Goal: Task Accomplishment & Management: Complete application form

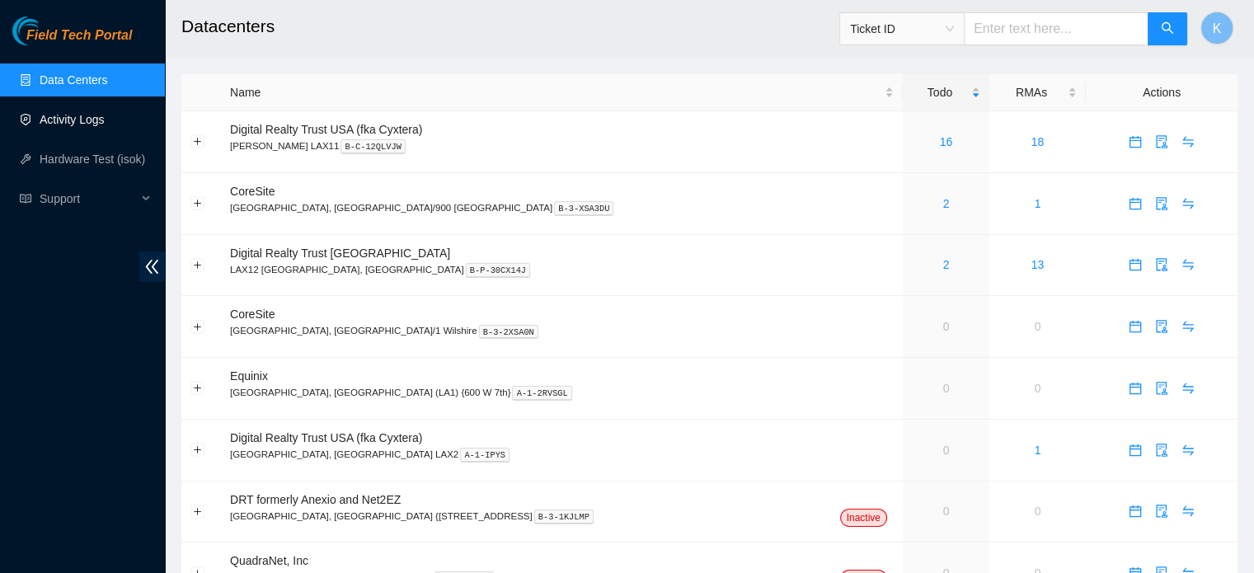
click at [71, 120] on link "Activity Logs" at bounding box center [72, 119] width 65 height 13
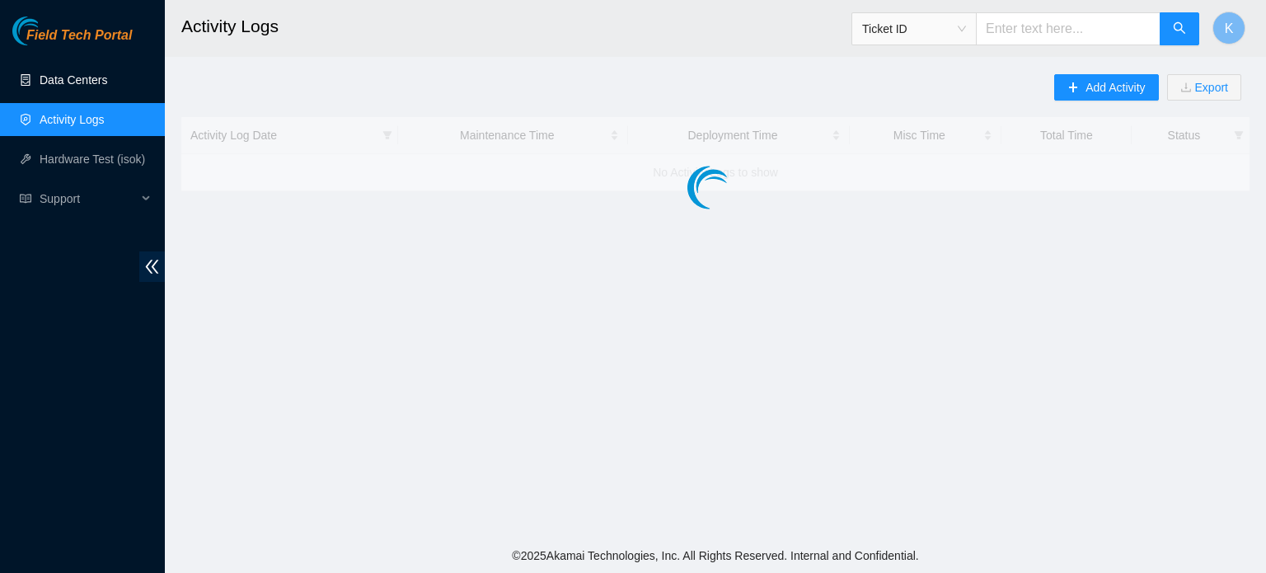
click at [70, 78] on link "Data Centers" at bounding box center [74, 79] width 68 height 13
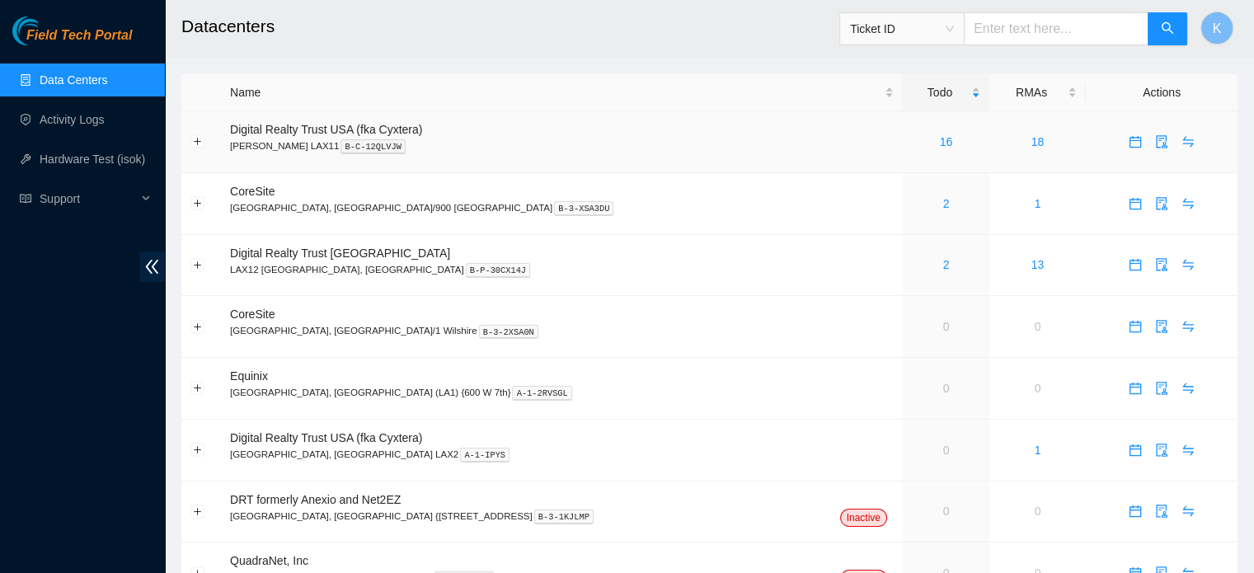
click at [940, 144] on link "16" at bounding box center [946, 141] width 13 height 13
click at [940, 138] on link "17" at bounding box center [946, 141] width 13 height 13
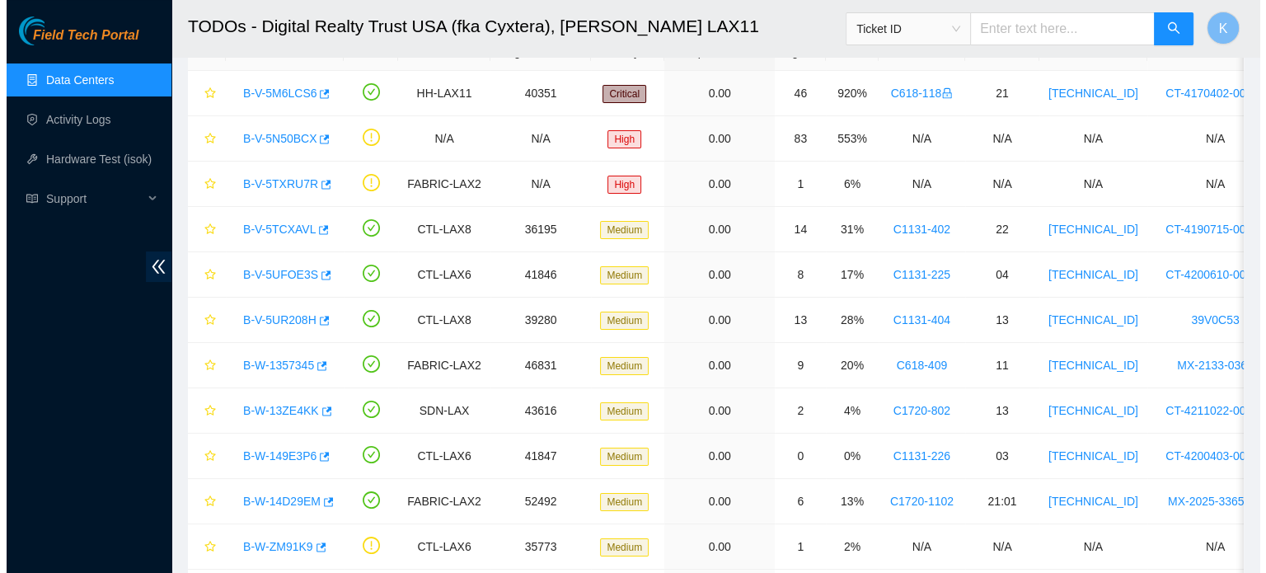
scroll to position [111, 0]
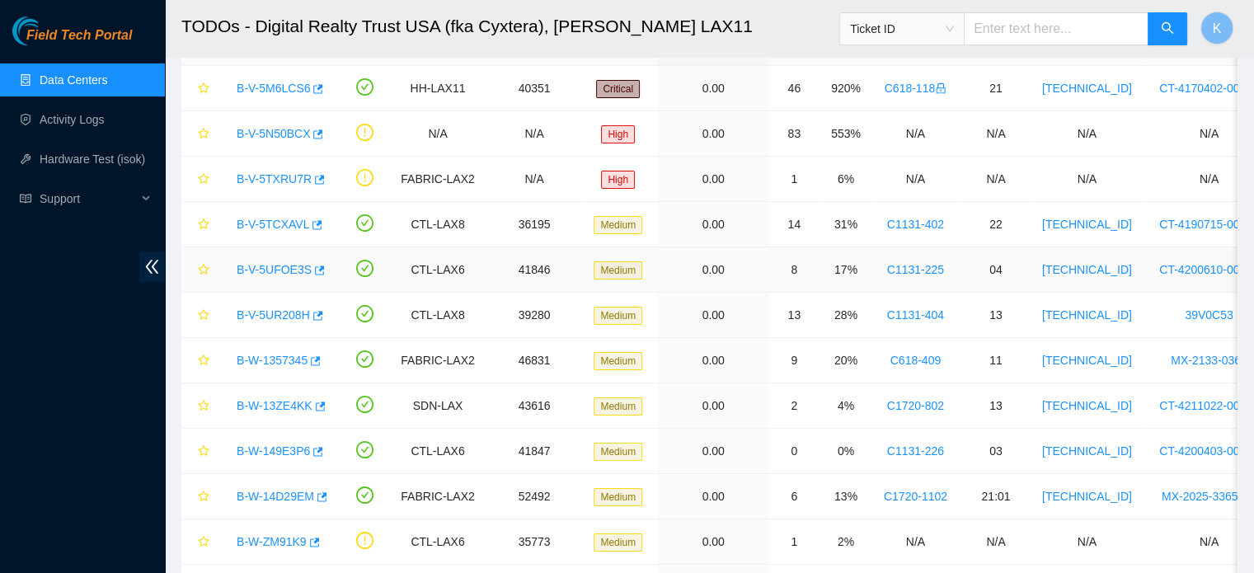
click at [280, 269] on link "B-V-5UFOE3S" at bounding box center [274, 269] width 75 height 13
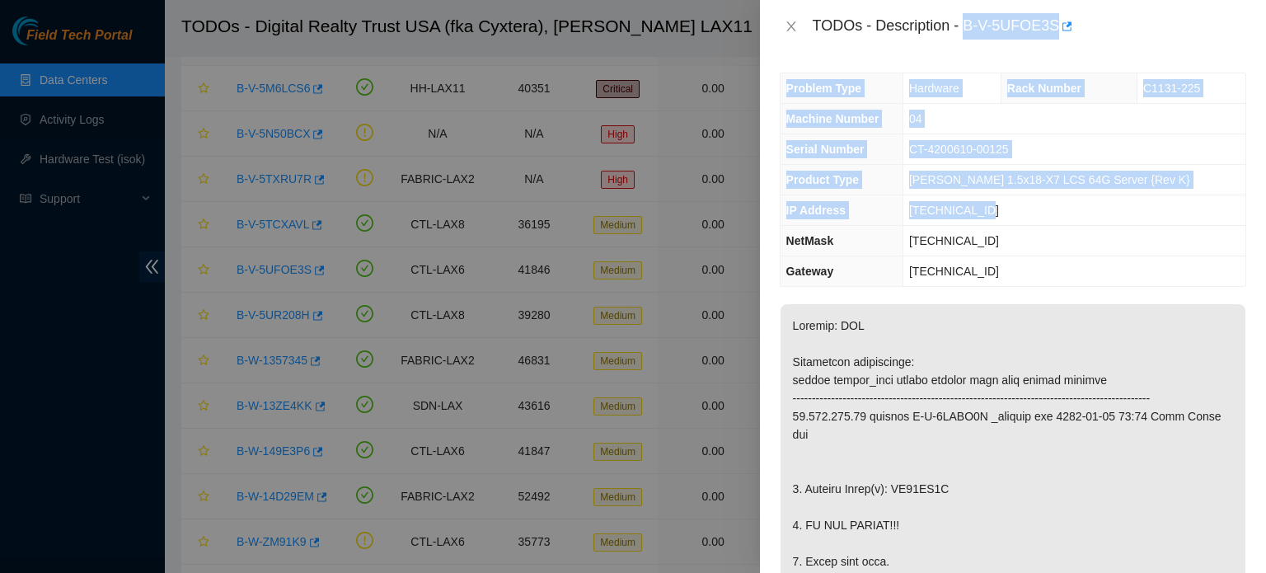
drag, startPoint x: 965, startPoint y: 24, endPoint x: 1033, endPoint y: 223, distance: 209.9
click at [1033, 223] on div "TODOs - Description - B-V-5UFOE3S Problem Type Hardware Rack Number C1131-225 M…" at bounding box center [1013, 286] width 506 height 573
copy div "B-V-5UFOE3S Problem Type Hardware Rack Number C1131-225 Machine Number 04 Seria…"
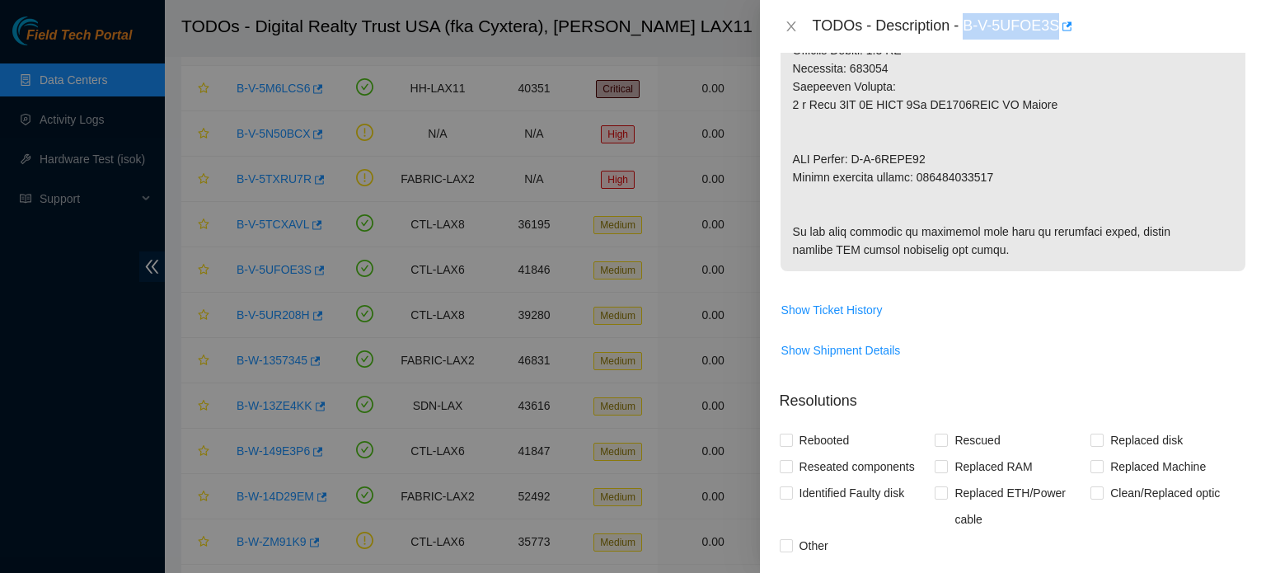
scroll to position [1365, 0]
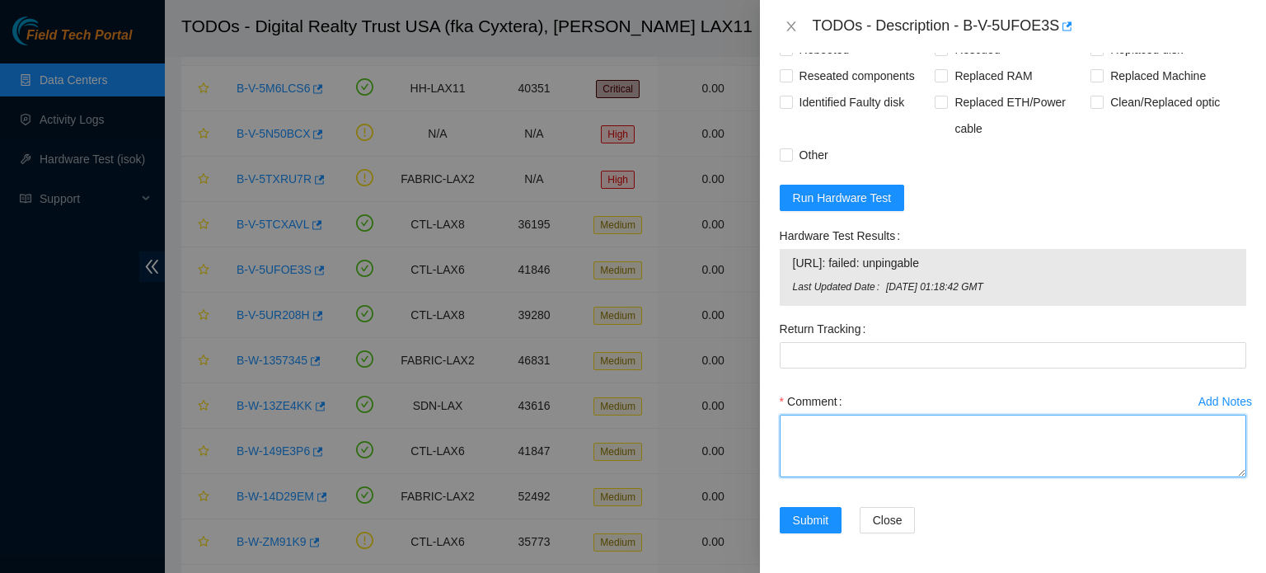
click at [854, 460] on textarea "Comment" at bounding box center [1013, 446] width 467 height 63
paste textarea "B-V-5UFOE3S Problem Type Hardware Rack Number C1131-225 Machine Number 04 Seria…"
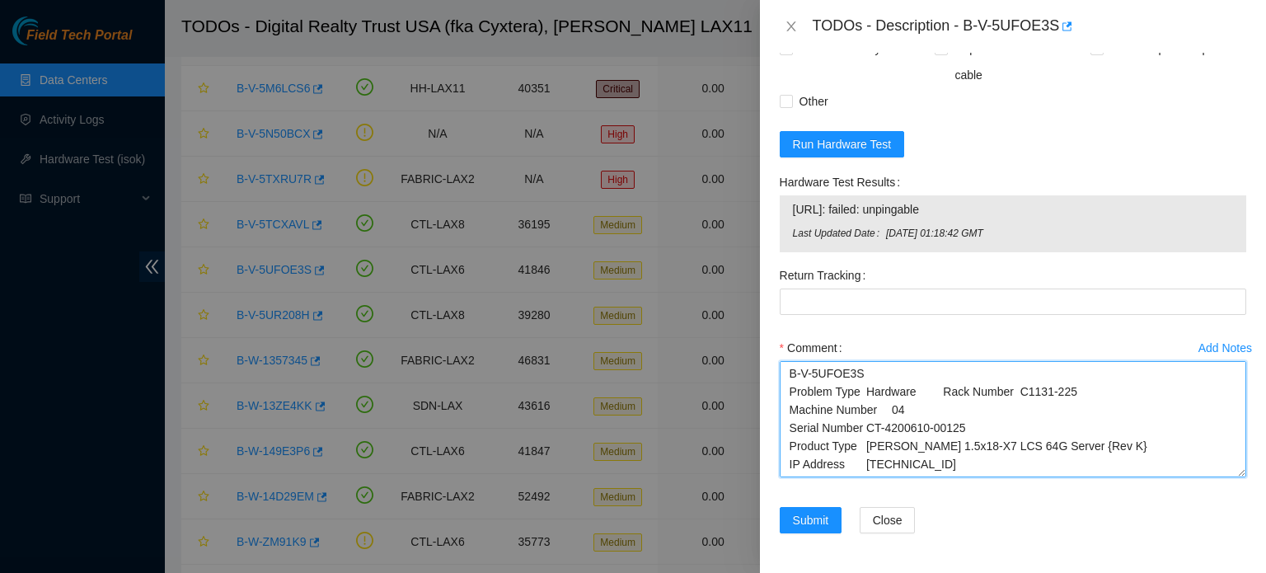
scroll to position [0, 0]
drag, startPoint x: 1228, startPoint y: 481, endPoint x: 1235, endPoint y: 538, distance: 57.4
click at [1235, 507] on div "Add Notes Comment B-V-5UFOE3S Problem Type Hardware Rack Number C1131-225 Machi…" at bounding box center [1013, 419] width 480 height 175
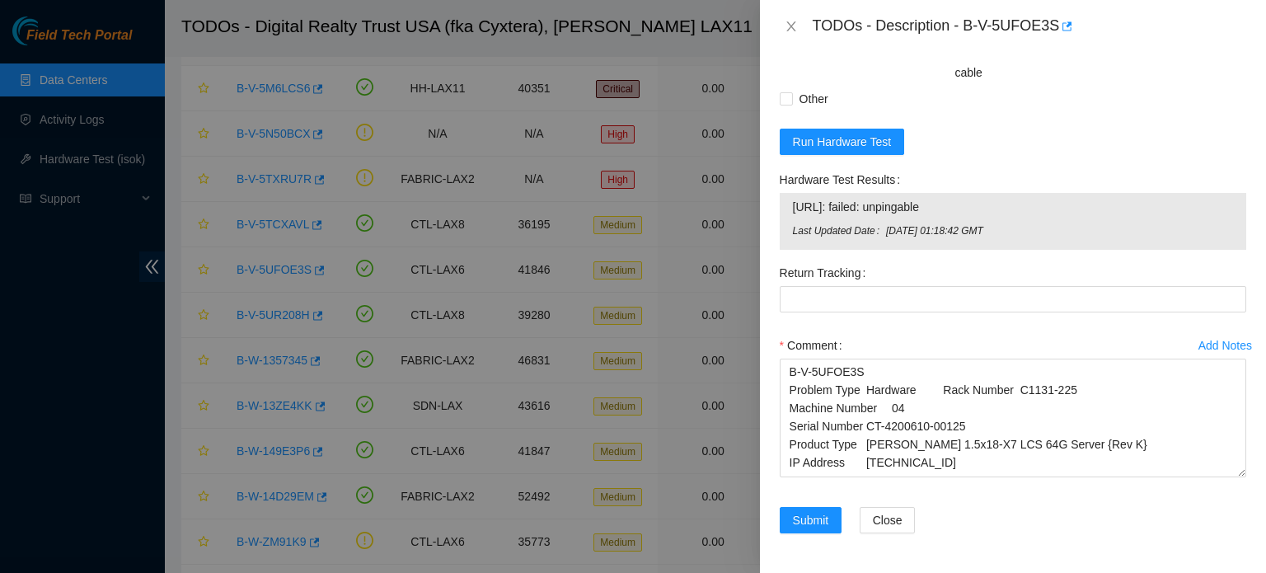
scroll to position [1428, 0]
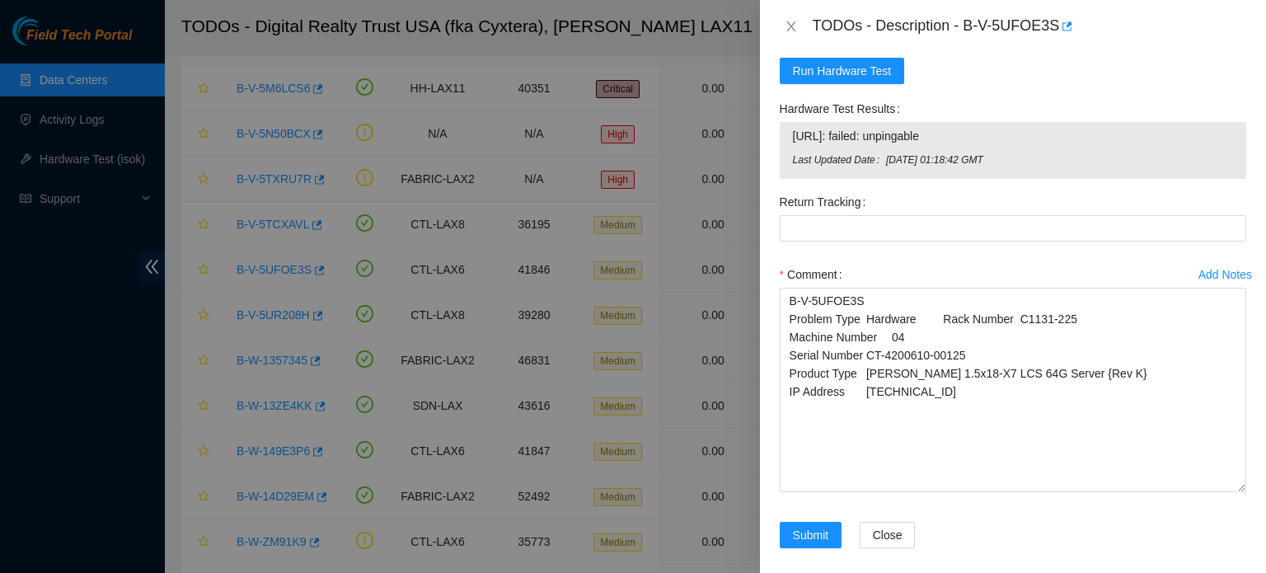
drag, startPoint x: 1228, startPoint y: 471, endPoint x: 1230, endPoint y: 560, distance: 89.1
click at [1230, 492] on textarea "B-V-5UFOE3S Problem Type Hardware Rack Number C1131-225 Machine Number 04 Seria…" at bounding box center [1013, 390] width 467 height 204
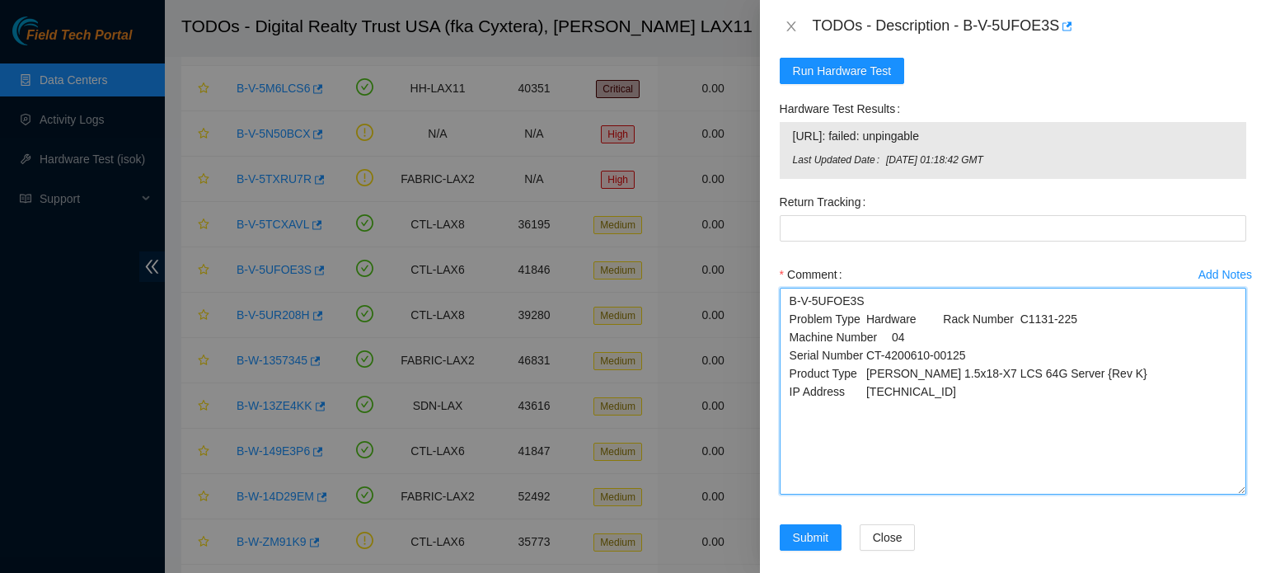
drag, startPoint x: 790, startPoint y: 392, endPoint x: 943, endPoint y: 391, distance: 153.4
click at [943, 391] on textarea "B-V-5UFOE3S Problem Type Hardware Rack Number C1131-225 Machine Number 04 Seria…" at bounding box center [1013, 391] width 467 height 207
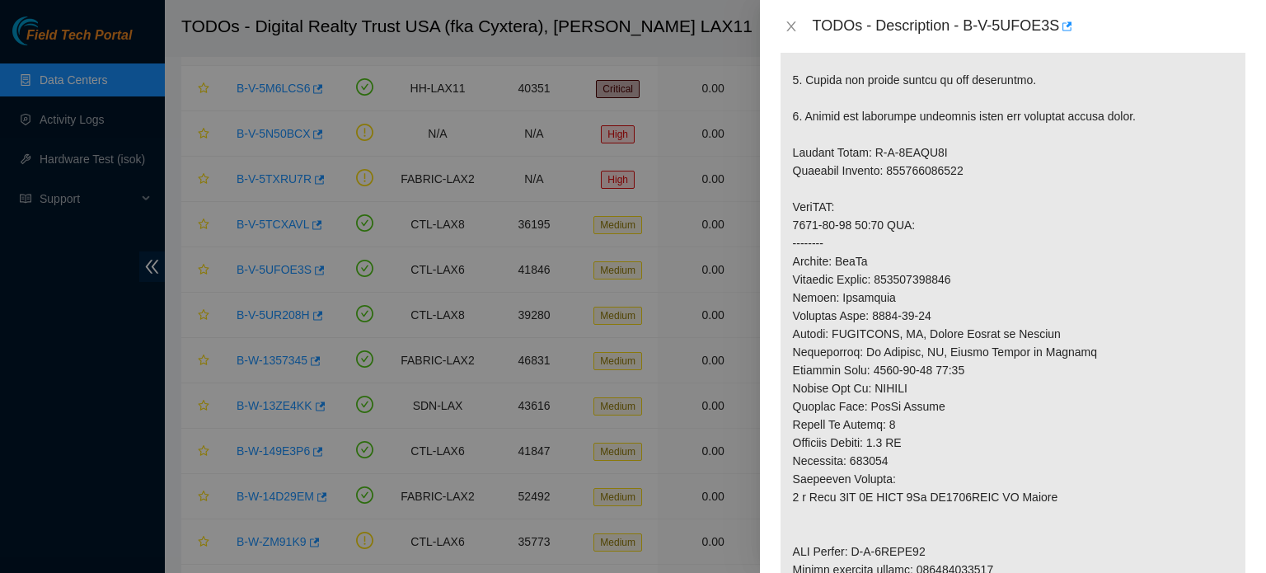
scroll to position [63, 0]
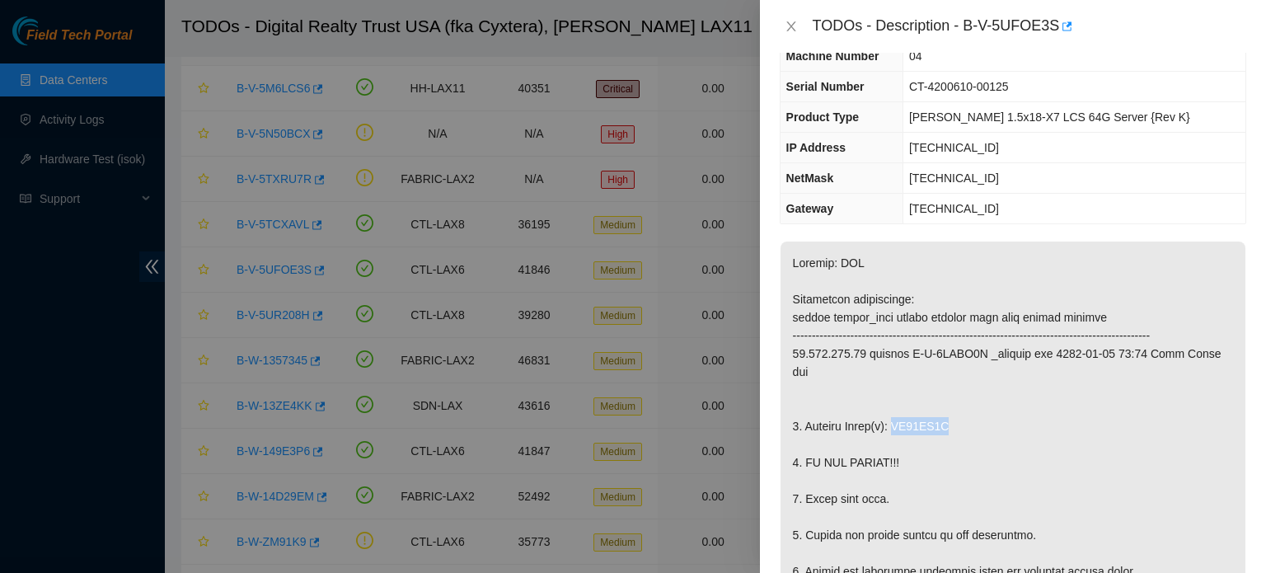
drag, startPoint x: 890, startPoint y: 421, endPoint x: 958, endPoint y: 419, distance: 67.7
drag, startPoint x: 890, startPoint y: 423, endPoint x: 968, endPoint y: 422, distance: 78.3
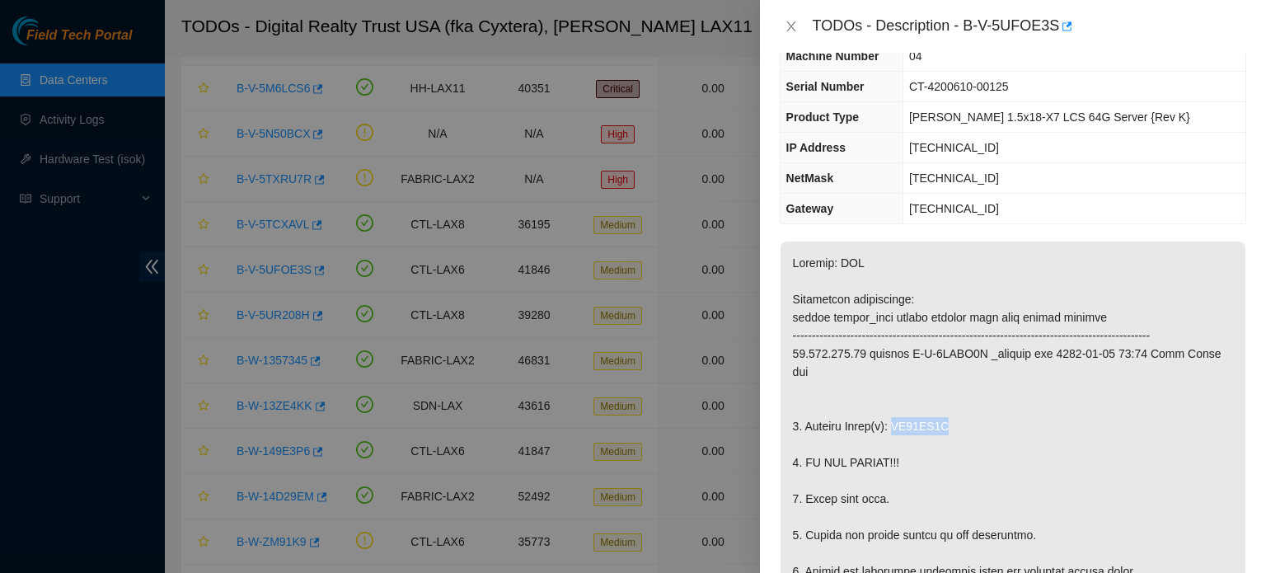
copy p "WS21SY9P"
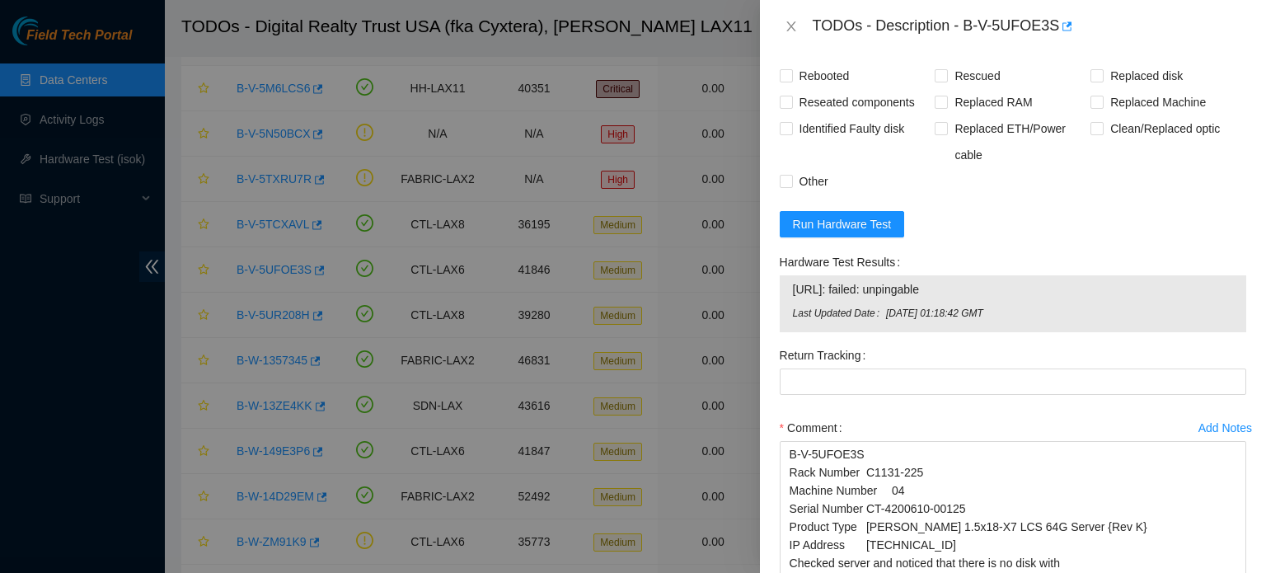
scroll to position [1516, 0]
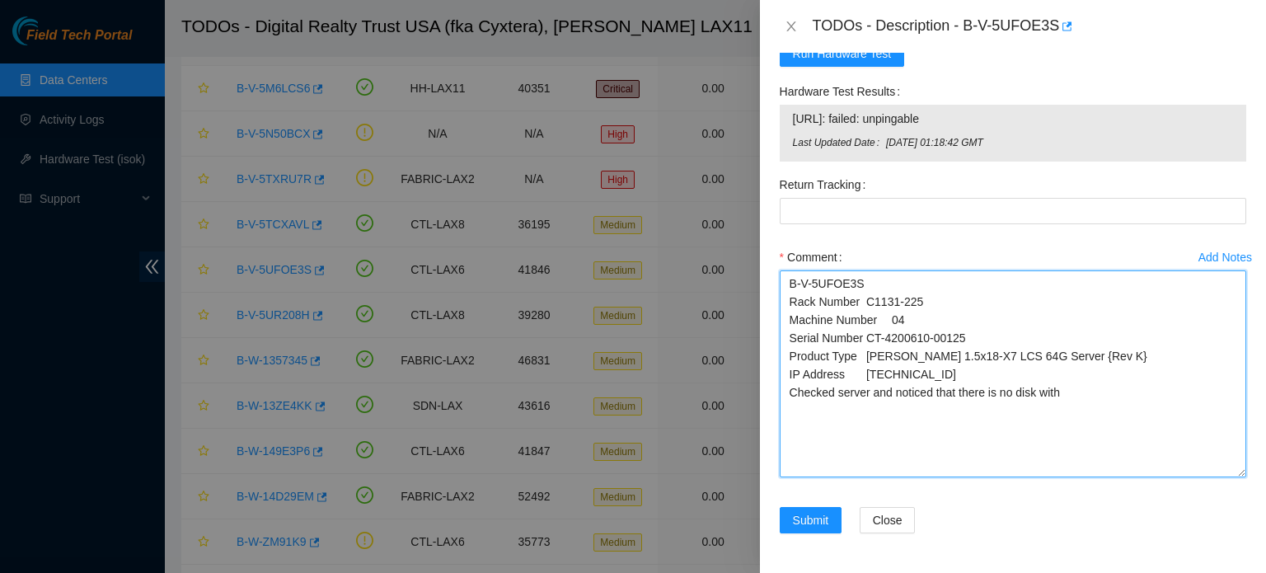
click at [1069, 388] on textarea "B-V-5UFOE3S Rack Number C1131-225 Machine Number 04 Serial Number CT-4200610-00…" at bounding box center [1013, 373] width 467 height 207
paste textarea "WS21SY9P"
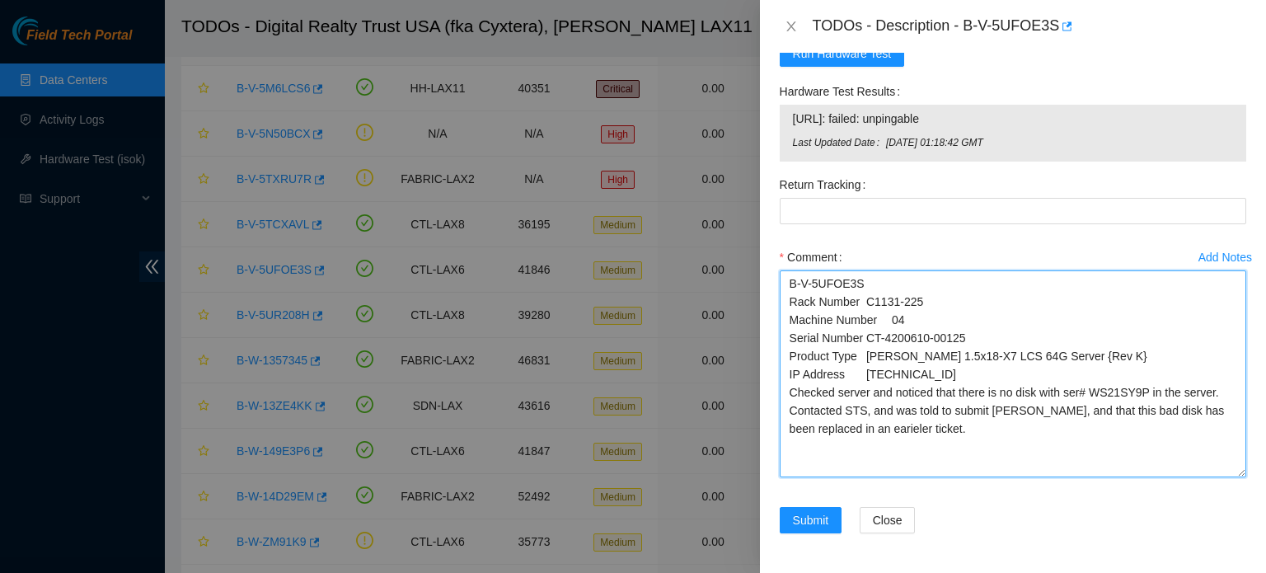
type textarea "B-V-5UFOE3S Rack Number C1131-225 Machine Number 04 Serial Number CT-4200610-00…"
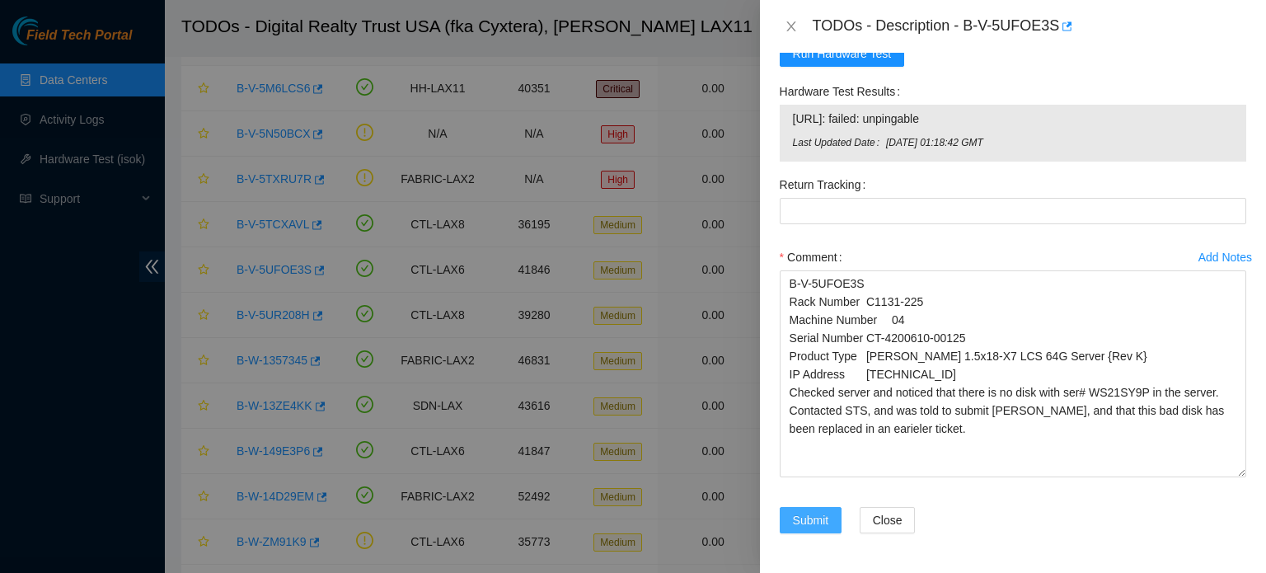
drag, startPoint x: 806, startPoint y: 514, endPoint x: 797, endPoint y: 481, distance: 33.2
click at [797, 481] on form "Resolutions Rebooted Rescued Replaced disk Reseated components Replaced RAM Rep…" at bounding box center [1013, 198] width 467 height 712
click at [812, 57] on span "Run Hardware Test" at bounding box center [842, 54] width 99 height 18
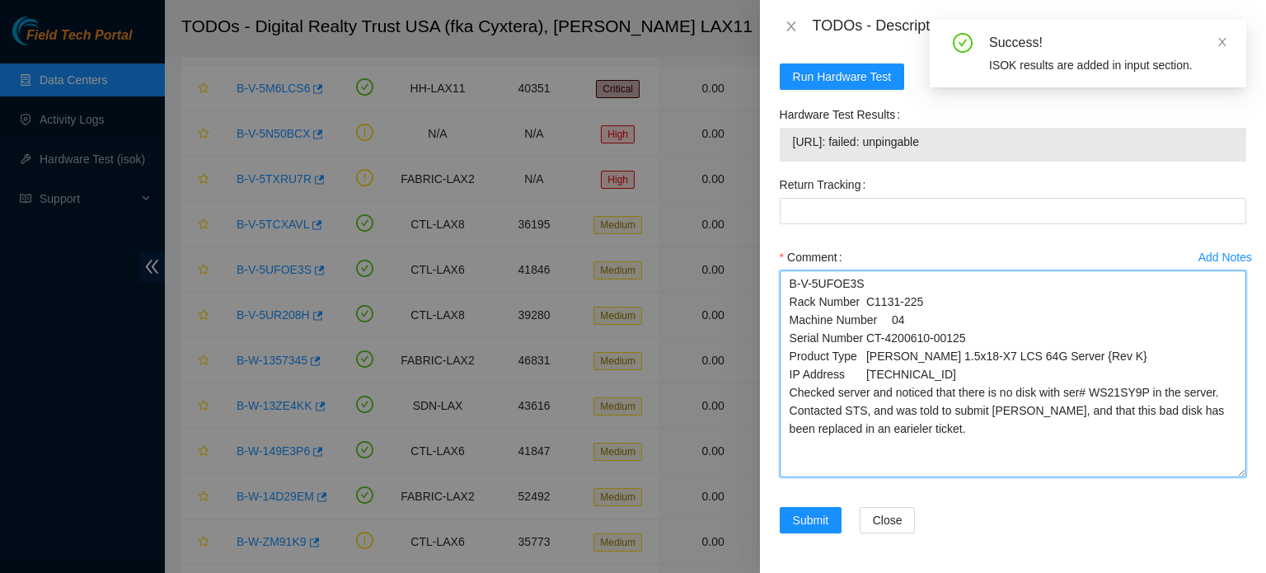
click at [806, 477] on textarea "B-V-5UFOE3S Rack Number C1131-225 Machine Number 04 Serial Number CT-4200610-00…" at bounding box center [1013, 373] width 467 height 207
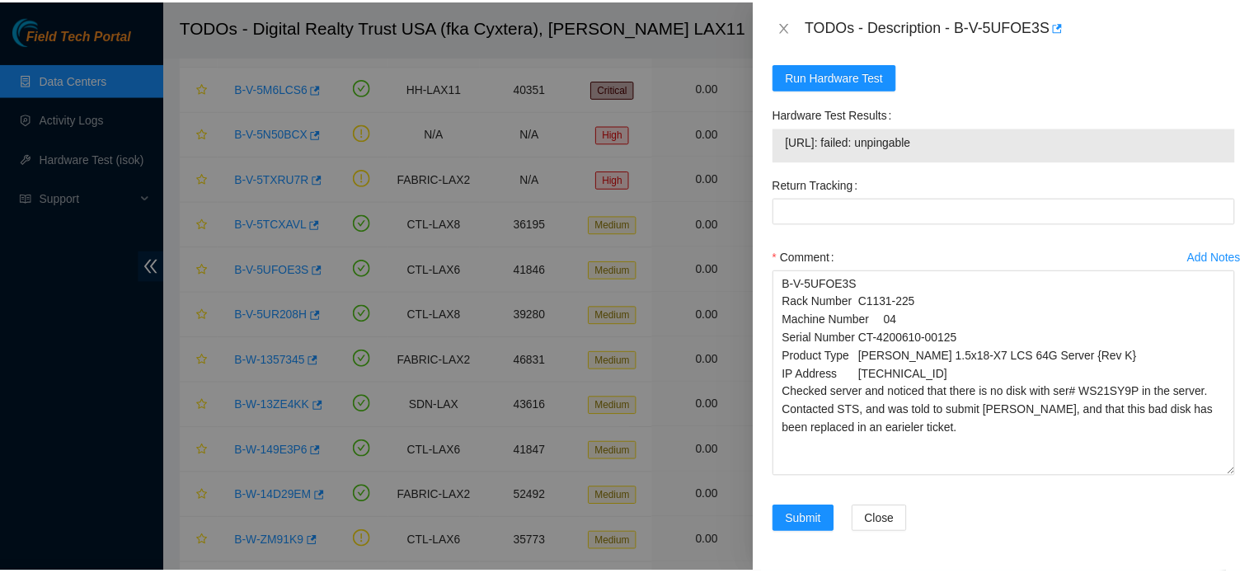
scroll to position [1493, 0]
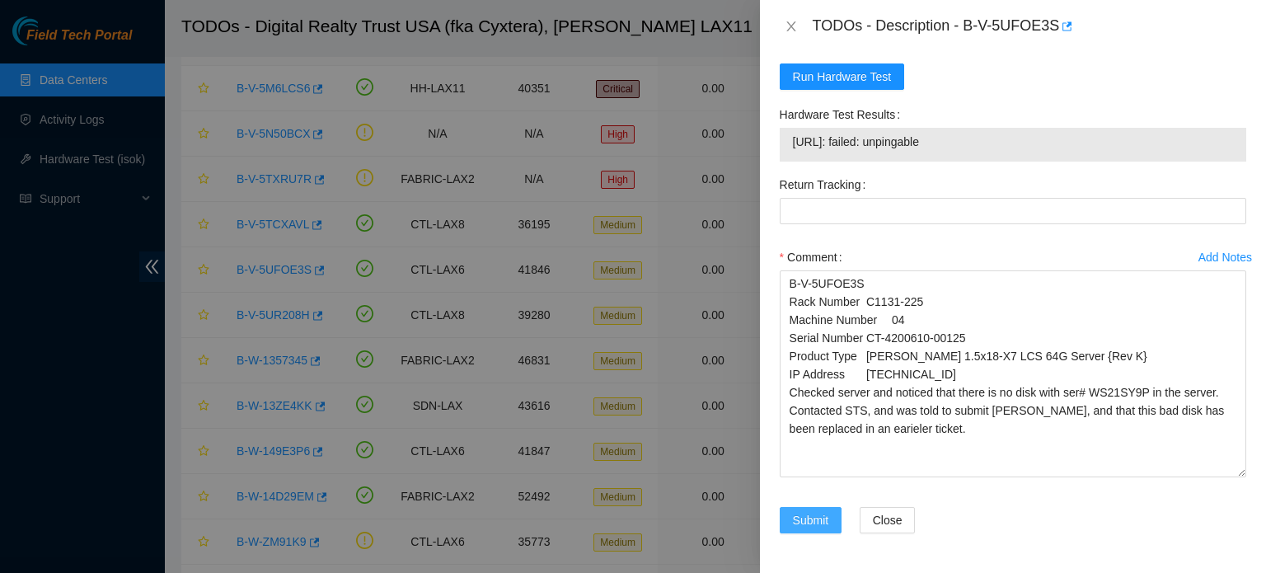
click at [790, 525] on button "Submit" at bounding box center [811, 520] width 63 height 26
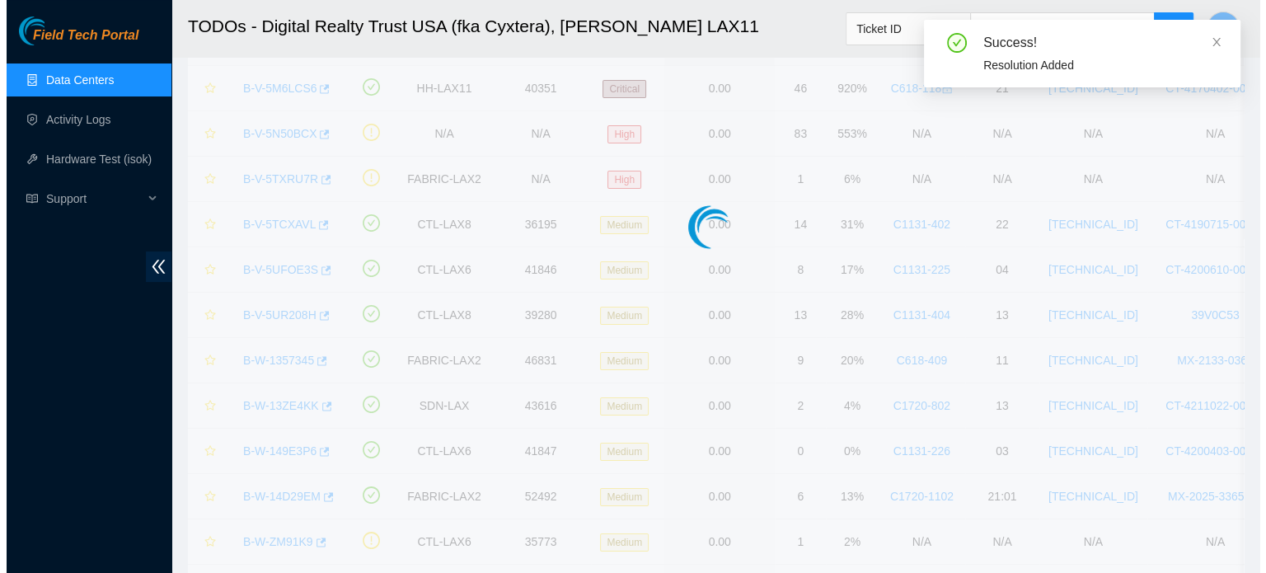
scroll to position [514, 0]
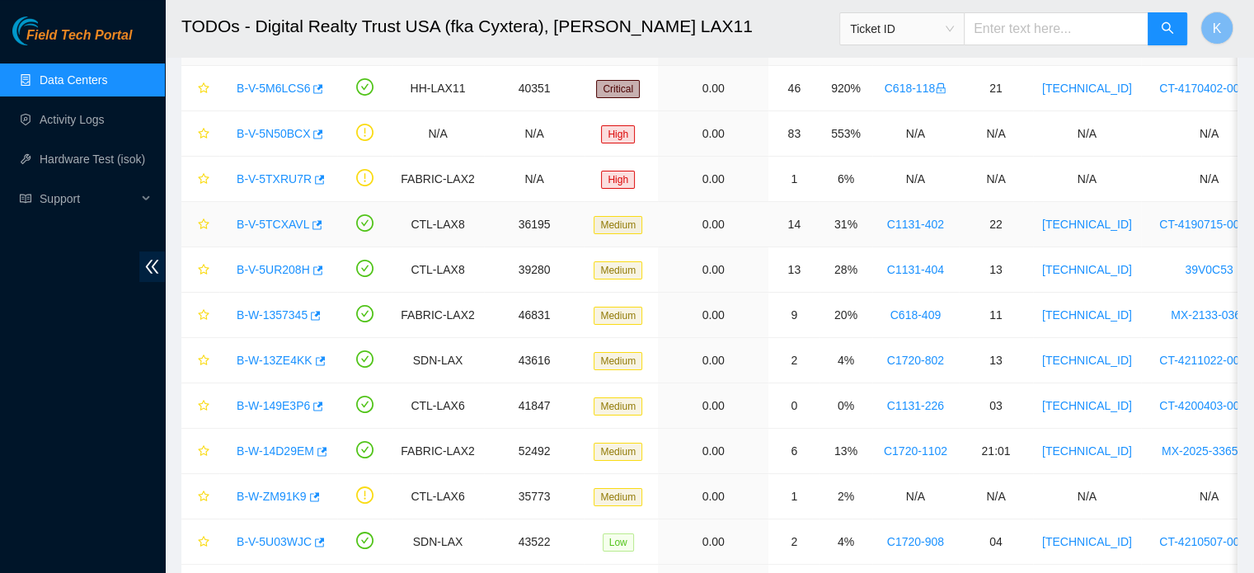
click at [266, 222] on link "B-V-5TCXAVL" at bounding box center [273, 224] width 73 height 13
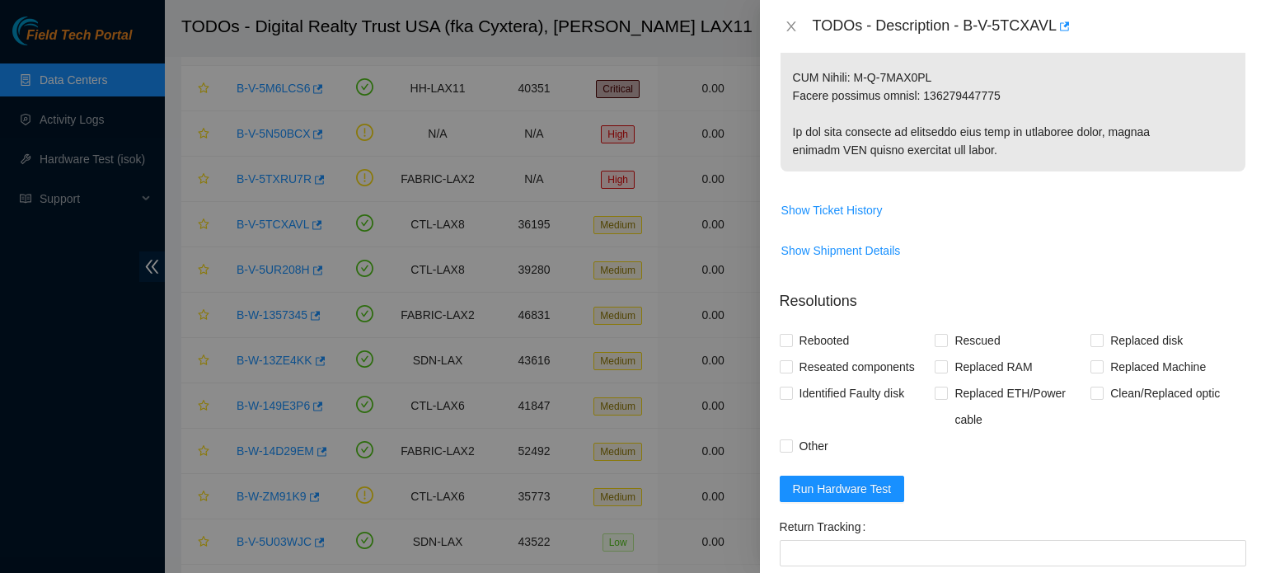
scroll to position [1273, 0]
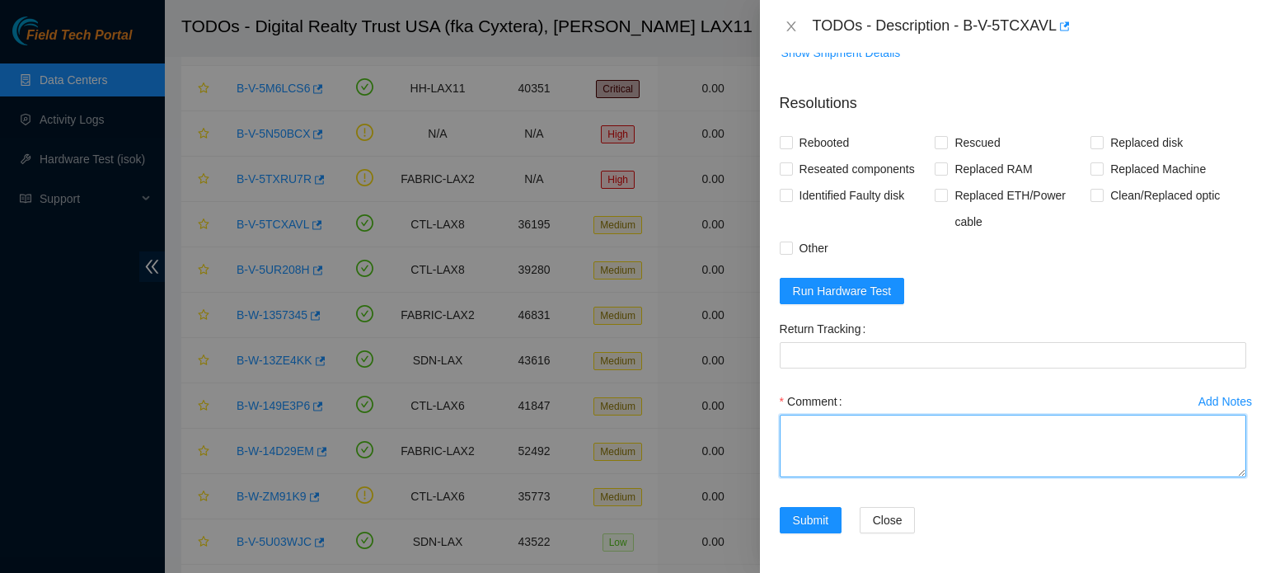
click at [912, 434] on textarea "Comment" at bounding box center [1013, 446] width 467 height 63
paste textarea "Contacted STS, and was told to submit tickert, and that this bad disk has been …"
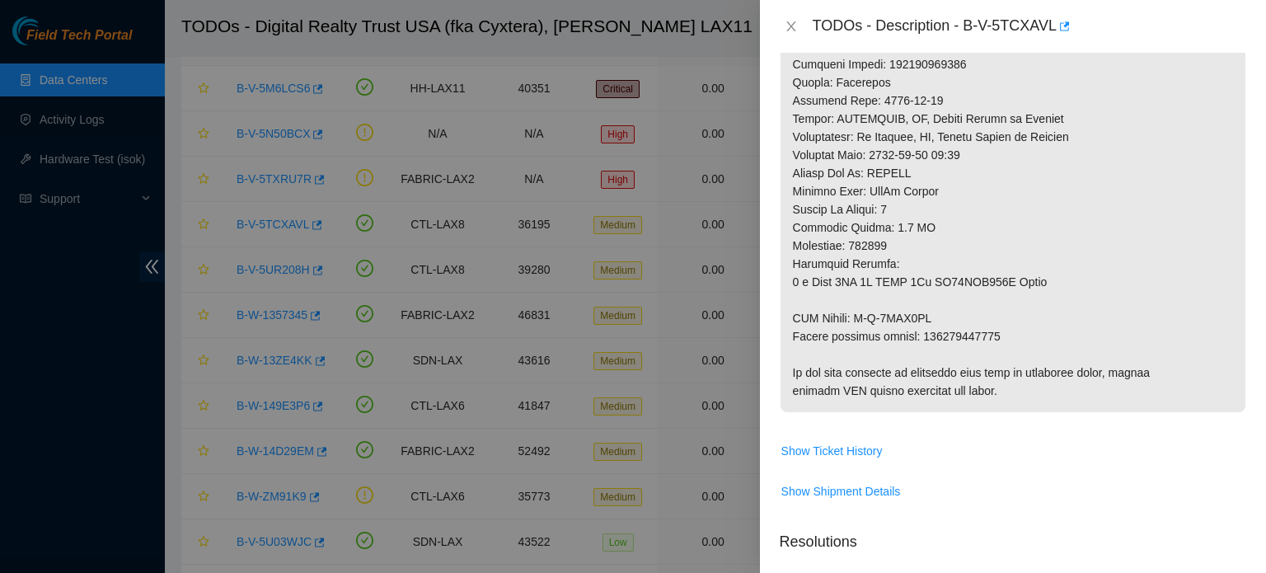
scroll to position [0, 0]
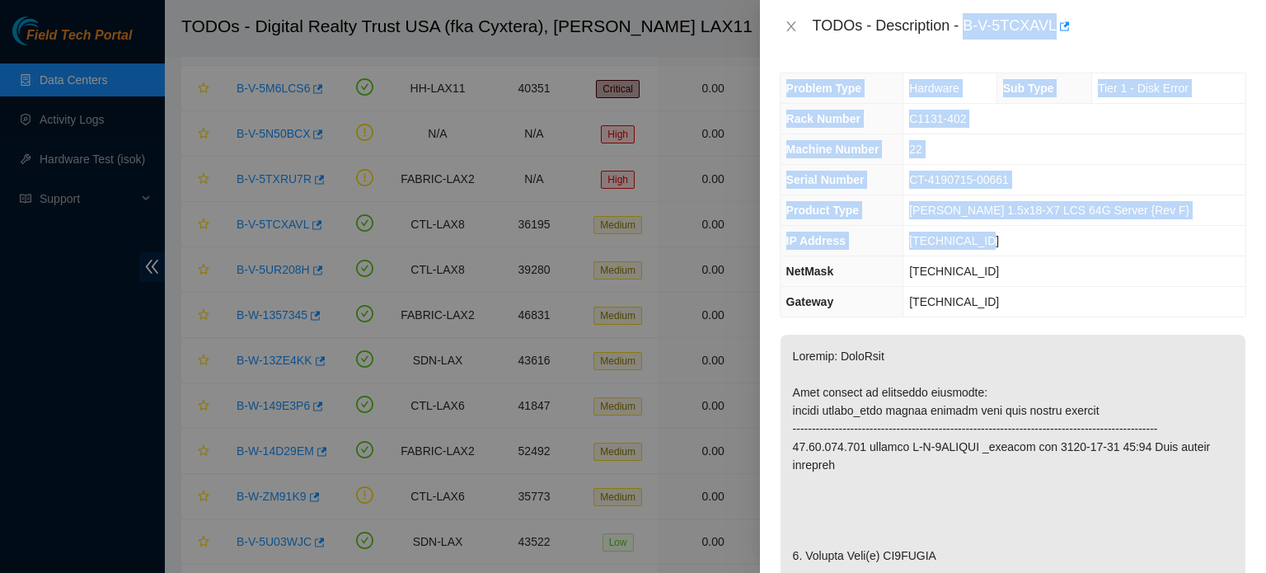
drag, startPoint x: 966, startPoint y: 21, endPoint x: 1002, endPoint y: 237, distance: 219.7
click at [1002, 237] on div "TODOs - Description - B-V-5TCXAVL Problem Type Hardware Sub Type Tier 1 - Disk …" at bounding box center [1013, 286] width 506 height 573
copy div "B-V-5TCXAVL Problem Type Hardware Sub Type Tier 1 - Disk Error Rack Number C113…"
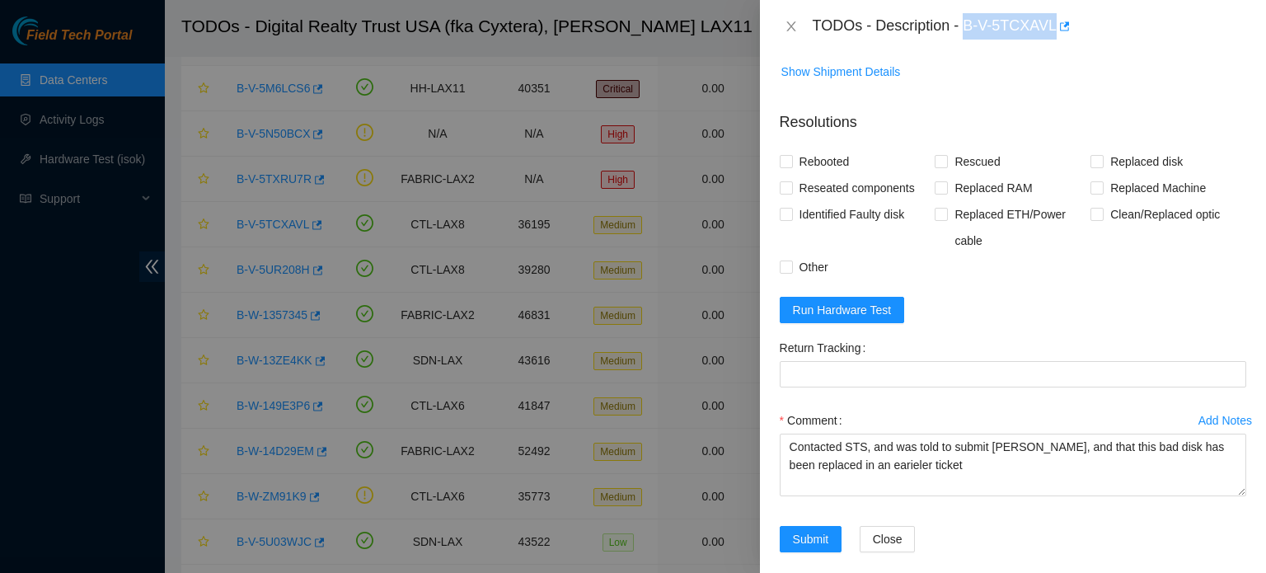
scroll to position [1245, 0]
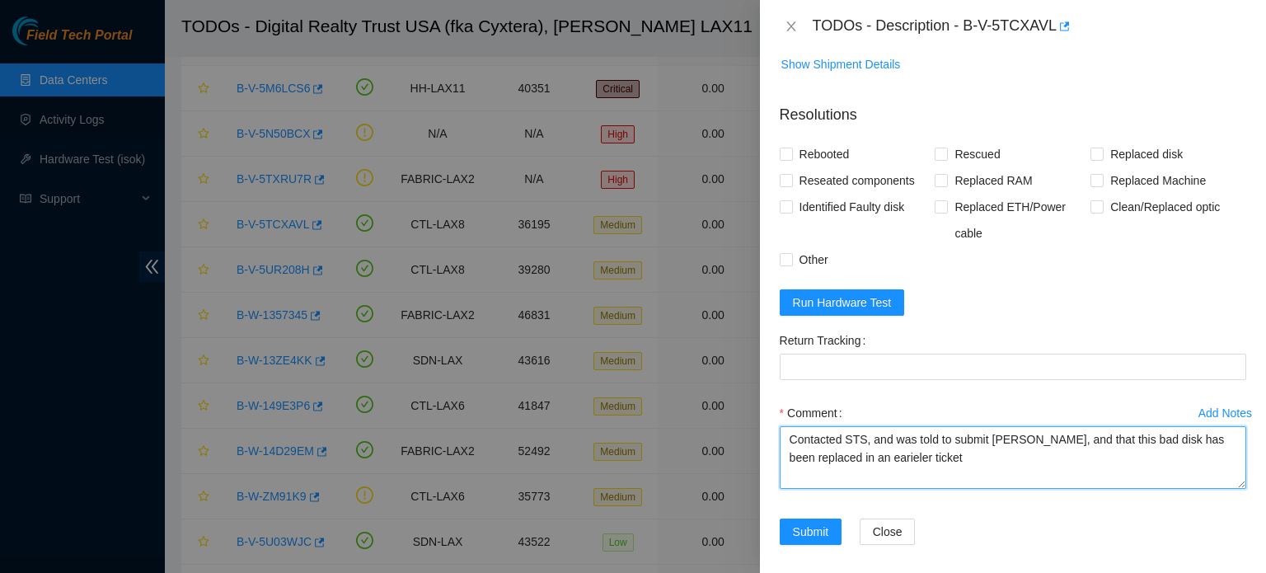
click at [791, 457] on textarea "Contacted STS, and was told to submit tickert, and that this bad disk has been …" at bounding box center [1013, 457] width 467 height 63
paste textarea "B-V-5TCXAVL Problem Type Hardware Sub Type Tier 1 - Disk Error Rack Number C113…"
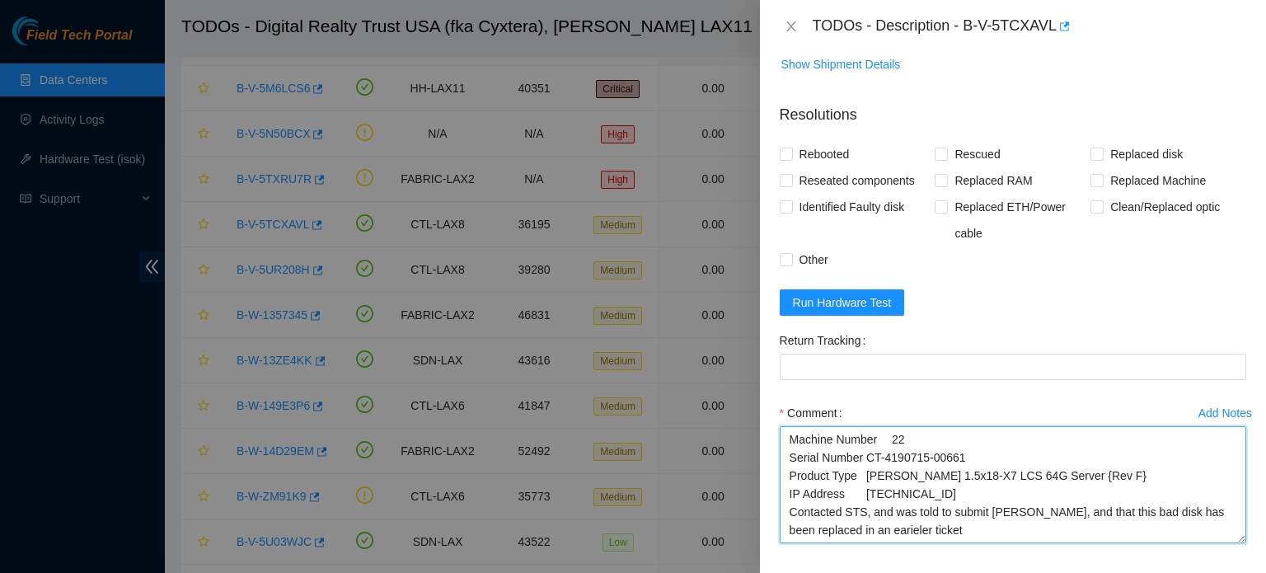
scroll to position [53, 0]
drag, startPoint x: 1229, startPoint y: 500, endPoint x: 1230, endPoint y: 557, distance: 56.9
click at [1230, 543] on textarea "B-V-5TCXAVL Problem Type Hardware Sub Type Tier 1 - Disk Error Rack Number C113…" at bounding box center [1013, 484] width 467 height 117
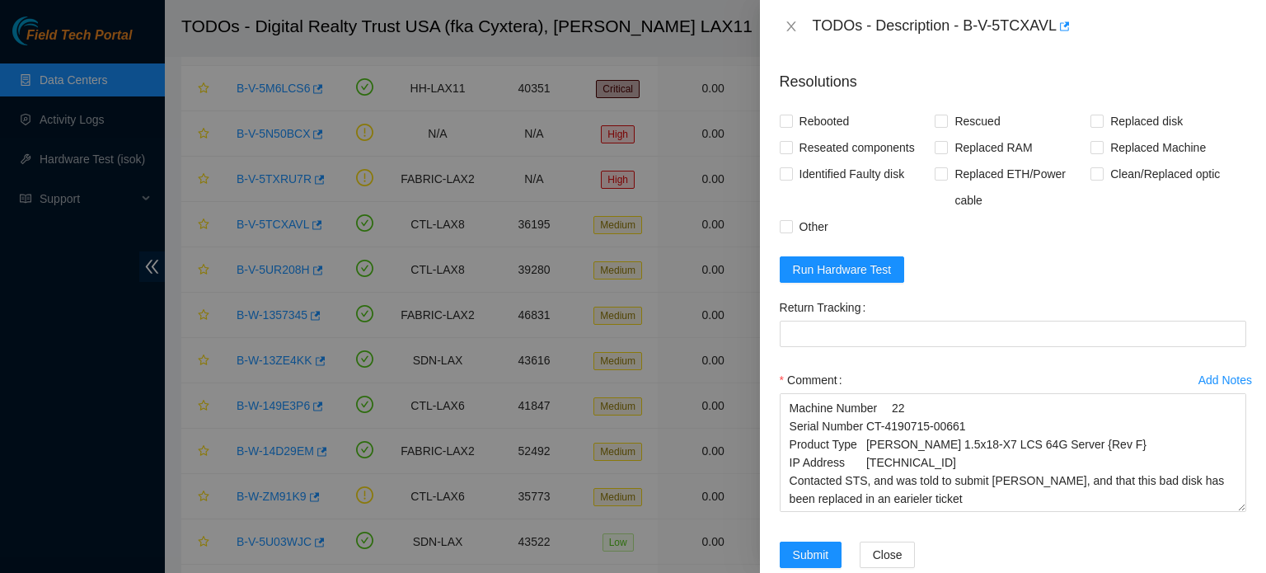
scroll to position [1329, 0]
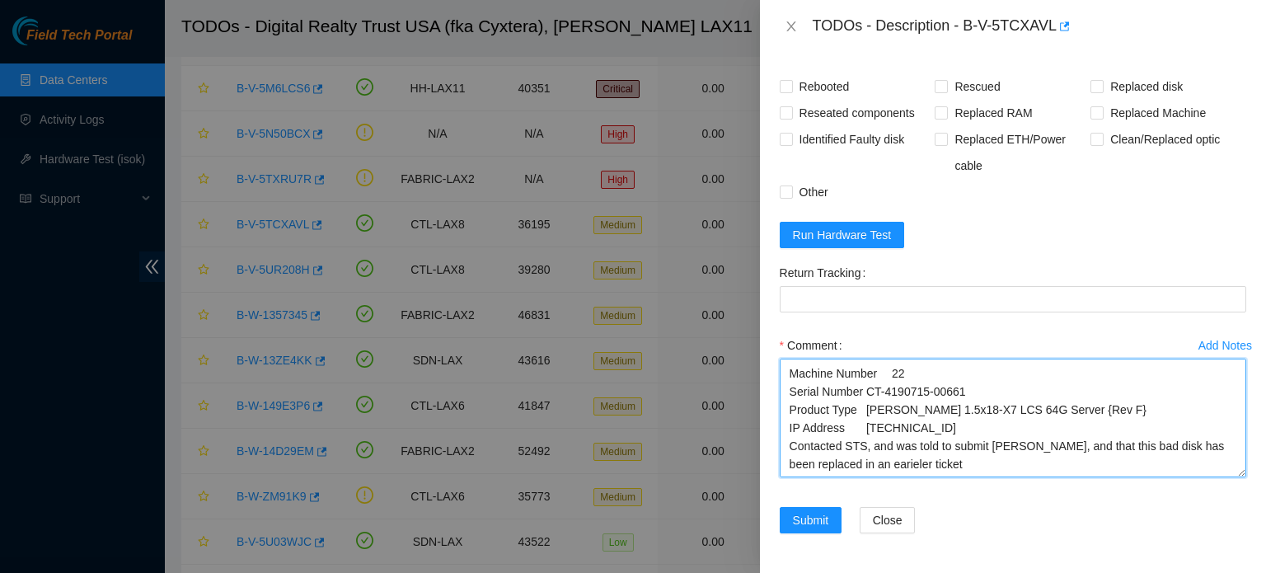
click at [1202, 420] on textarea "B-V-5TCXAVL Problem Type Hardware Sub Type Tier 1 - Disk Error Rack Number C113…" at bounding box center [1013, 418] width 467 height 119
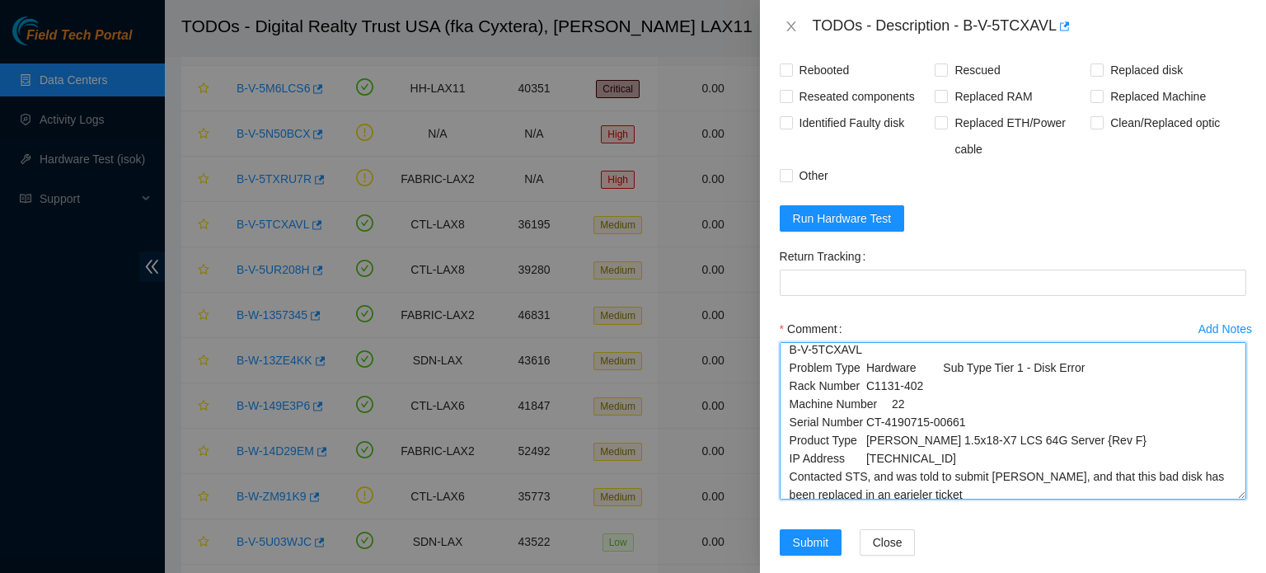
scroll to position [0, 0]
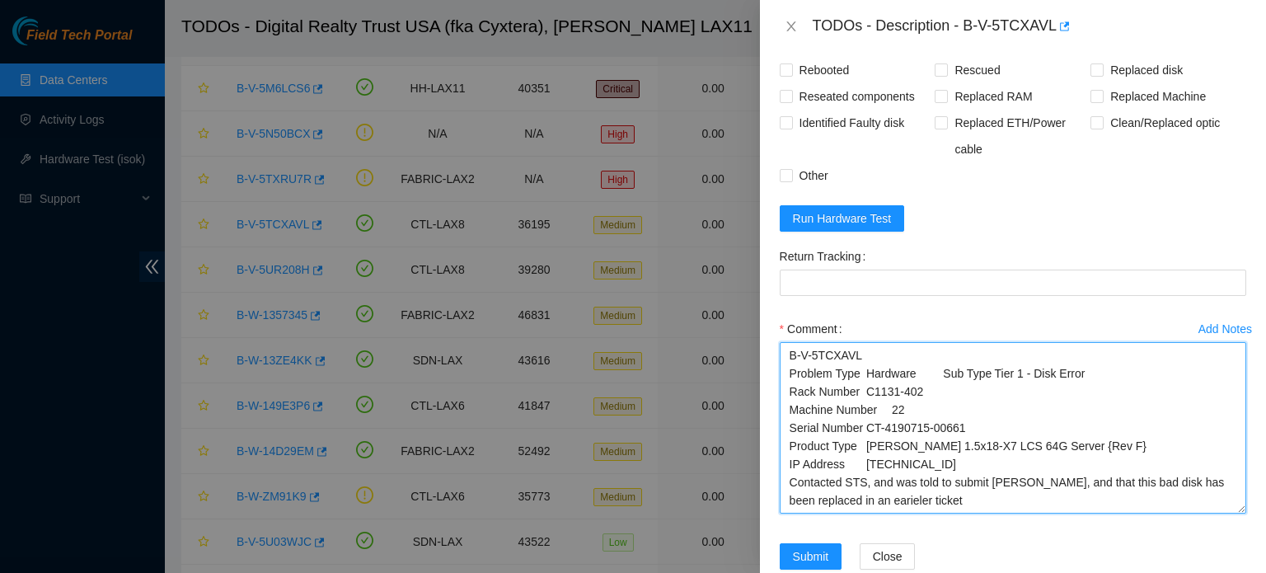
drag, startPoint x: 1228, startPoint y: 475, endPoint x: 1228, endPoint y: 528, distance: 52.8
click at [1228, 514] on textarea "B-V-5TCXAVL Problem Type Hardware Sub Type Tier 1 - Disk Error Rack Number C113…" at bounding box center [1013, 427] width 467 height 171
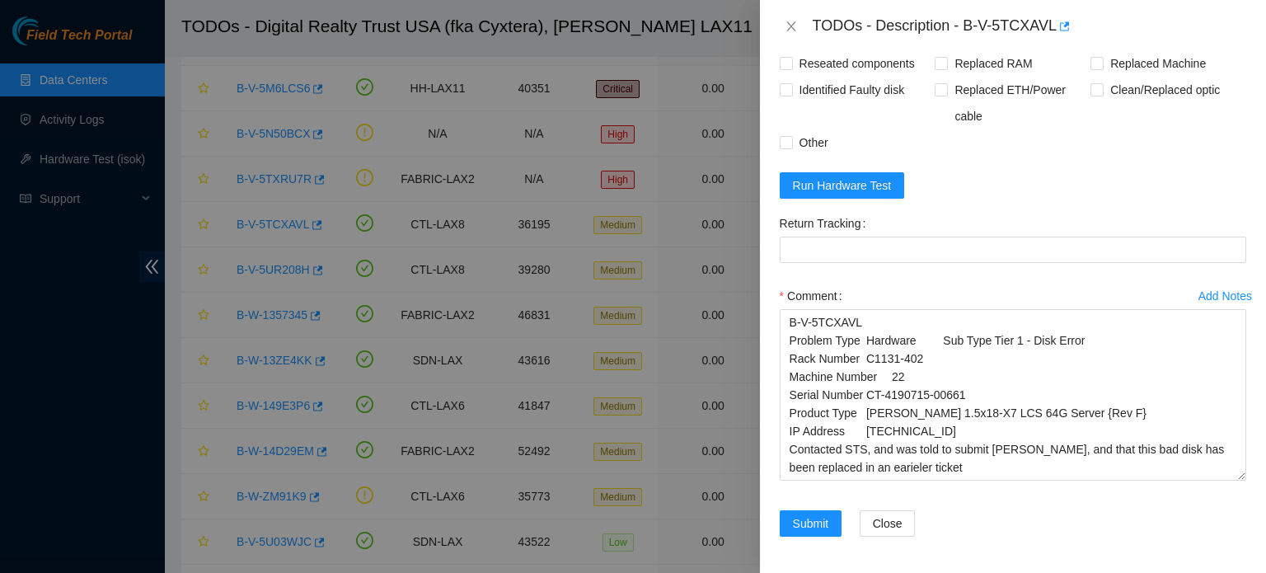
scroll to position [1382, 0]
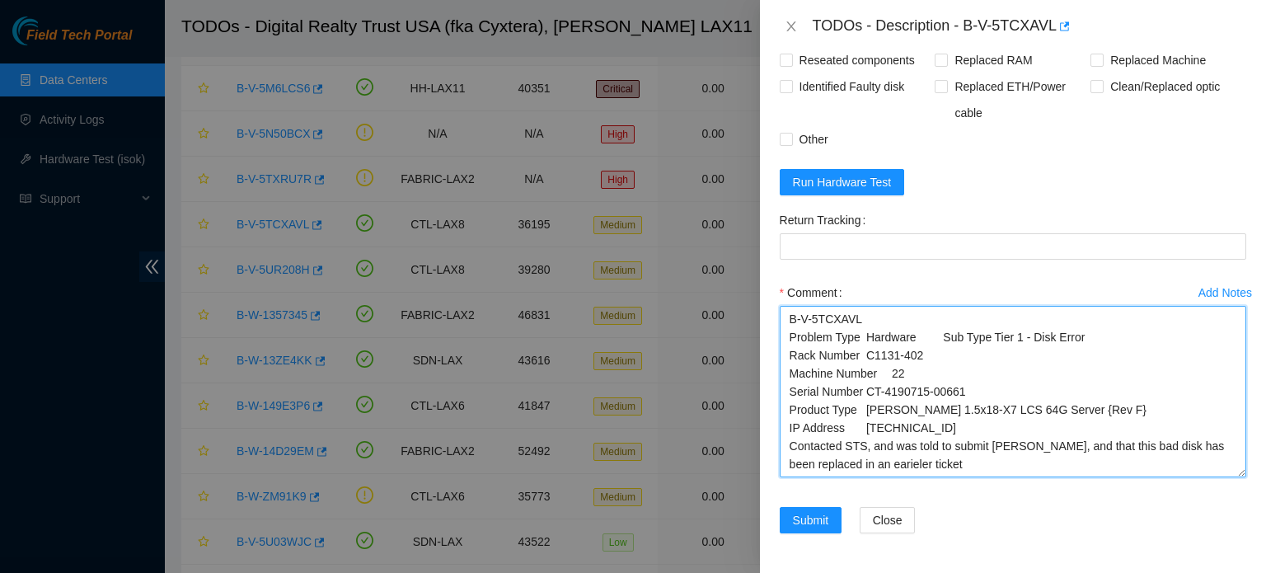
drag, startPoint x: 791, startPoint y: 336, endPoint x: 788, endPoint y: 350, distance: 14.2
click at [788, 350] on textarea "B-V-5TCXAVL Problem Type Hardware Sub Type Tier 1 - Disk Error Rack Number C113…" at bounding box center [1013, 391] width 467 height 171
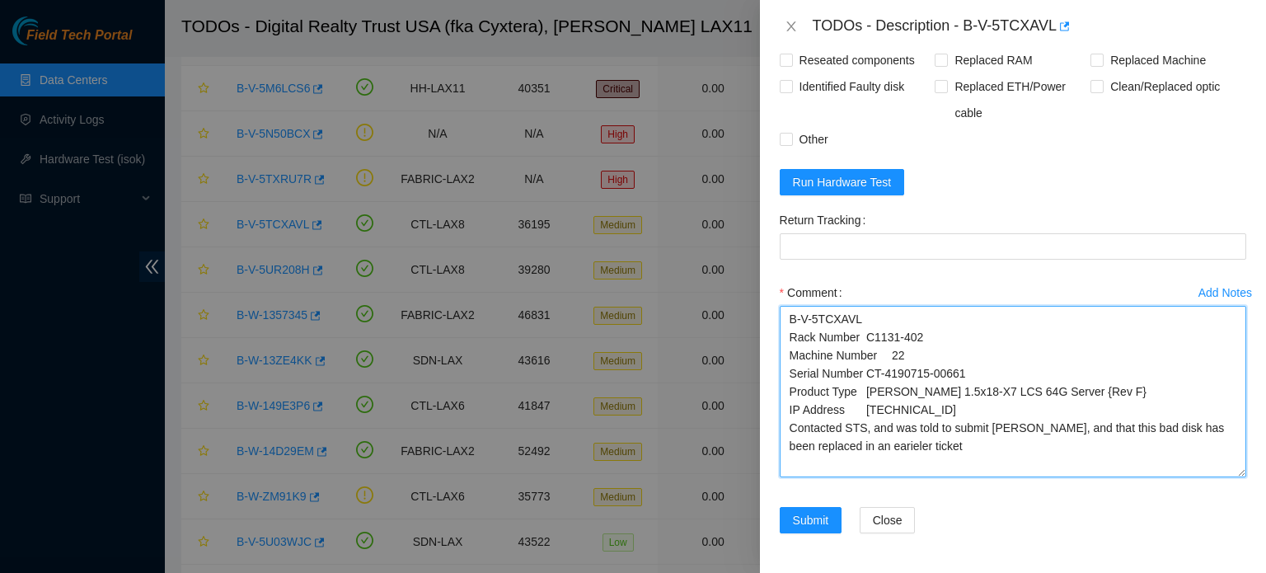
type textarea "B-V-5TCXAVL Rack Number C1131-402 Machine Number 22 Serial Number CT-4190715-00…"
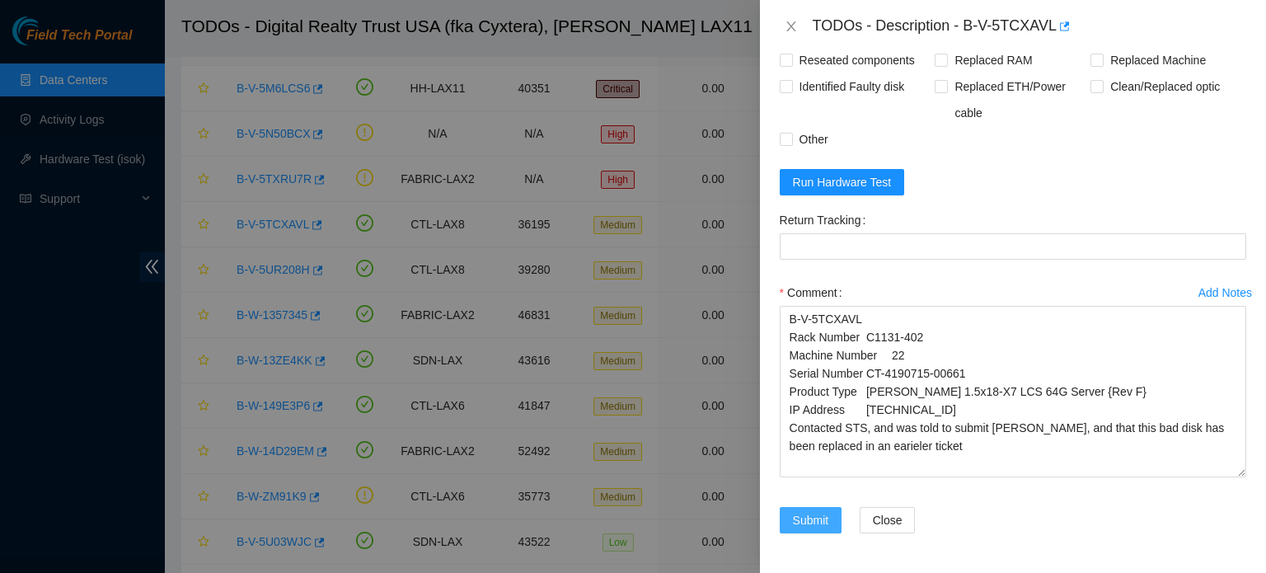
drag, startPoint x: 800, startPoint y: 524, endPoint x: 1153, endPoint y: 31, distance: 607.5
click at [1153, 31] on div "TODOs - Description - B-V-5TCXAVL Problem Type Hardware Sub Type Tier 1 - Disk …" at bounding box center [1013, 286] width 506 height 573
click at [788, 141] on input "Other" at bounding box center [786, 139] width 12 height 12
checkbox input "true"
click at [807, 519] on span "Submit" at bounding box center [811, 520] width 36 height 18
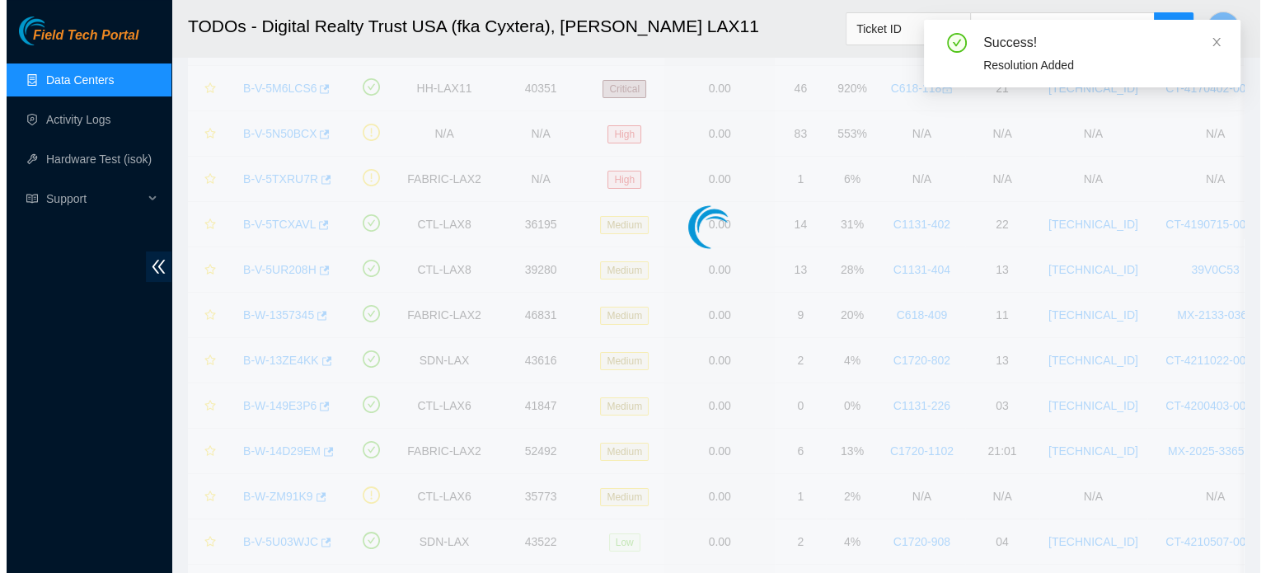
scroll to position [514, 0]
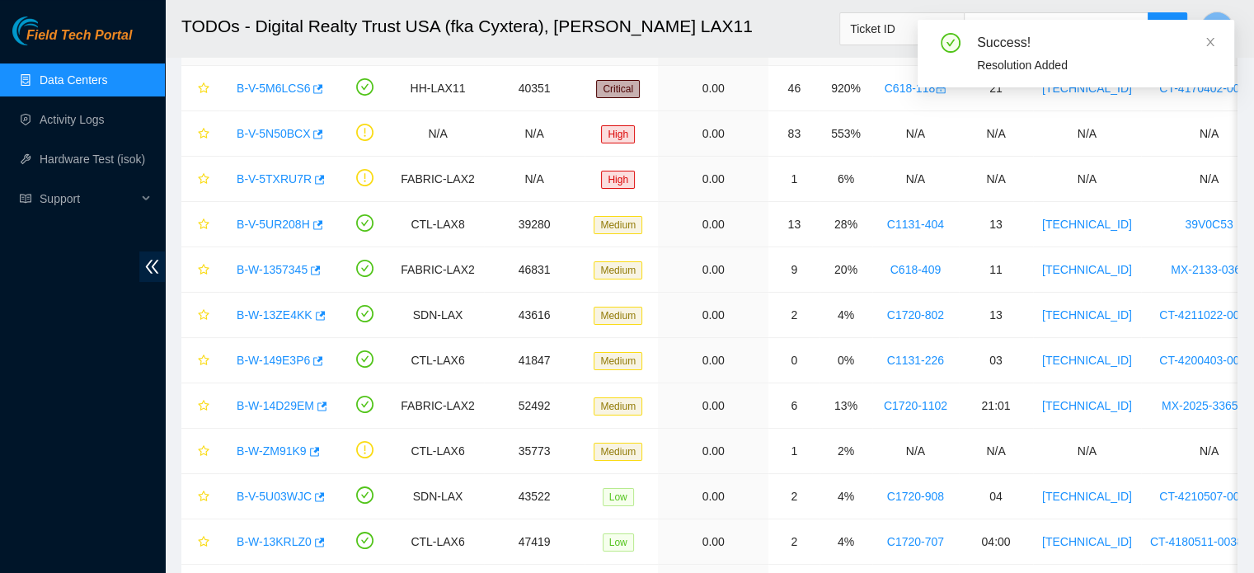
click at [1211, 44] on icon "close" at bounding box center [1211, 42] width 12 height 12
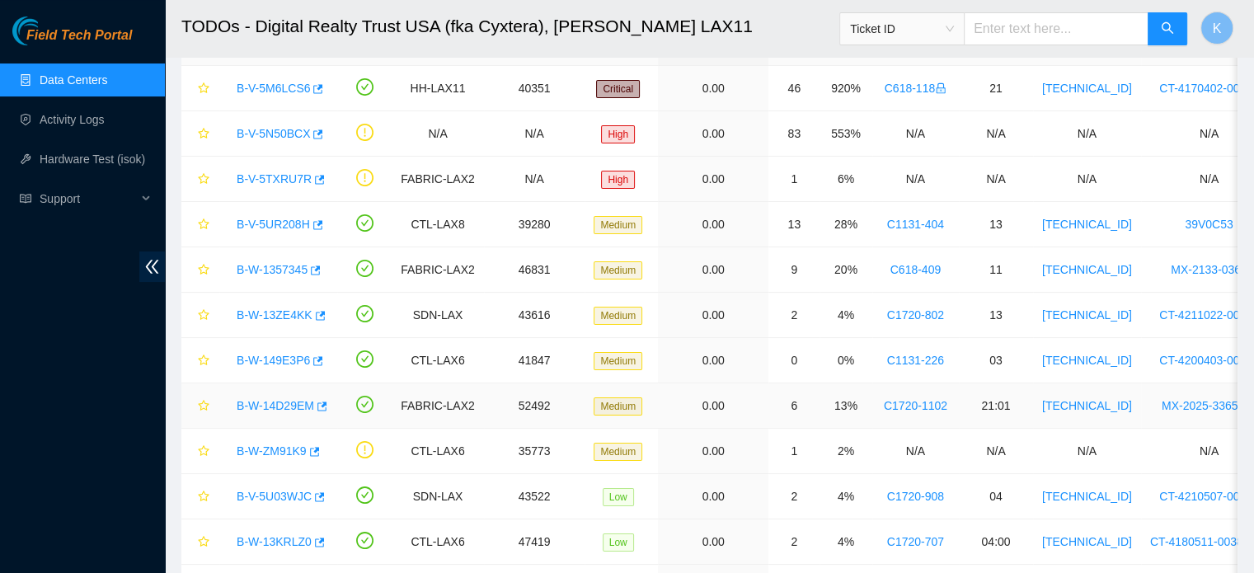
click at [285, 402] on link "B-W-14D29EM" at bounding box center [276, 405] width 78 height 13
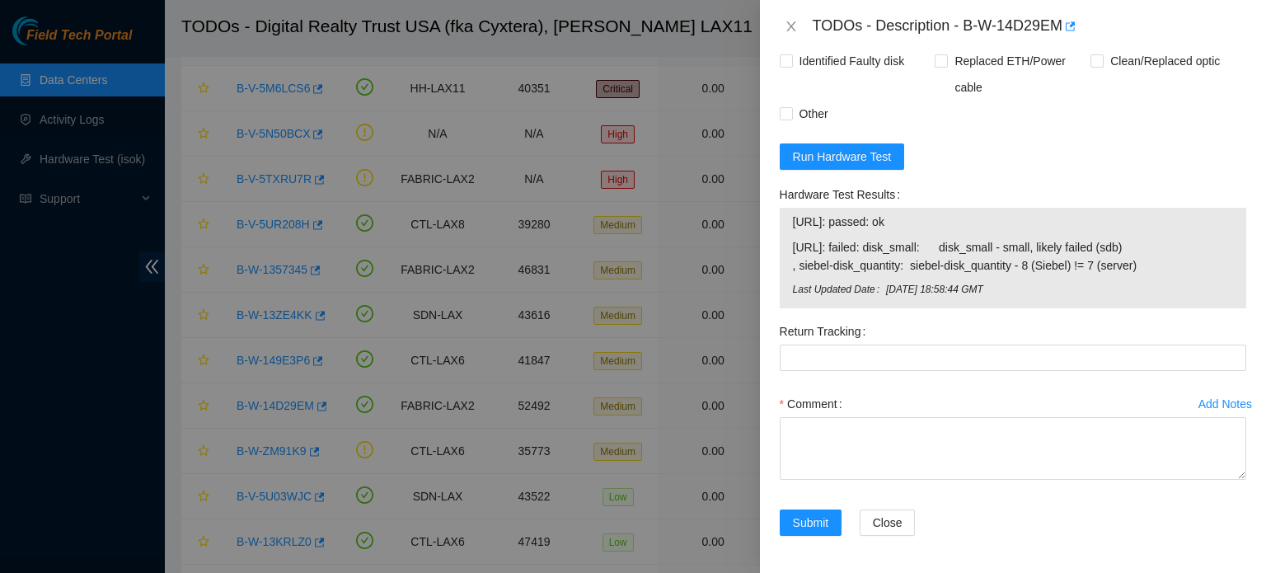
scroll to position [0, 0]
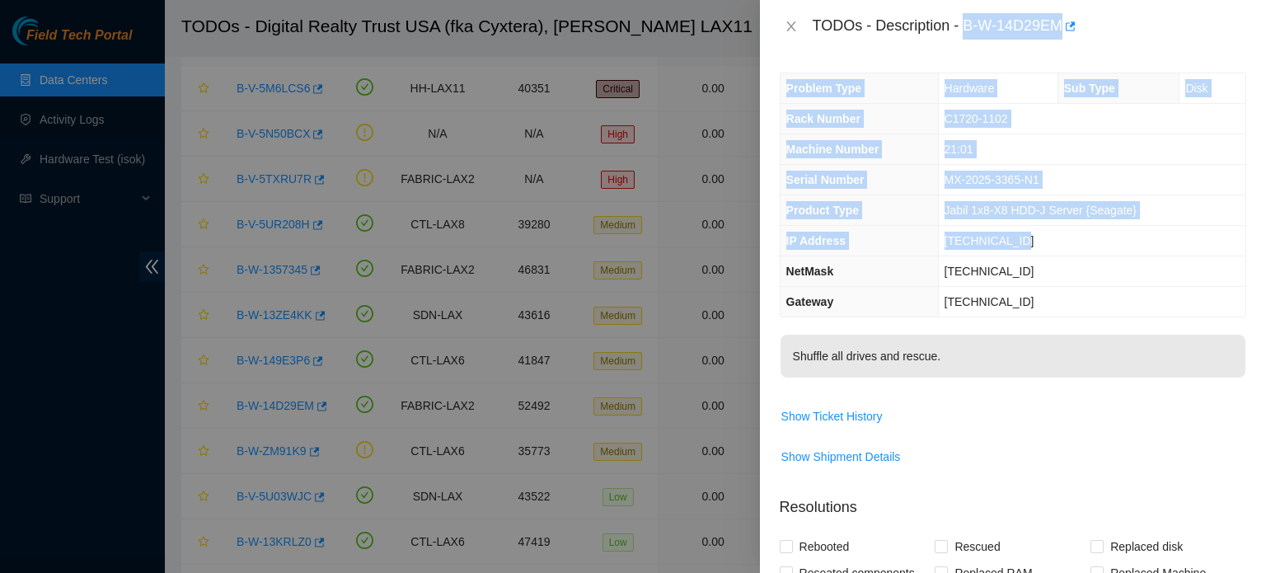
drag, startPoint x: 966, startPoint y: 25, endPoint x: 1050, endPoint y: 234, distance: 225.7
click at [1050, 234] on div "TODOs - Description - B-W-14D29EM Problem Type Hardware Sub Type Disk Rack Numb…" at bounding box center [1013, 286] width 506 height 573
copy div "B-W-14D29EM Problem Type Hardware Sub Type Disk Rack Number C1720-1102 Machine …"
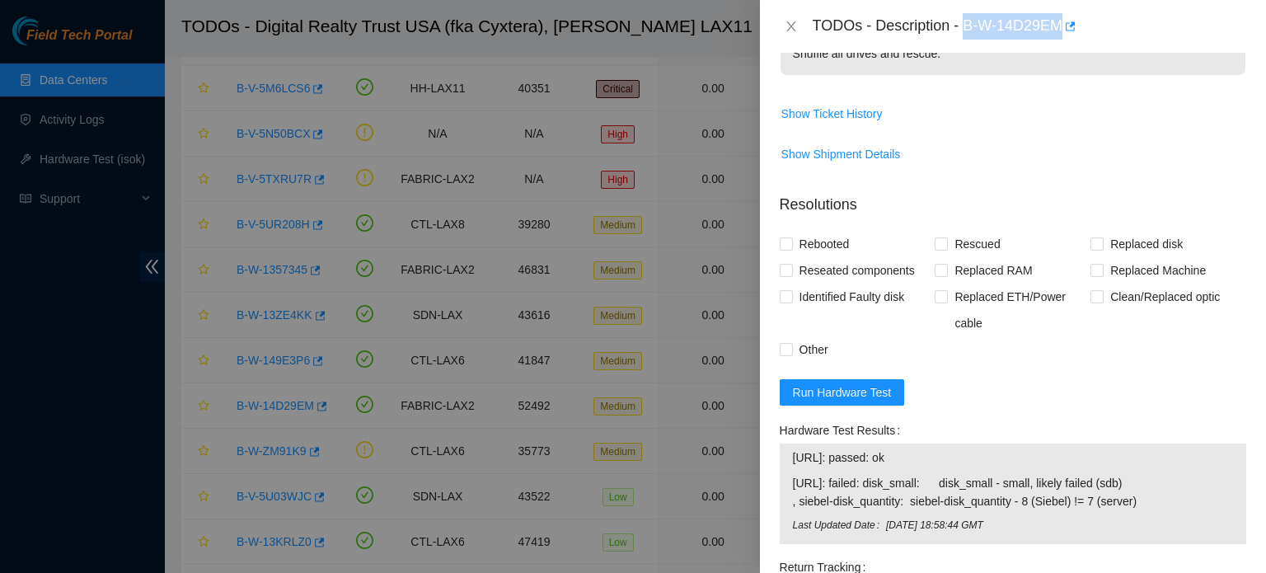
scroll to position [342, 0]
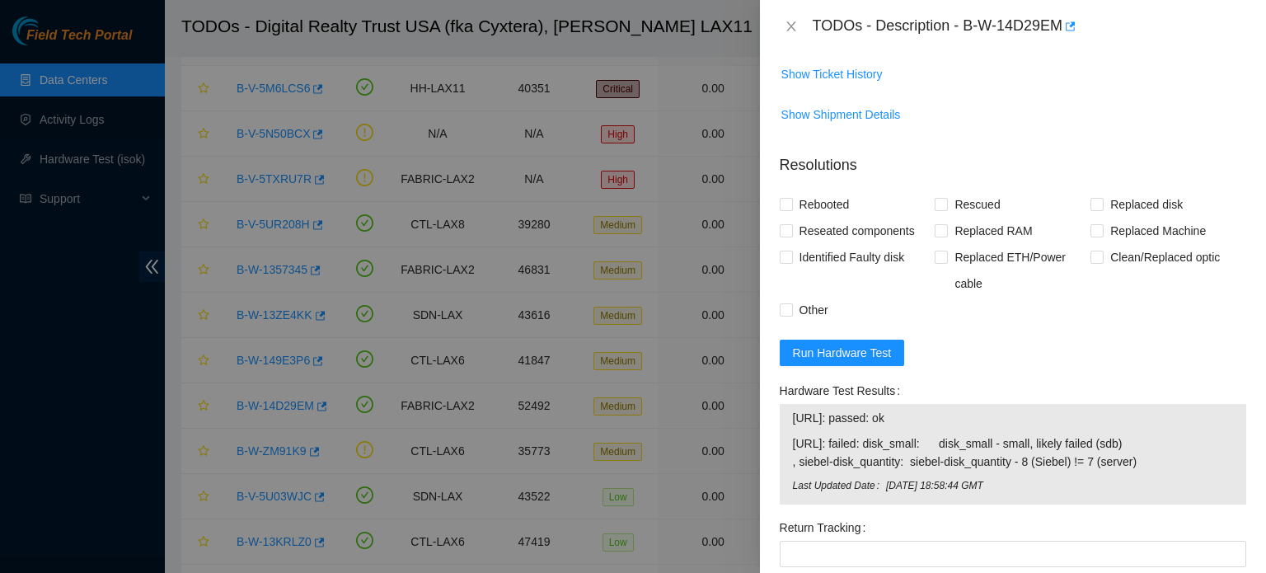
click at [825, 204] on span "Rebooted" at bounding box center [824, 204] width 63 height 26
click at [791, 204] on input "Rebooted" at bounding box center [786, 204] width 12 height 12
checkbox input "true"
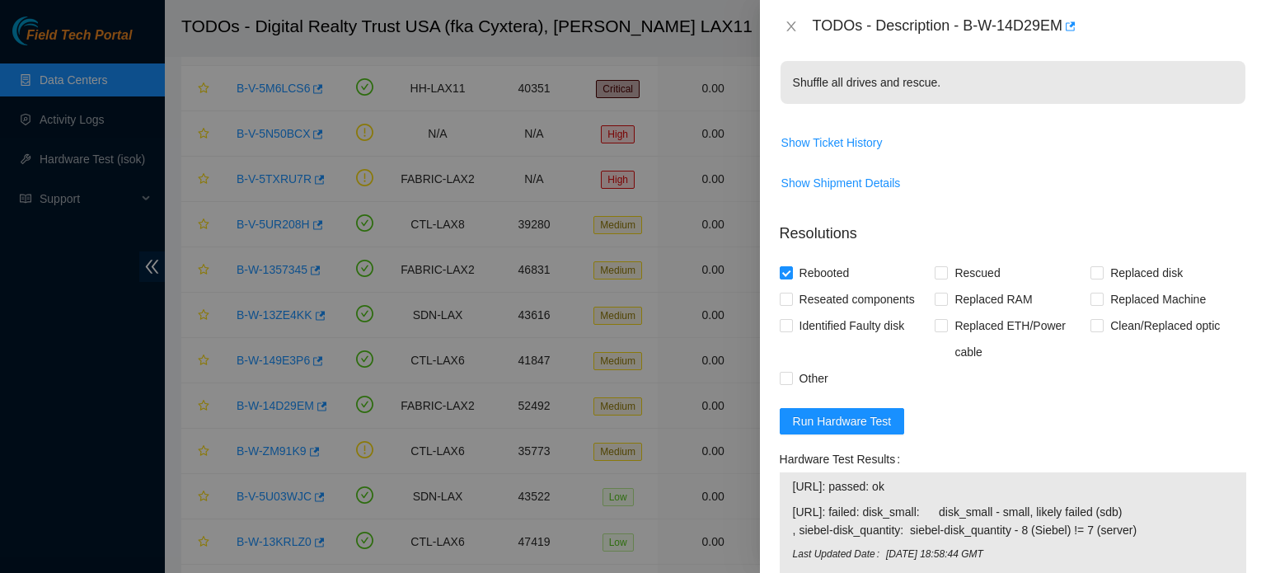
scroll to position [312, 0]
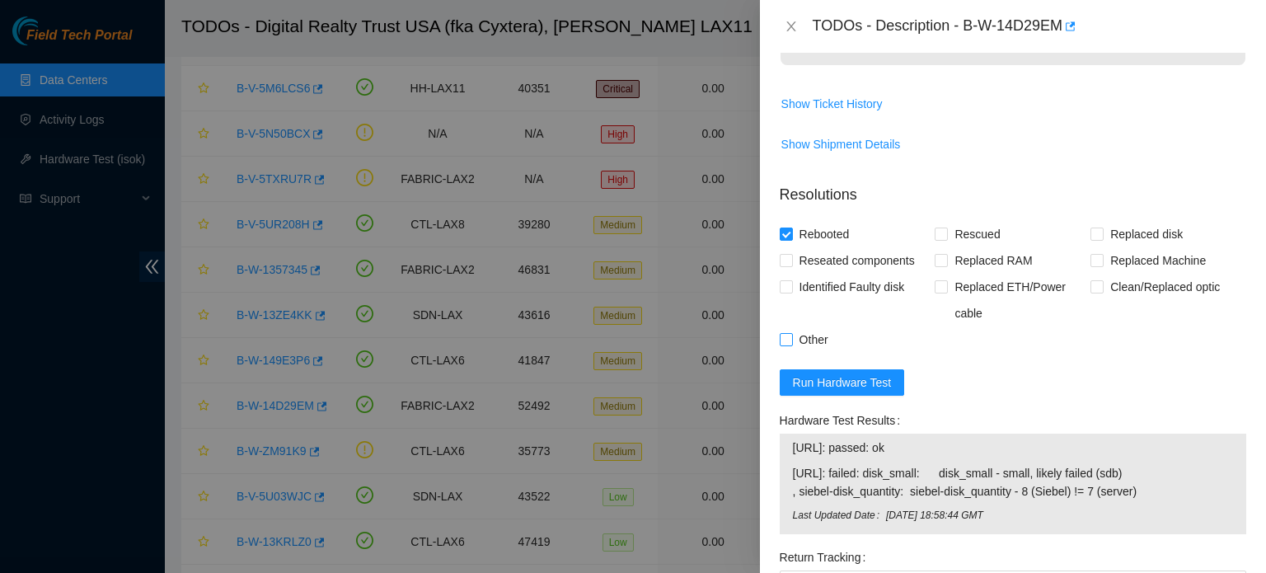
click at [788, 336] on input "Other" at bounding box center [786, 339] width 12 height 12
checkbox input "true"
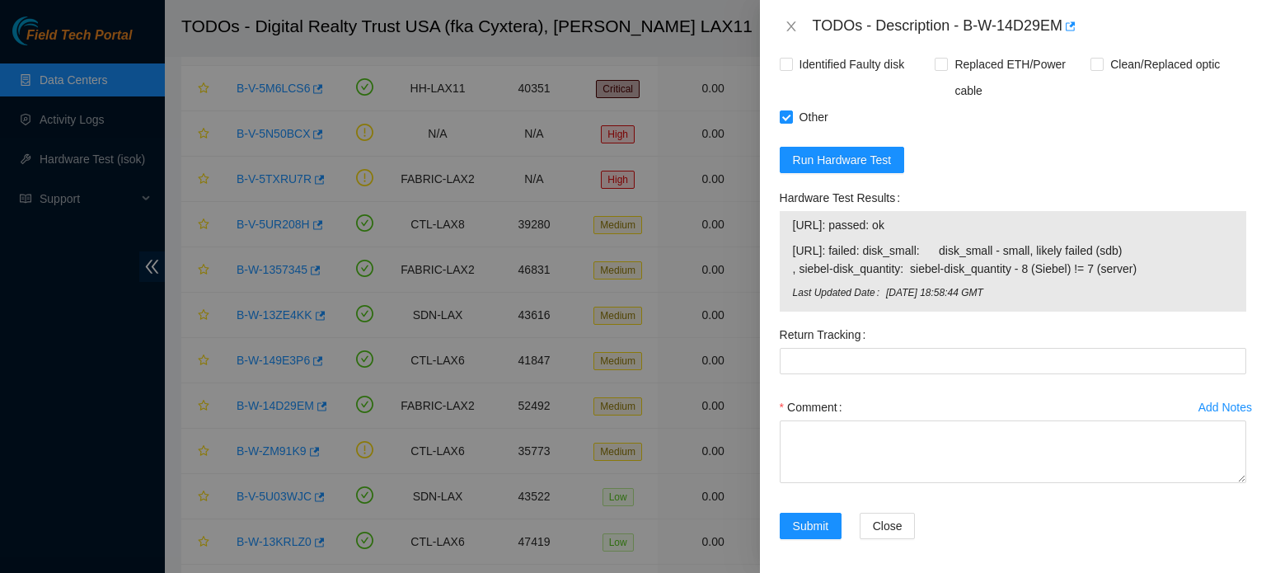
scroll to position [538, 0]
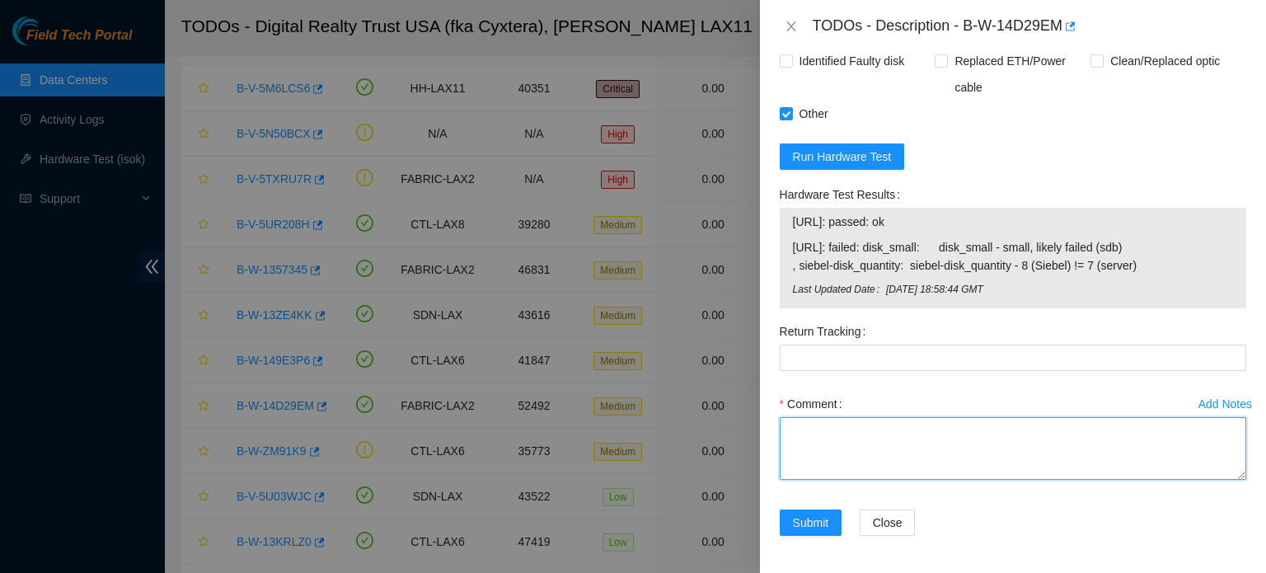
click at [813, 435] on textarea "Comment" at bounding box center [1013, 448] width 467 height 63
paste textarea "B-W-14D29EM Problem Type Hardware Sub Type Disk Rack Number C1720-1102 Machine …"
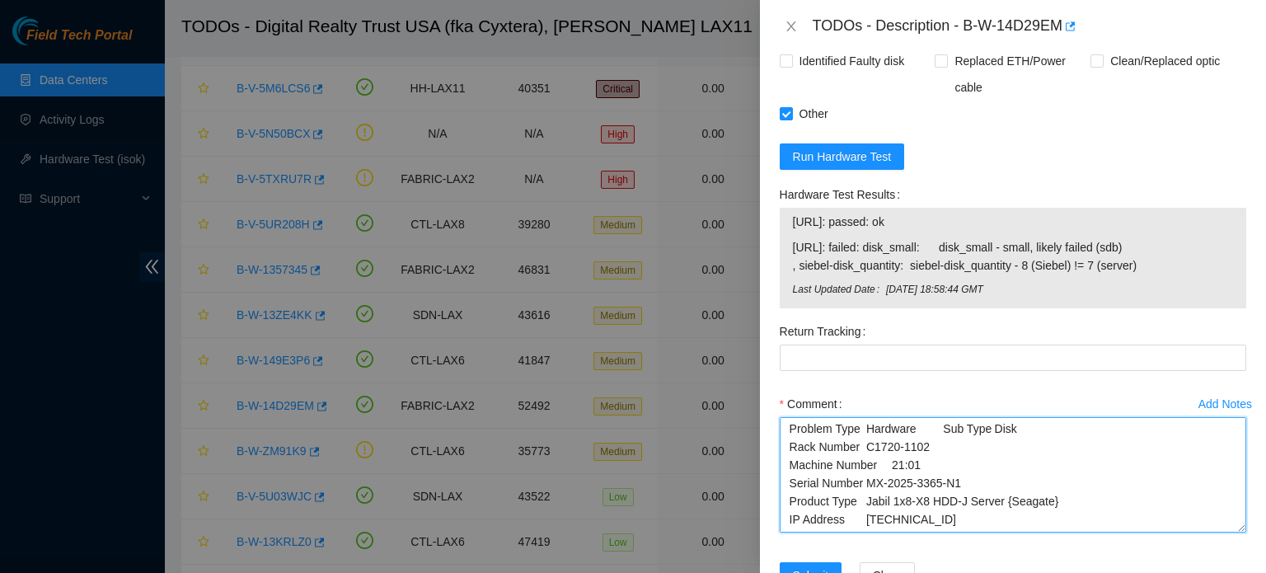
scroll to position [0, 0]
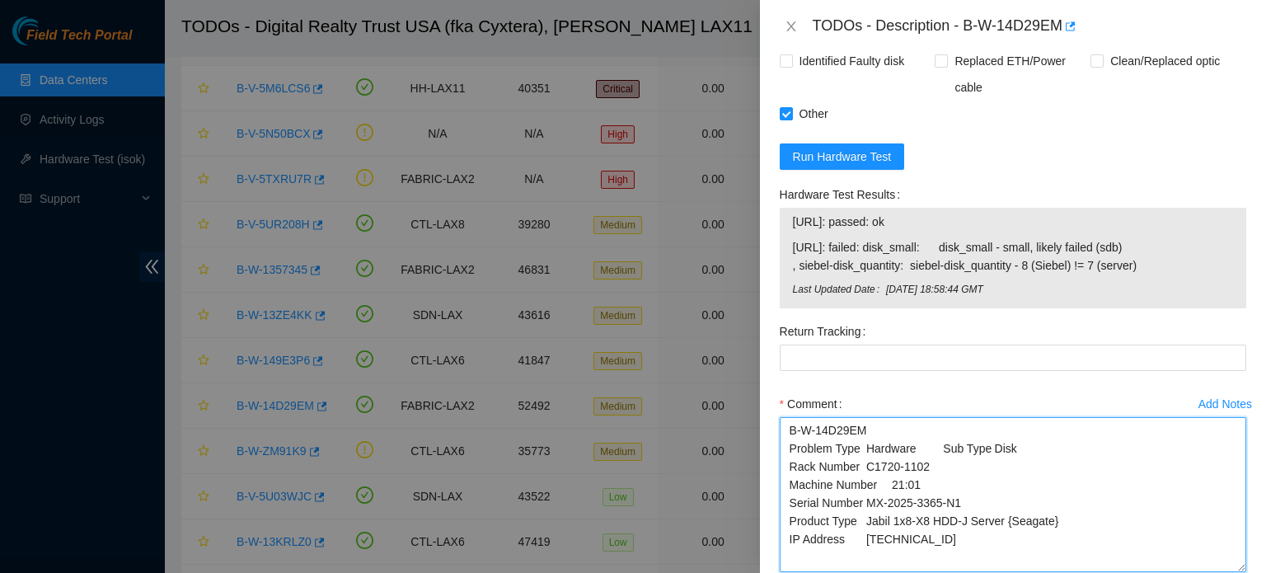
drag, startPoint x: 1230, startPoint y: 475, endPoint x: 1233, endPoint y: 568, distance: 93.2
click at [1233, 568] on textarea "B-W-14D29EM Problem Type Hardware Sub Type Disk Rack Number C1720-1102 Machine …" at bounding box center [1013, 494] width 467 height 155
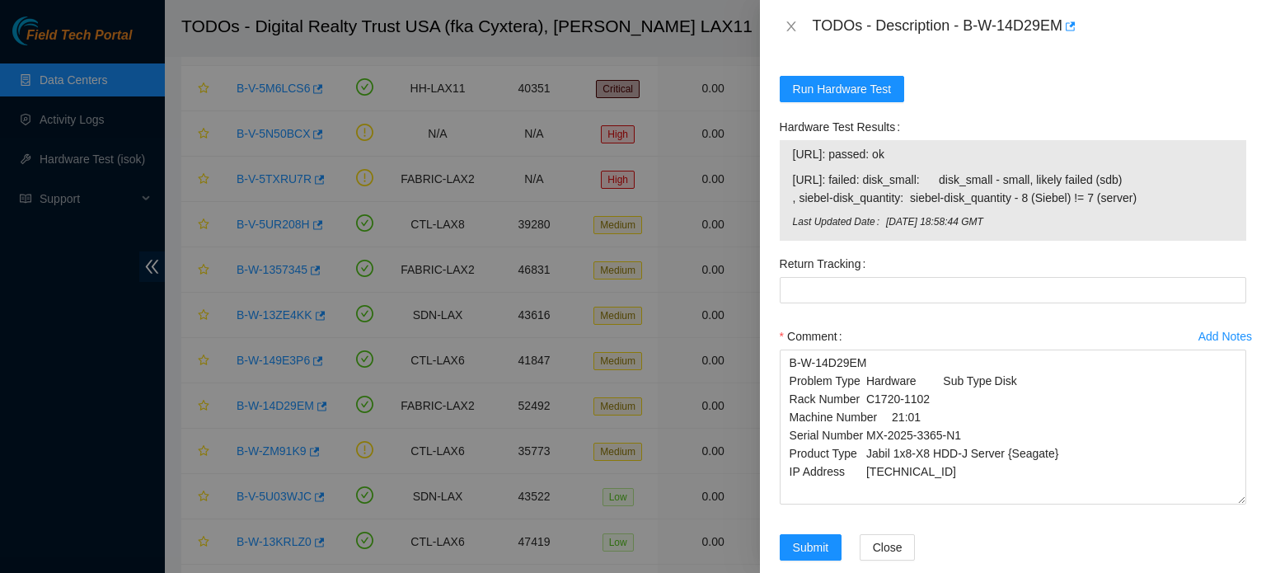
scroll to position [632, 0]
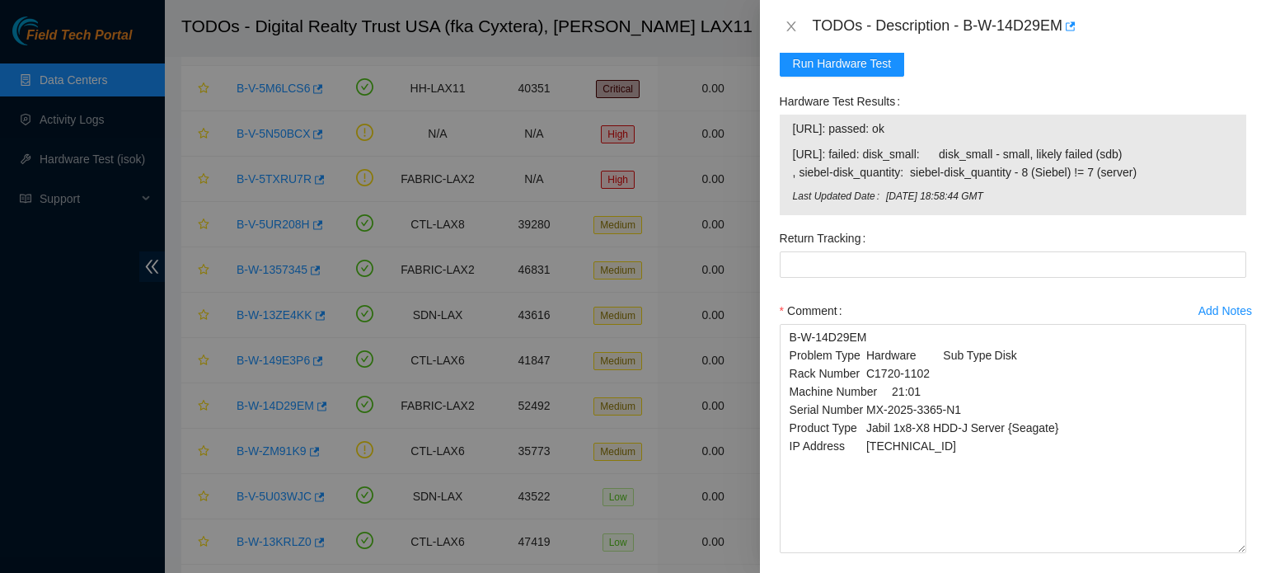
drag, startPoint x: 1230, startPoint y: 470, endPoint x: 1227, endPoint y: 552, distance: 82.5
click at [1227, 552] on textarea "B-W-14D29EM Problem Type Hardware Sub Type Disk Rack Number C1720-1102 Machine …" at bounding box center [1013, 438] width 467 height 229
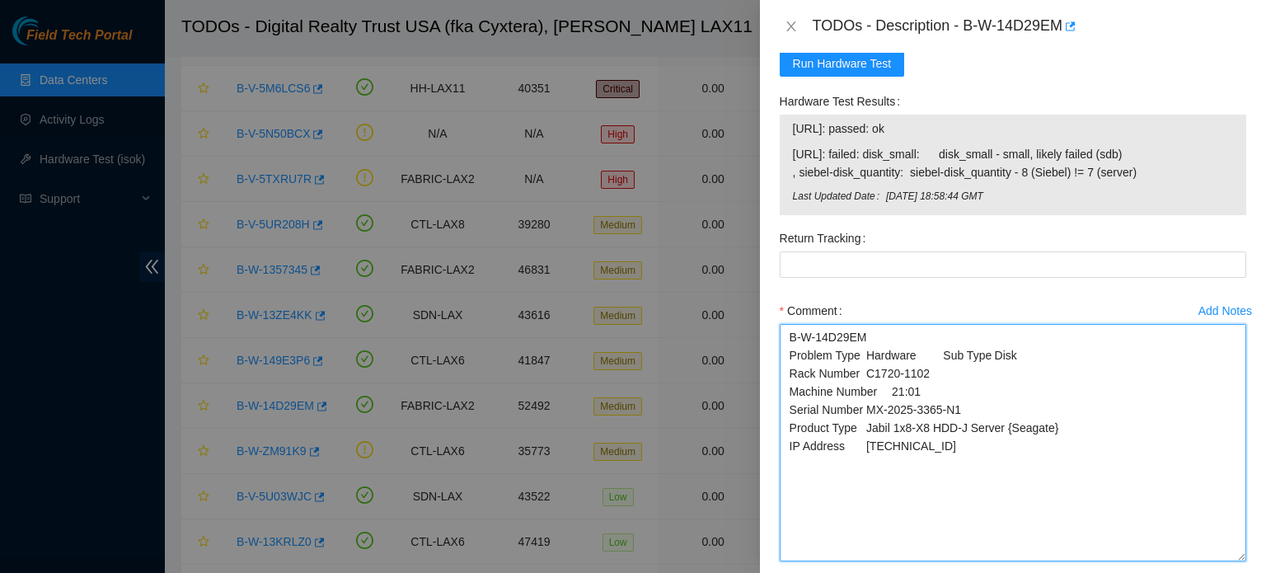
click at [937, 443] on textarea "B-W-14D29EM Problem Type Hardware Sub Type Disk Rack Number C1720-1102 Machine …" at bounding box center [1013, 442] width 467 height 237
paste textarea "submit resolution requesting RMA drive WFK66T66"
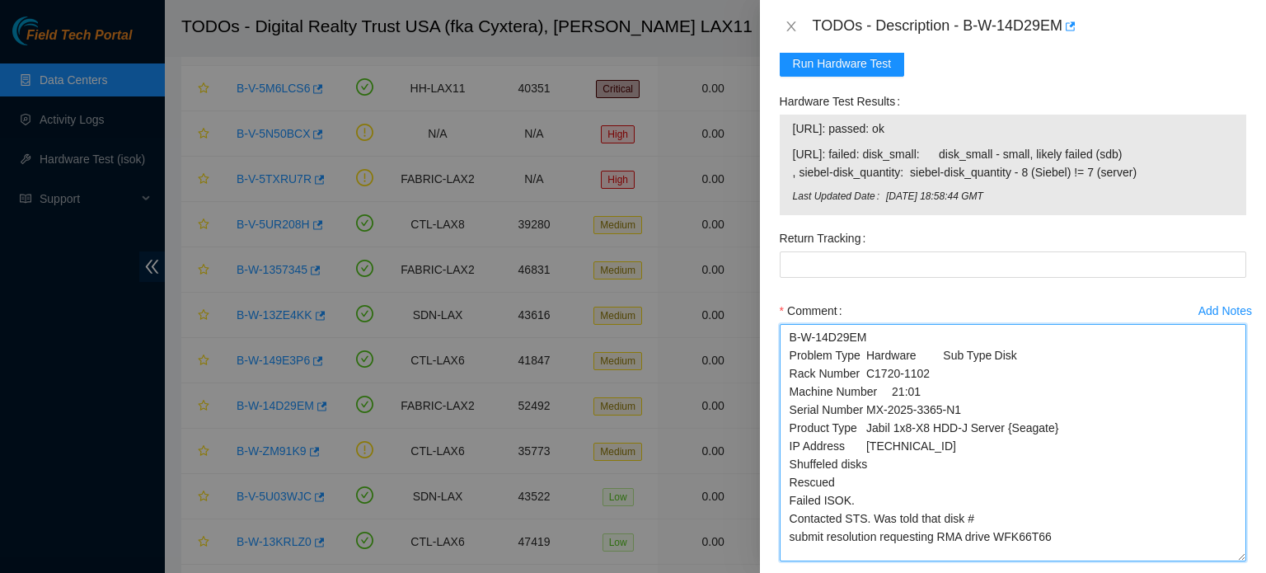
drag, startPoint x: 996, startPoint y: 537, endPoint x: 1064, endPoint y: 532, distance: 67.8
click at [1064, 532] on textarea "B-W-14D29EM Problem Type Hardware Sub Type Disk Rack Number C1720-1102 Machine …" at bounding box center [1013, 442] width 467 height 237
click at [979, 510] on textarea "B-W-14D29EM Problem Type Hardware Sub Type Disk Rack Number C1720-1102 Machine …" at bounding box center [1013, 442] width 467 height 237
paste textarea "WFK66T66"
click at [788, 538] on textarea "B-W-14D29EM Problem Type Hardware Sub Type Disk Rack Number C1720-1102 Machine …" at bounding box center [1013, 442] width 467 height 237
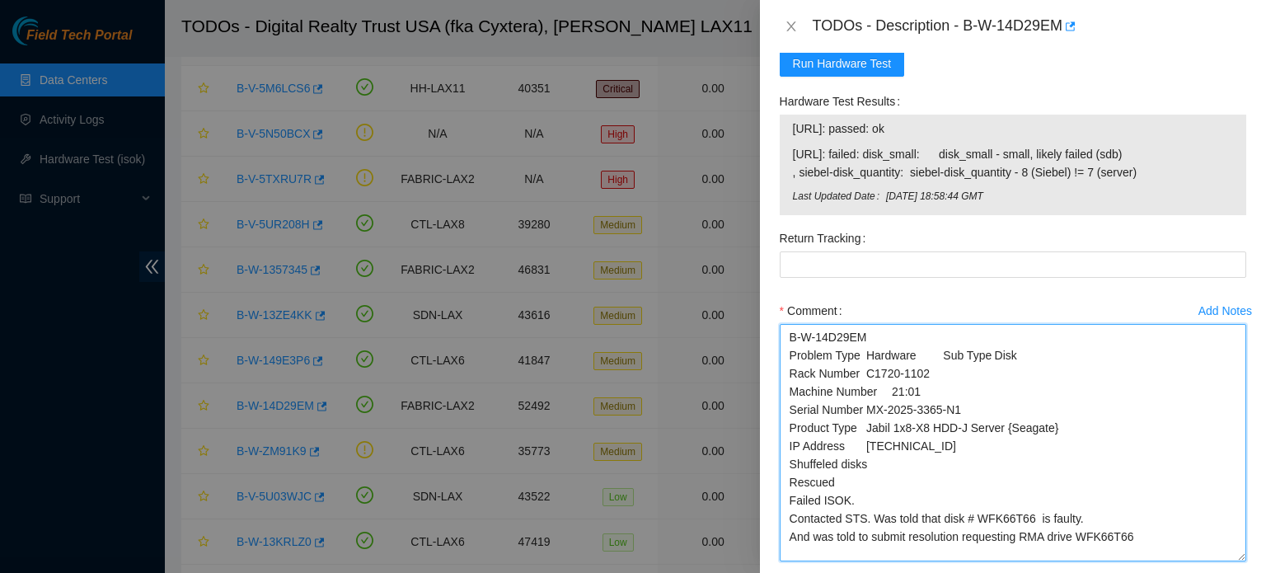
click at [999, 424] on textarea "B-W-14D29EM Problem Type Hardware Sub Type Disk Rack Number C1720-1102 Machine …" at bounding box center [1013, 442] width 467 height 237
click at [1016, 533] on textarea "B-W-14D29EM Problem Type Hardware Sub Type Disk Rack Number C1720-1102 Machine …" at bounding box center [1013, 442] width 467 height 237
type textarea "B-W-14D29EM Problem Type Hardware Sub Type Disk Rack Number C1720-1102 Machine …"
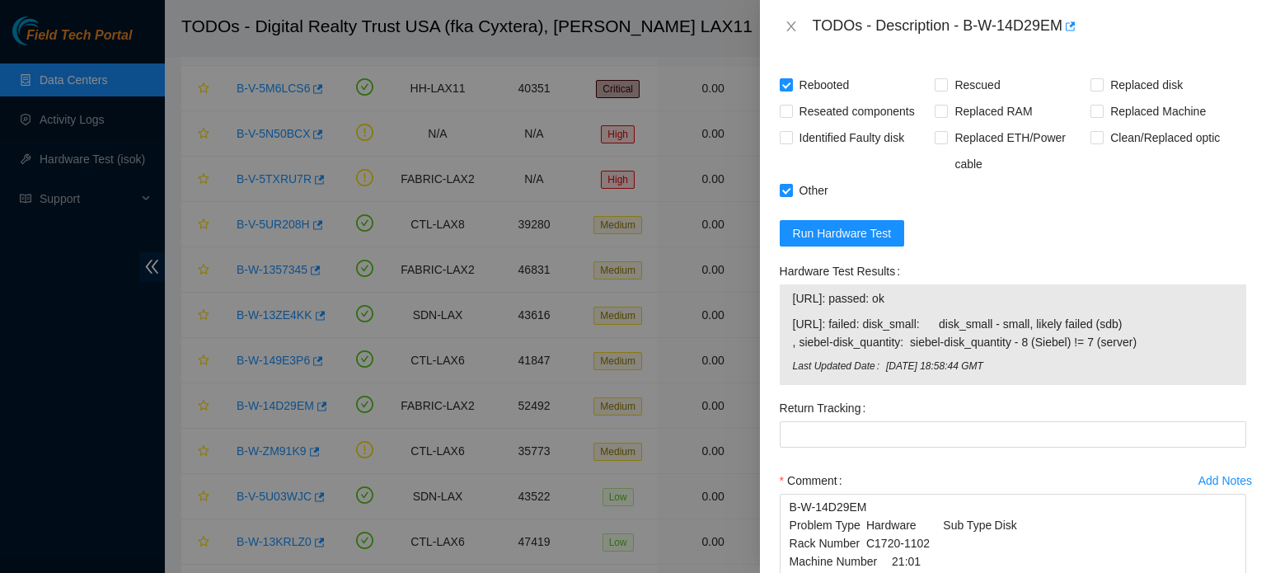
scroll to position [458, 0]
click at [937, 88] on input "Rescued" at bounding box center [941, 88] width 12 height 12
checkbox input "true"
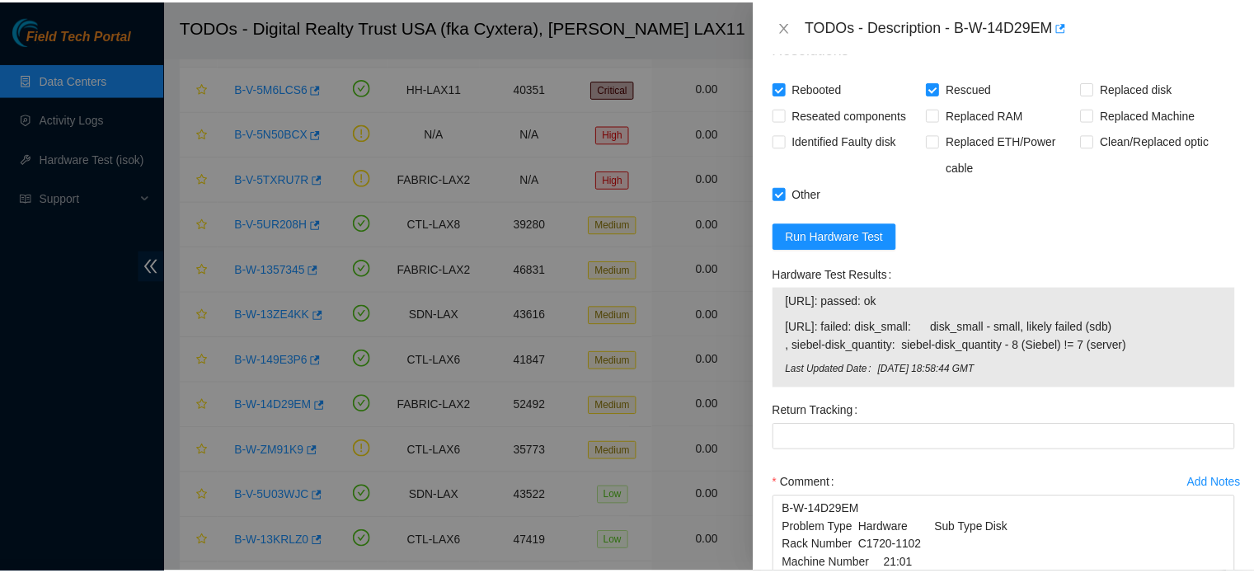
scroll to position [714, 0]
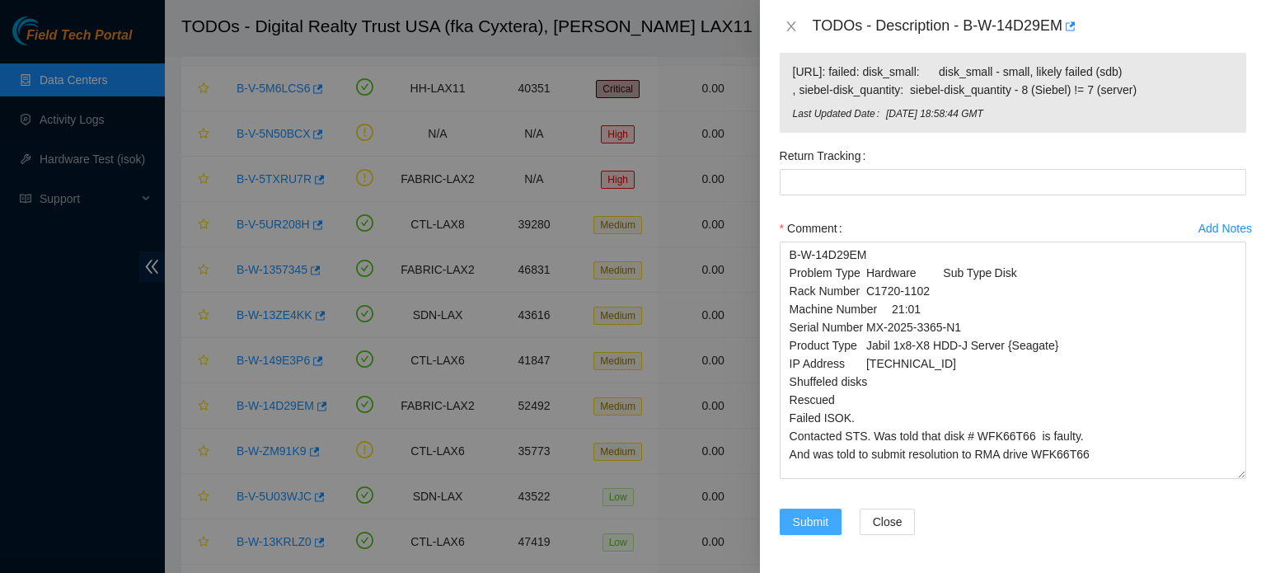
click at [808, 518] on span "Submit" at bounding box center [811, 522] width 36 height 18
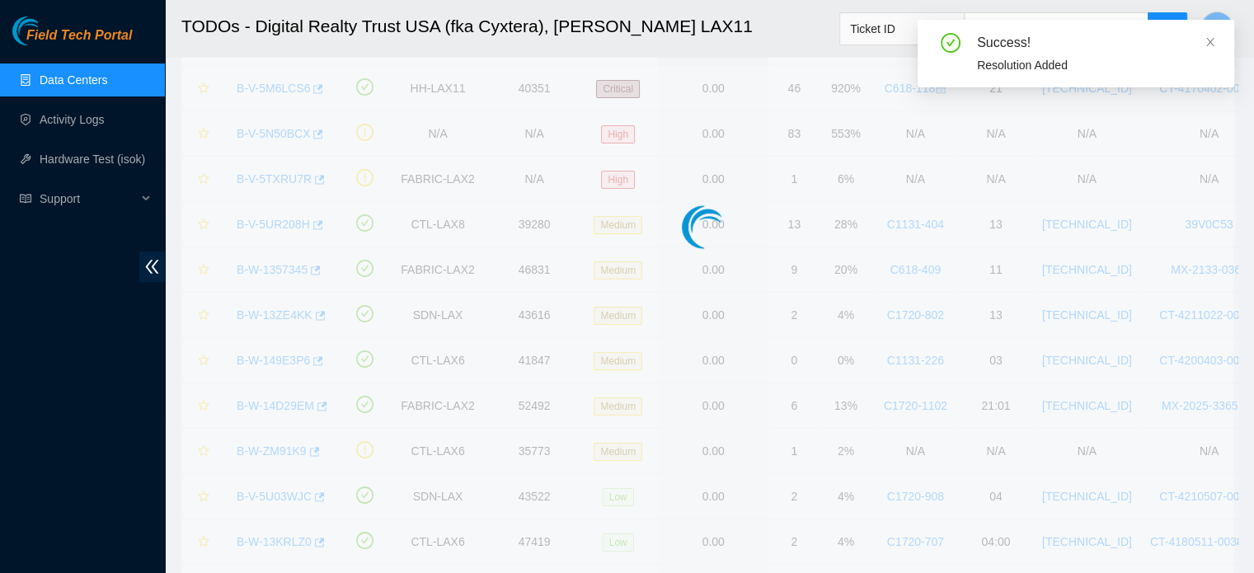
scroll to position [514, 0]
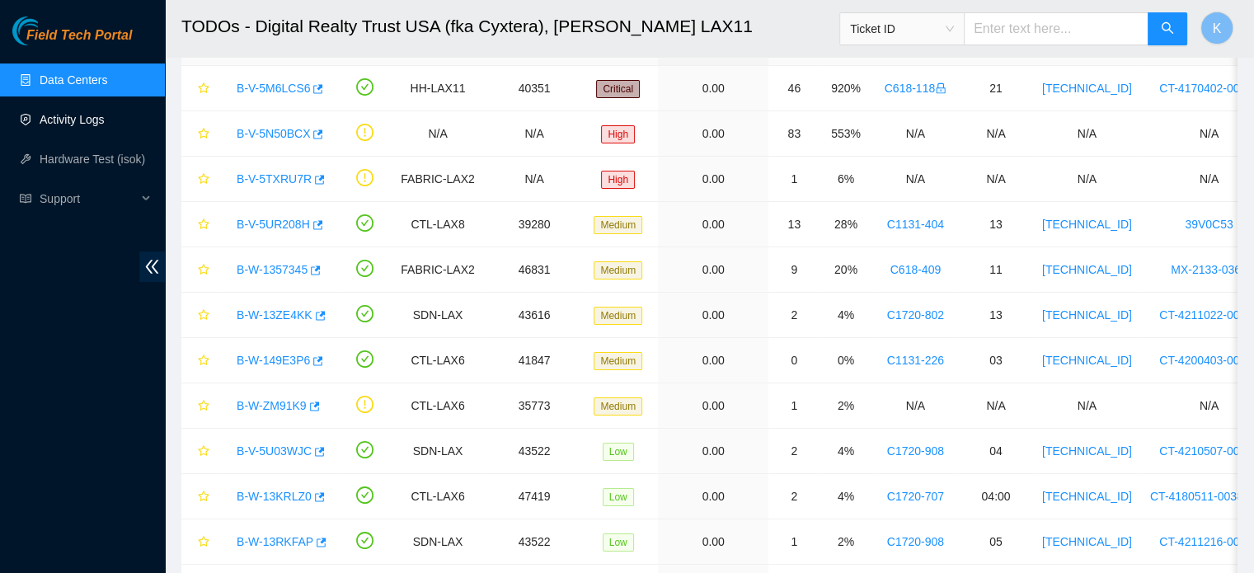
click at [59, 120] on link "Activity Logs" at bounding box center [72, 119] width 65 height 13
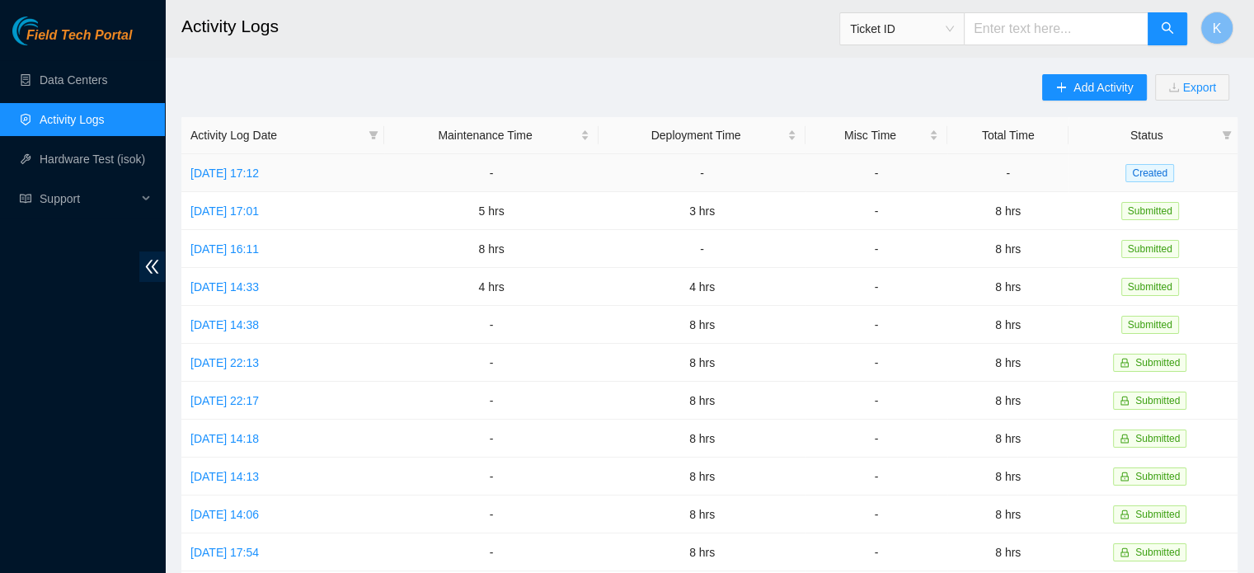
click at [259, 171] on link "Wed, 03 Sep 2025 17:12" at bounding box center [224, 173] width 68 height 13
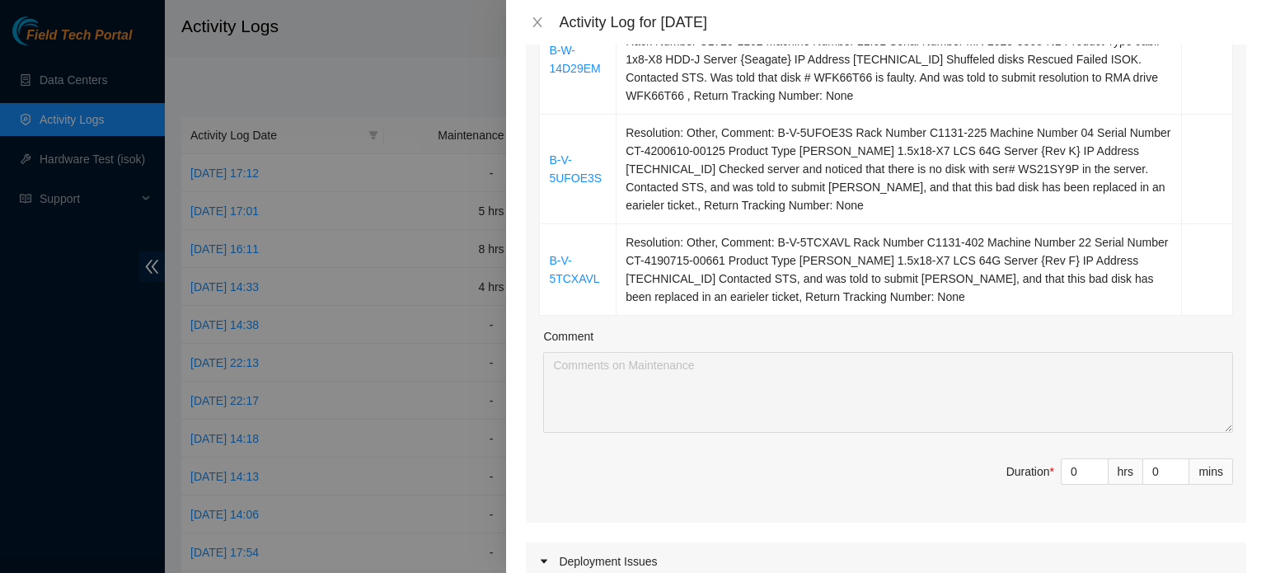
scroll to position [359, 0]
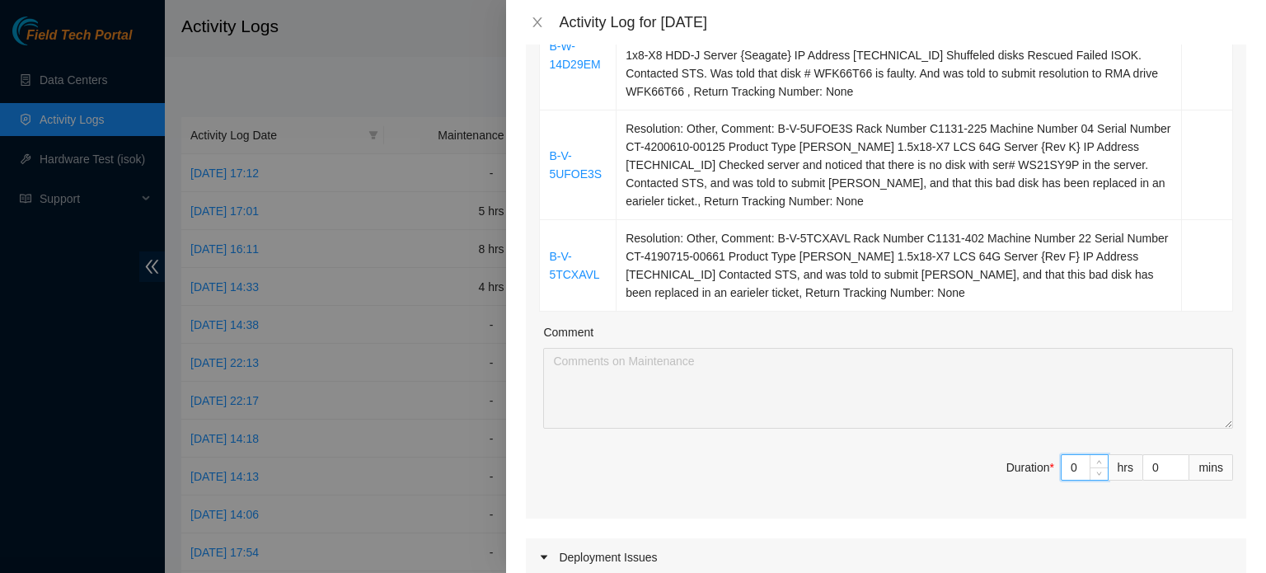
click at [1064, 467] on input "0" at bounding box center [1085, 467] width 46 height 25
type input "4"
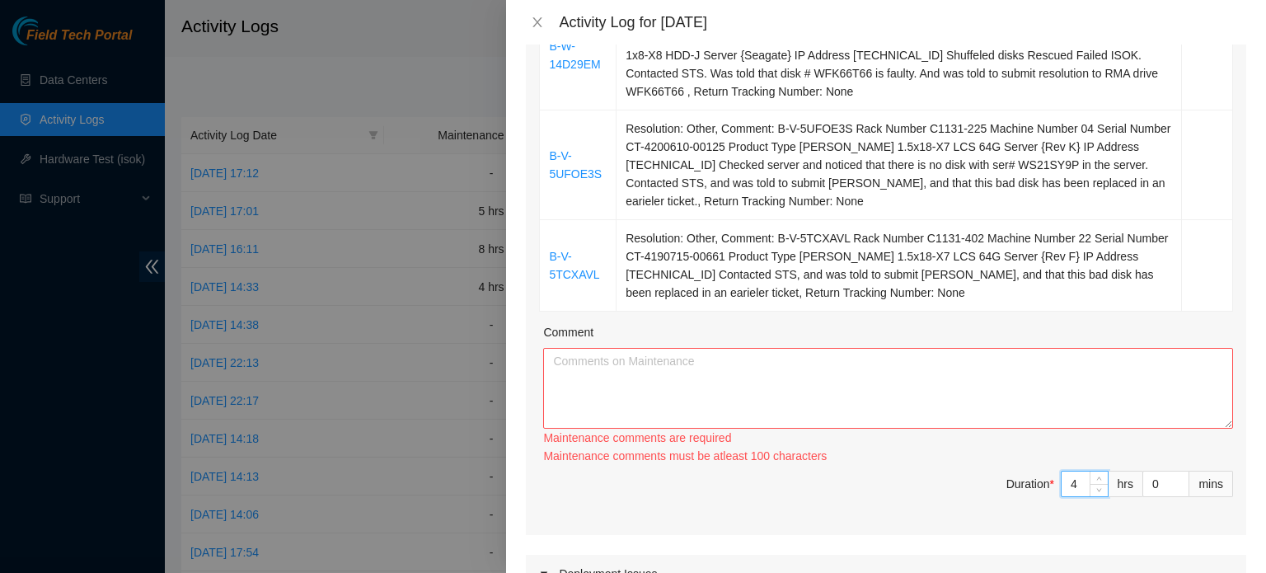
type input "4"
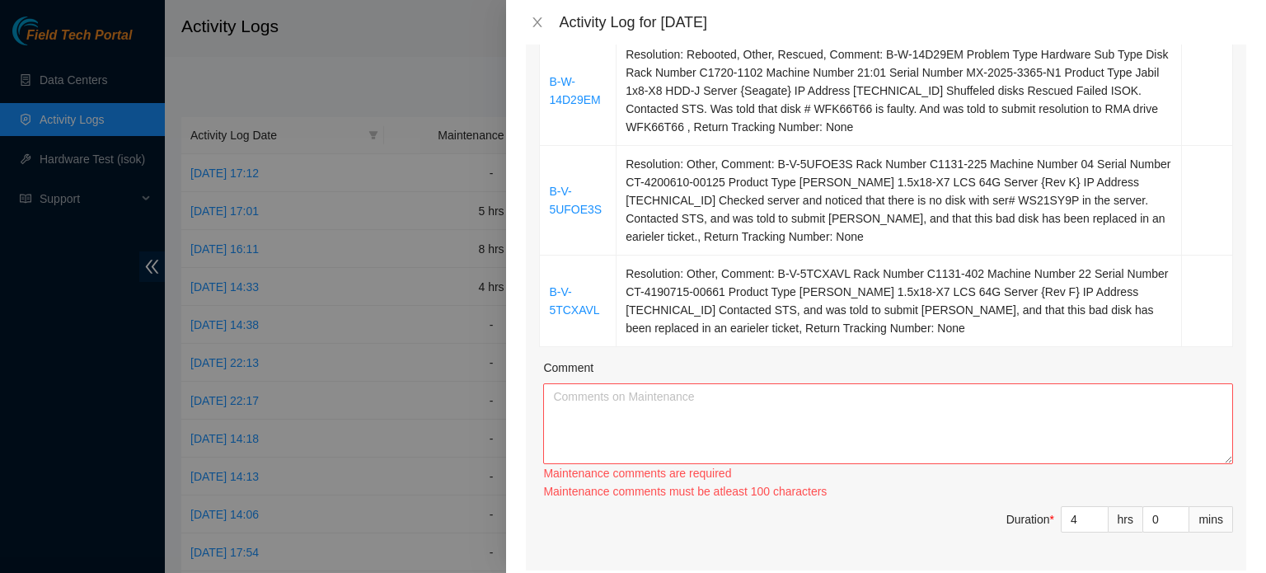
scroll to position [310, 0]
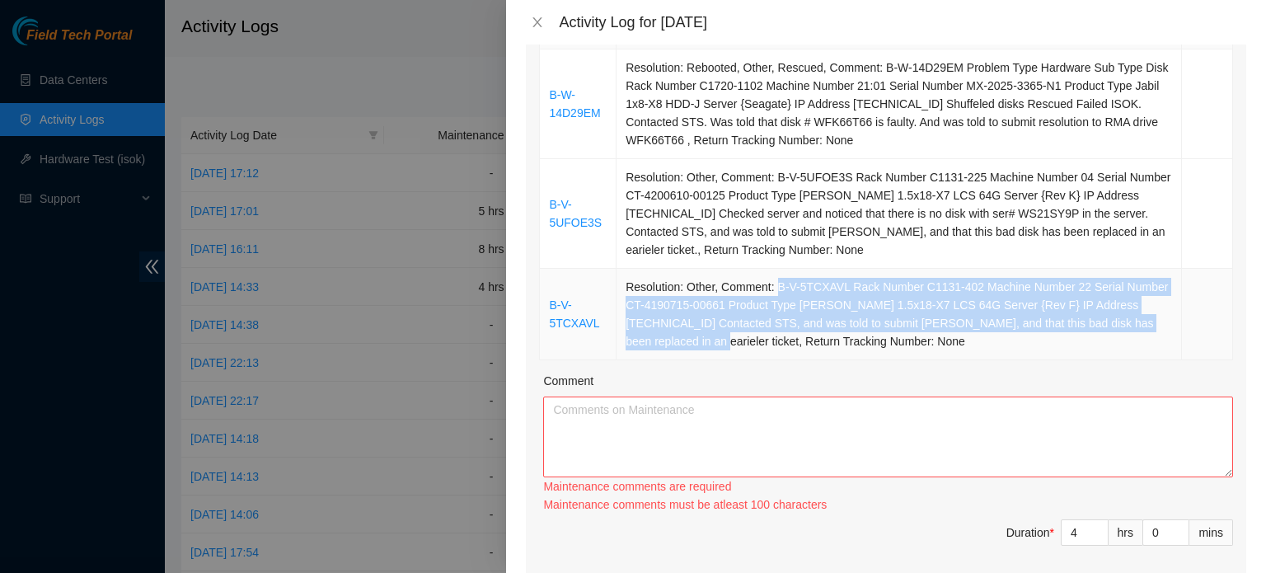
drag, startPoint x: 774, startPoint y: 286, endPoint x: 650, endPoint y: 341, distance: 135.9
click at [650, 341] on td "Resolution: Other, Comment: B-V-5TCXAVL Rack Number C1131-402 Machine Number 22…" at bounding box center [900, 315] width 566 height 92
copy td "B-V-5TCXAVL Rack Number C1131-402 Machine Number 22 Serial Number CT-4190715-00…"
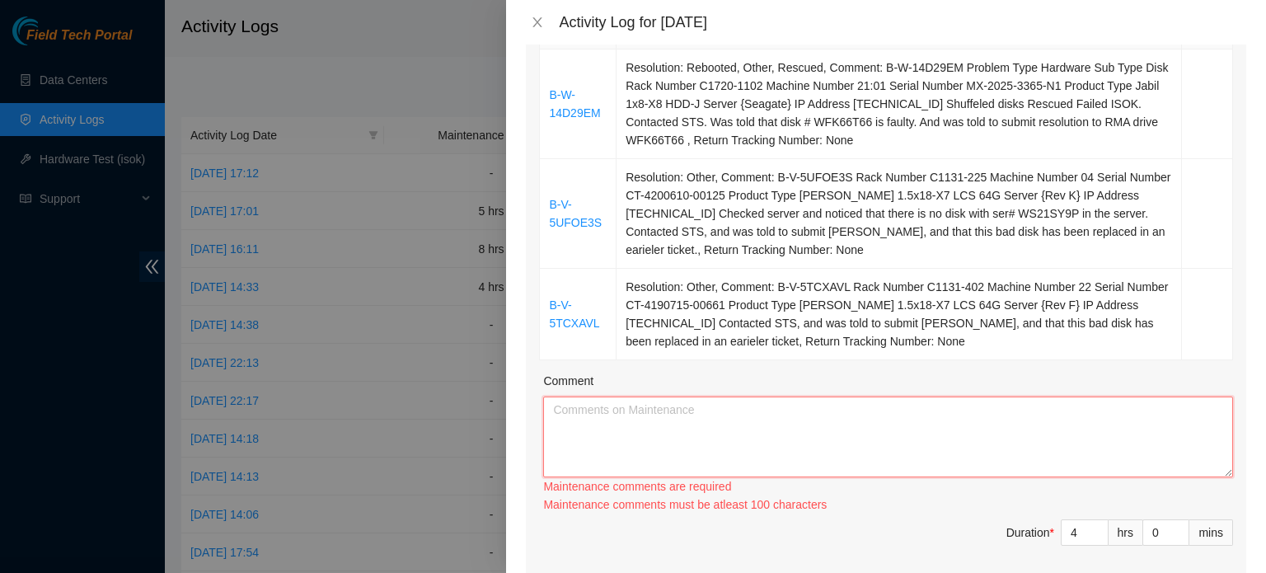
click at [556, 405] on textarea "Comment" at bounding box center [888, 437] width 690 height 81
paste textarea "B-V-5TCXAVL Rack Number C1131-402 Machine Number 22 Serial Number CT-4190715-00…"
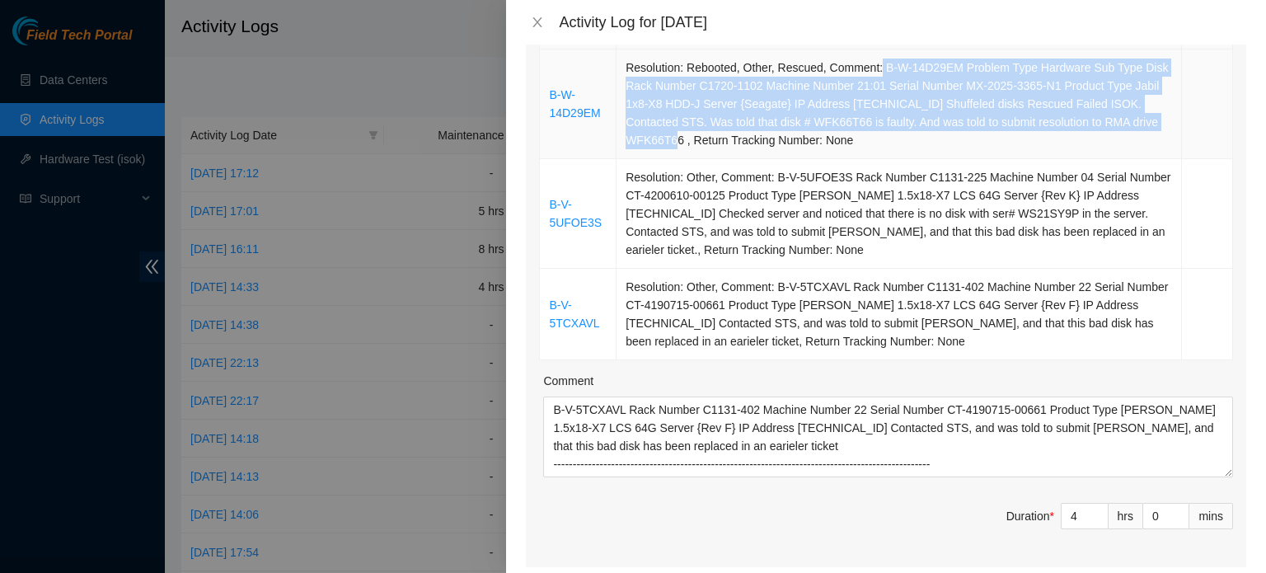
drag, startPoint x: 874, startPoint y: 63, endPoint x: 1157, endPoint y: 120, distance: 288.3
click at [1157, 120] on td "Resolution: Rebooted, Other, Rescued, Comment: B-W-14D29EM Problem Type Hardwar…" at bounding box center [900, 104] width 566 height 110
copy td "B-W-14D29EM Problem Type Hardware Sub Type Disk Rack Number C1720-1102 Machine …"
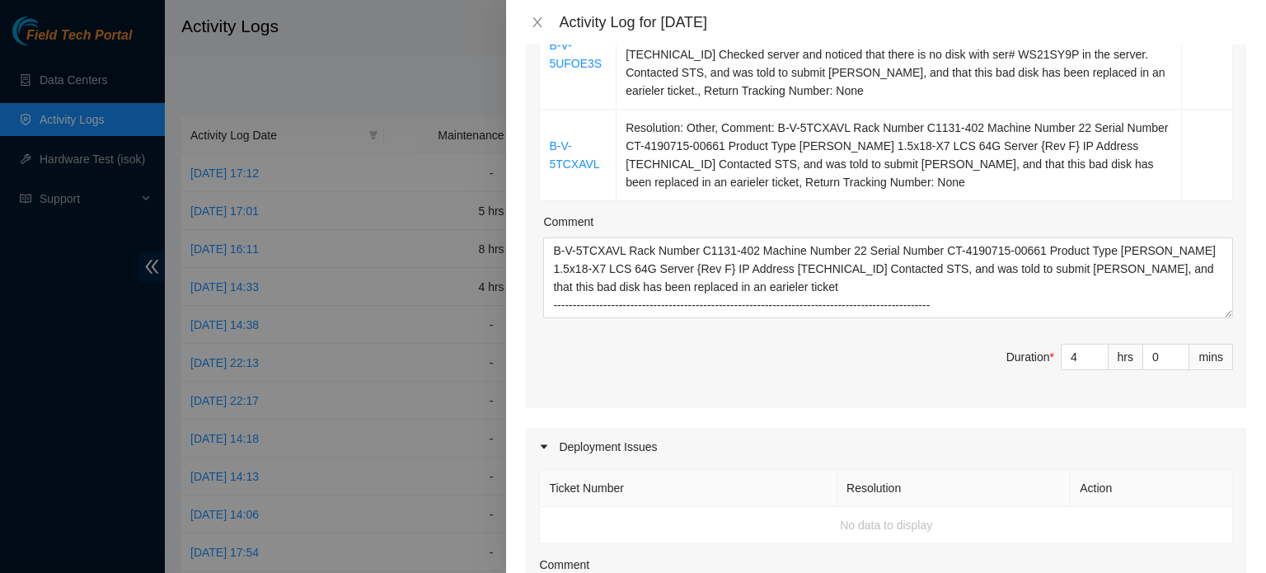
scroll to position [499, 0]
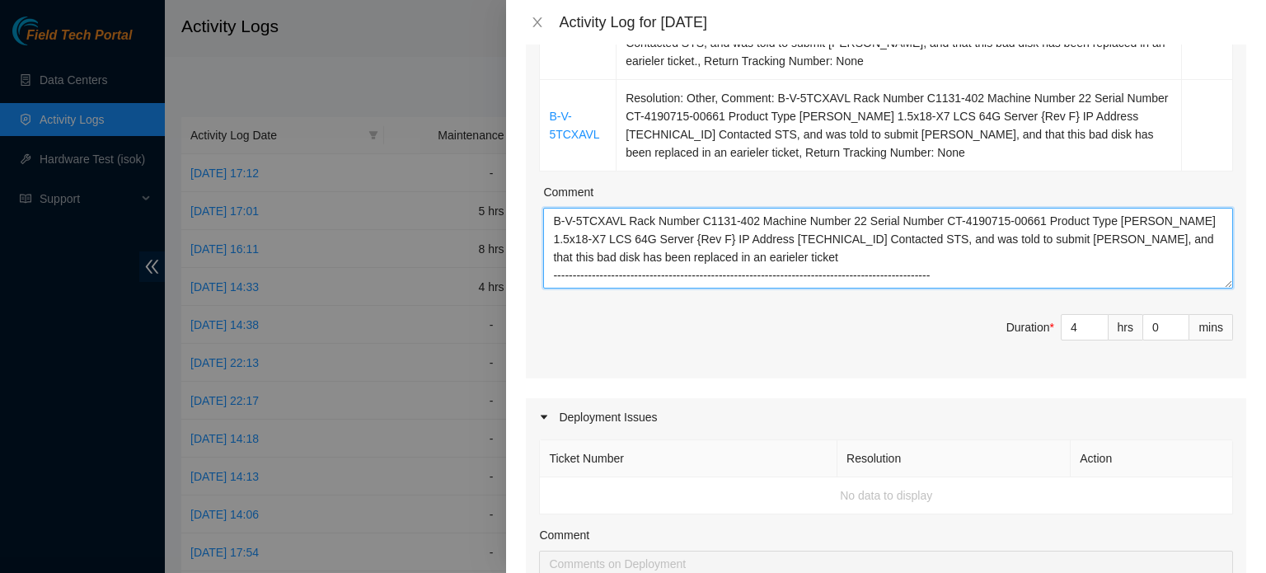
click at [1026, 271] on textarea "B-V-5TCXAVL Rack Number C1131-402 Machine Number 22 Serial Number CT-4190715-00…" at bounding box center [888, 248] width 690 height 81
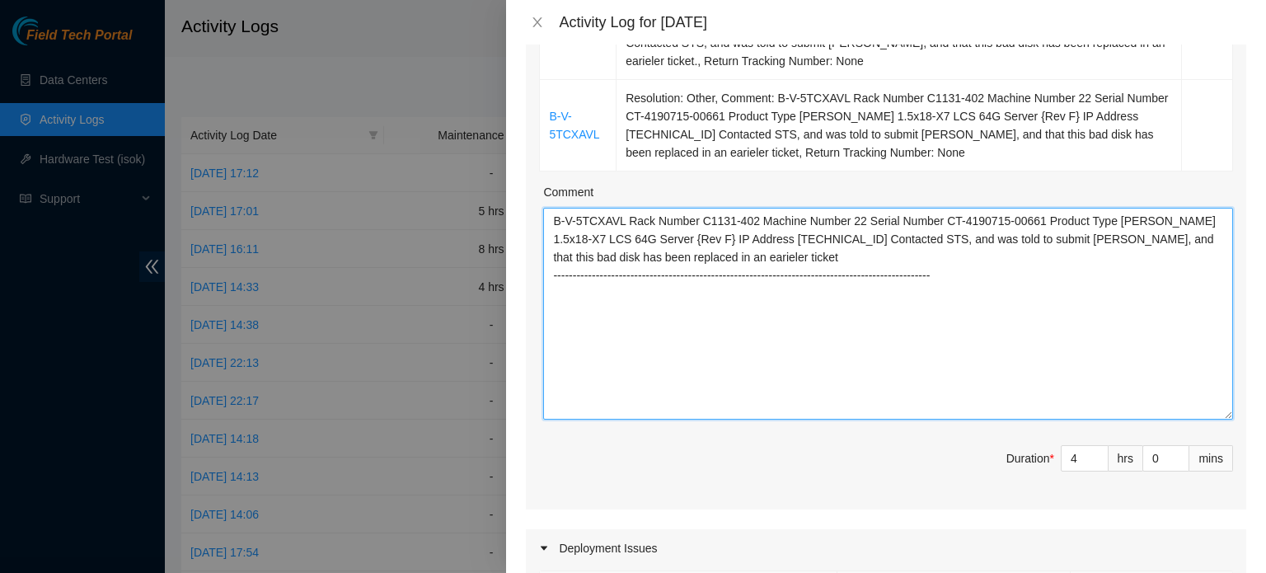
drag, startPoint x: 1216, startPoint y: 284, endPoint x: 1216, endPoint y: 416, distance: 131.9
click at [1216, 416] on textarea "B-V-5TCXAVL Rack Number C1131-402 Machine Number 22 Serial Number CT-4190715-00…" at bounding box center [888, 314] width 690 height 212
paste textarea "B-W-14D29EM Problem Type Hardware Sub Type Disk Rack Number C1720-1102 Machine …"
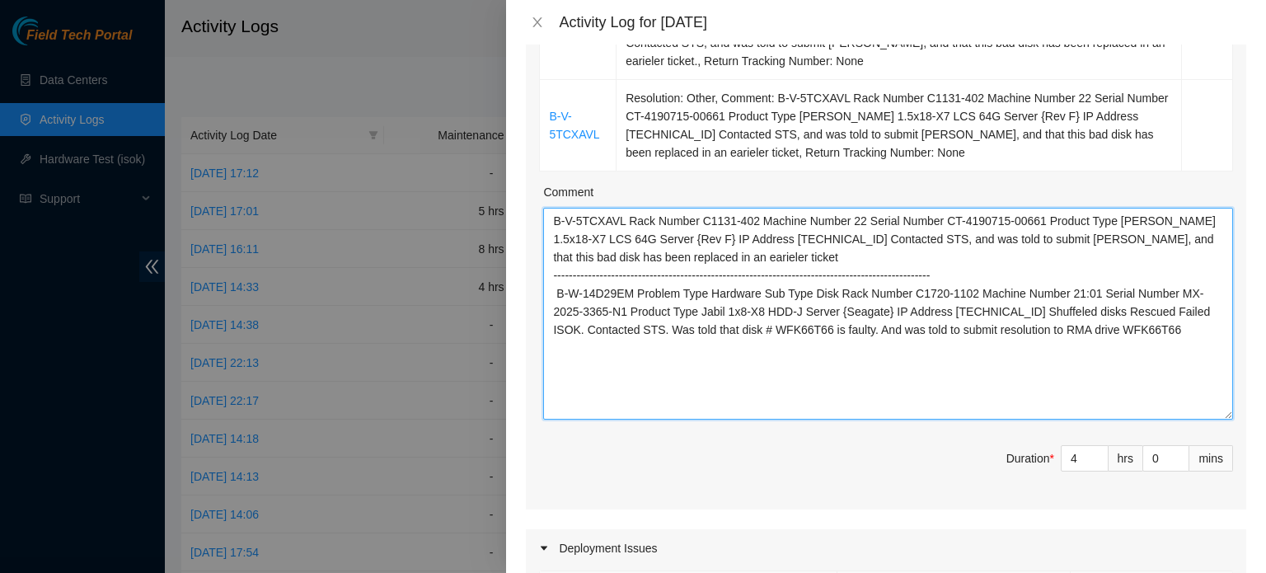
click at [625, 222] on textarea "B-V-5TCXAVL Rack Number C1131-402 Machine Number 22 Serial Number CT-4190715-00…" at bounding box center [888, 314] width 690 height 212
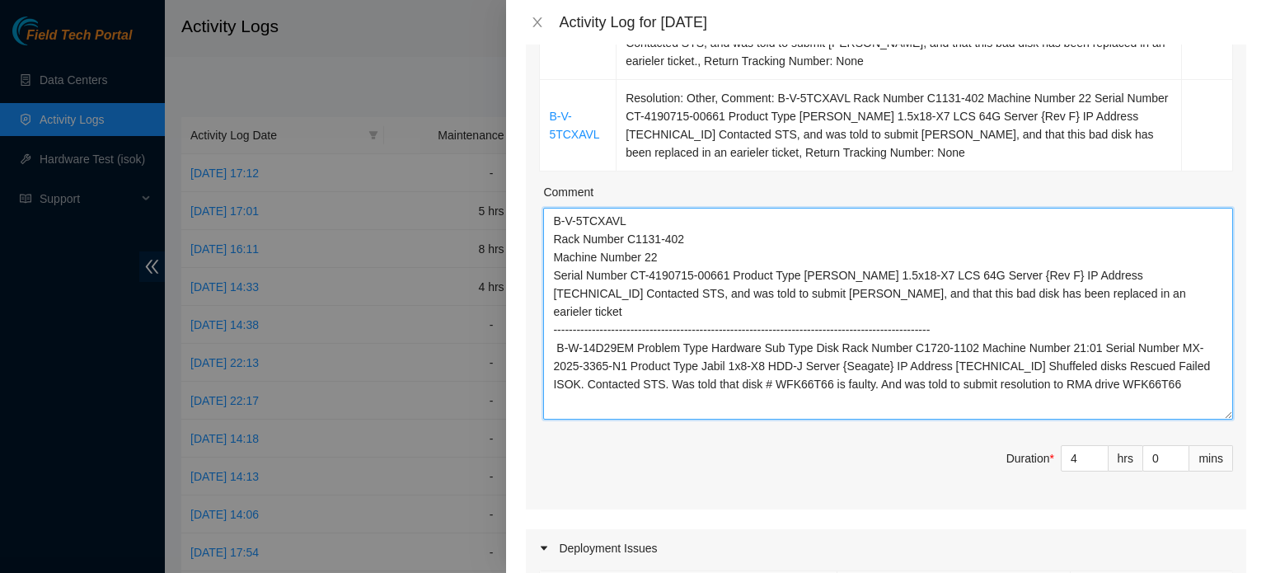
click at [997, 274] on textarea "B-V-5TCXAVL Rack Number C1131-402 Machine Number 22 Serial Number CT-4190715-00…" at bounding box center [888, 314] width 690 height 212
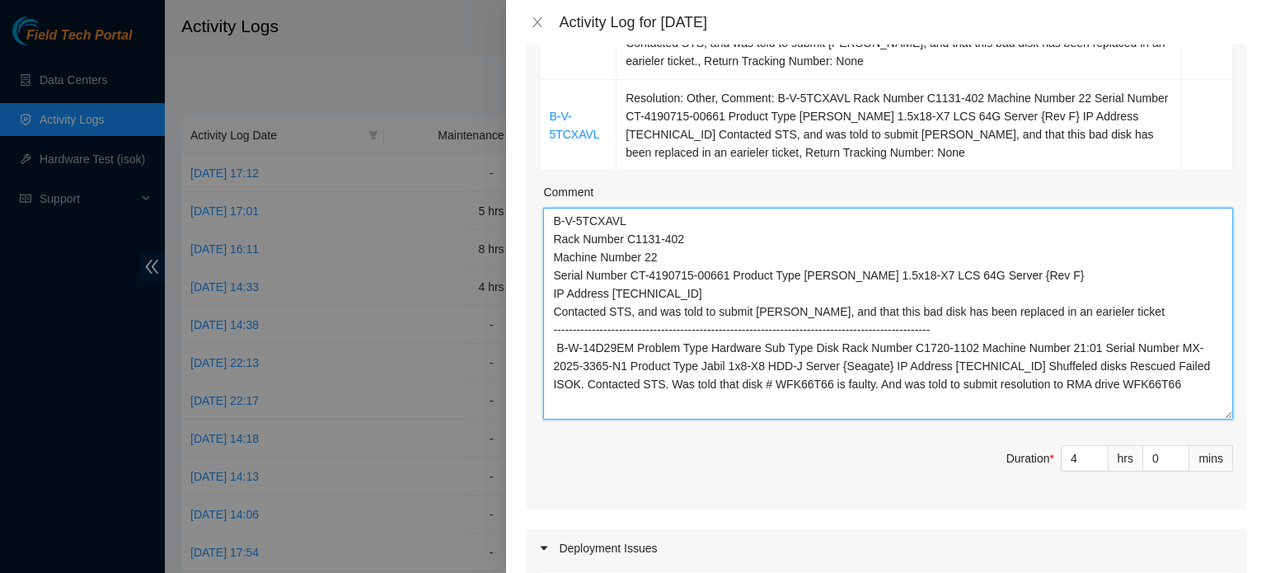
drag, startPoint x: 636, startPoint y: 349, endPoint x: 834, endPoint y: 349, distance: 197.9
click at [834, 349] on textarea "B-V-5TCXAVL Rack Number C1131-402 Machine Number 22 Serial Number CT-4190715-00…" at bounding box center [888, 314] width 690 height 212
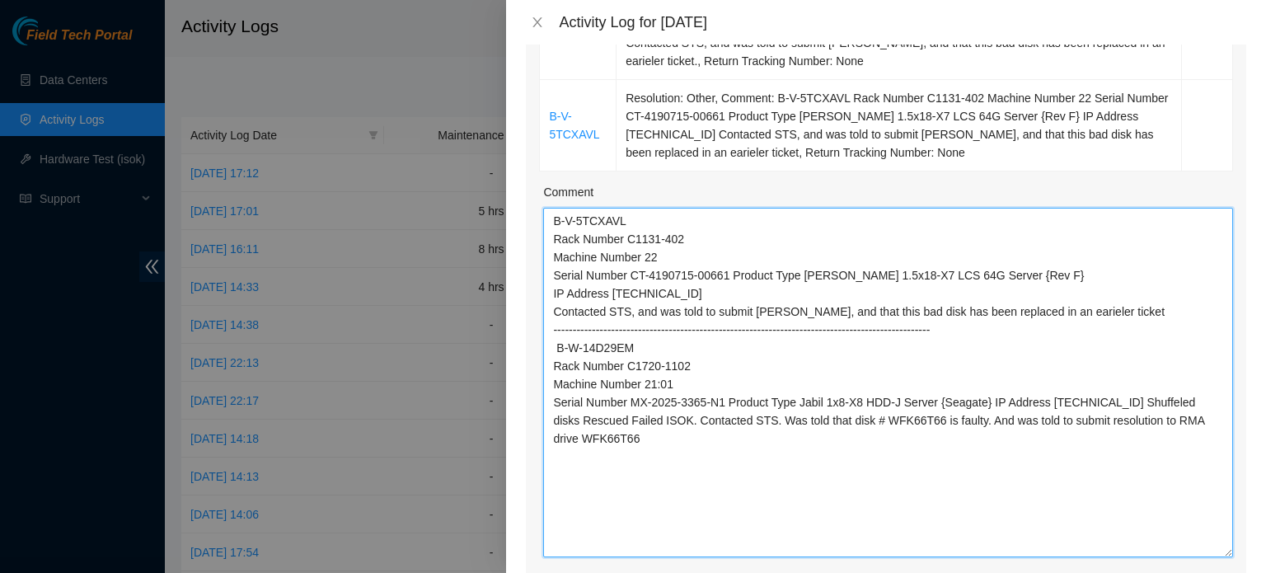
drag, startPoint x: 1215, startPoint y: 414, endPoint x: 1210, endPoint y: 552, distance: 137.8
drag, startPoint x: 1210, startPoint y: 552, endPoint x: 820, endPoint y: 362, distance: 434.4
click at [820, 362] on textarea "B-V-5TCXAVL Rack Number C1131-402 Machine Number 22 Serial Number CT-4190715-00…" at bounding box center [888, 383] width 690 height 350
click at [984, 402] on textarea "B-V-5TCXAVL Rack Number C1131-402 Machine Number 22 Serial Number CT-4190715-00…" at bounding box center [888, 383] width 690 height 350
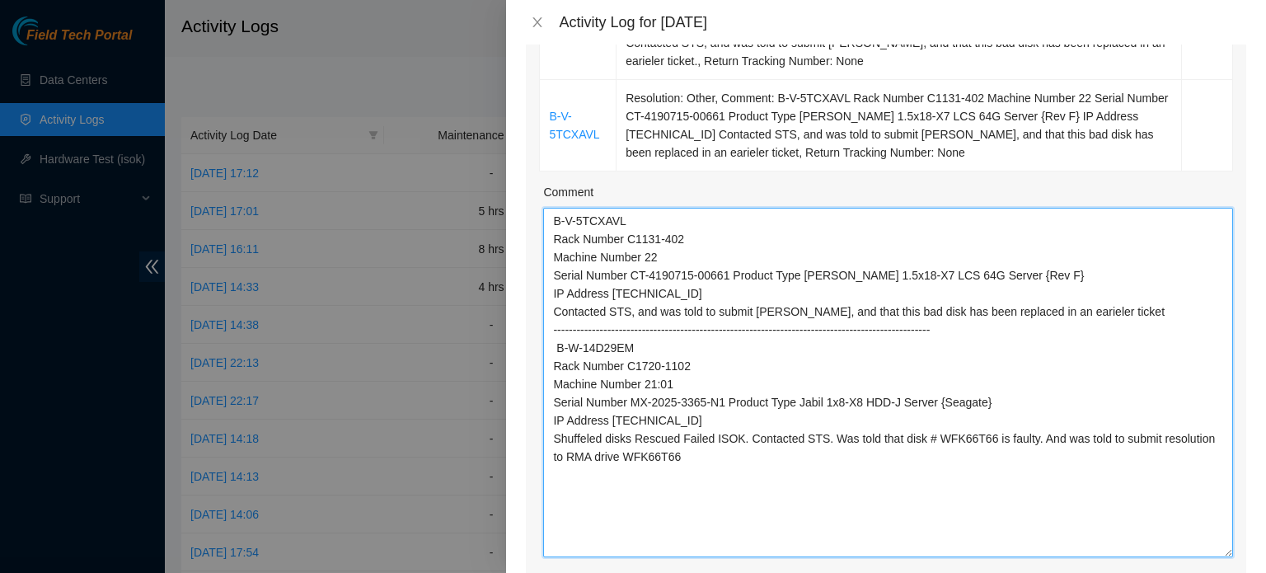
click at [821, 438] on textarea "B-V-5TCXAVL Rack Number C1131-402 Machine Number 22 Serial Number CT-4190715-00…" at bounding box center [888, 383] width 690 height 350
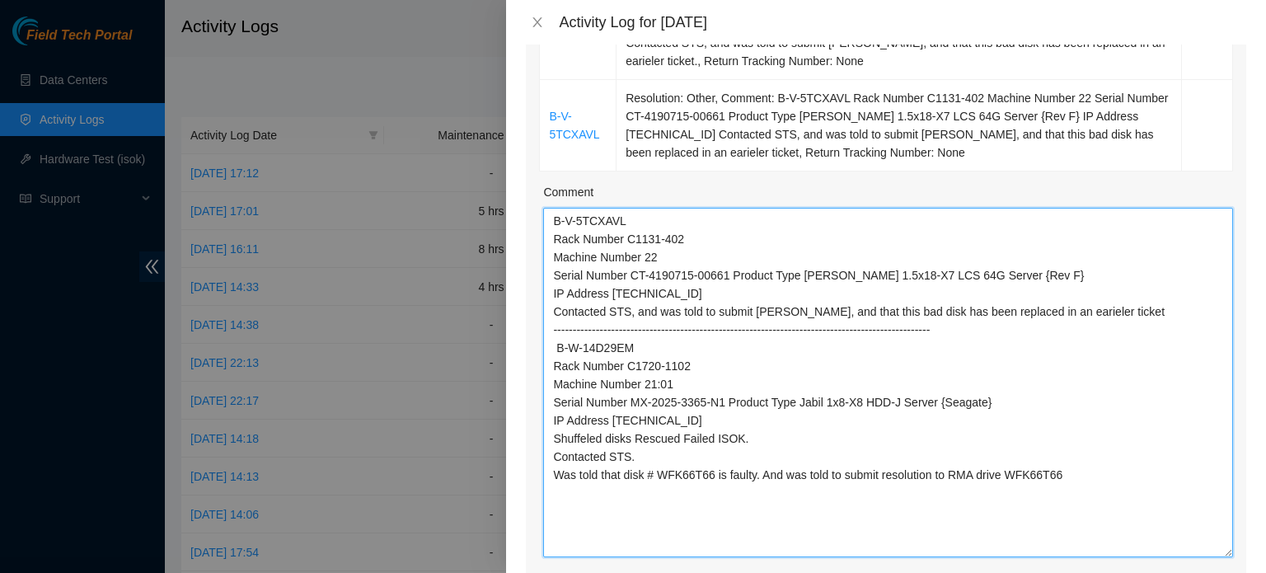
type textarea "B-V-5TCXAVL Rack Number C1131-402 Machine Number 22 Serial Number CT-4190715-00…"
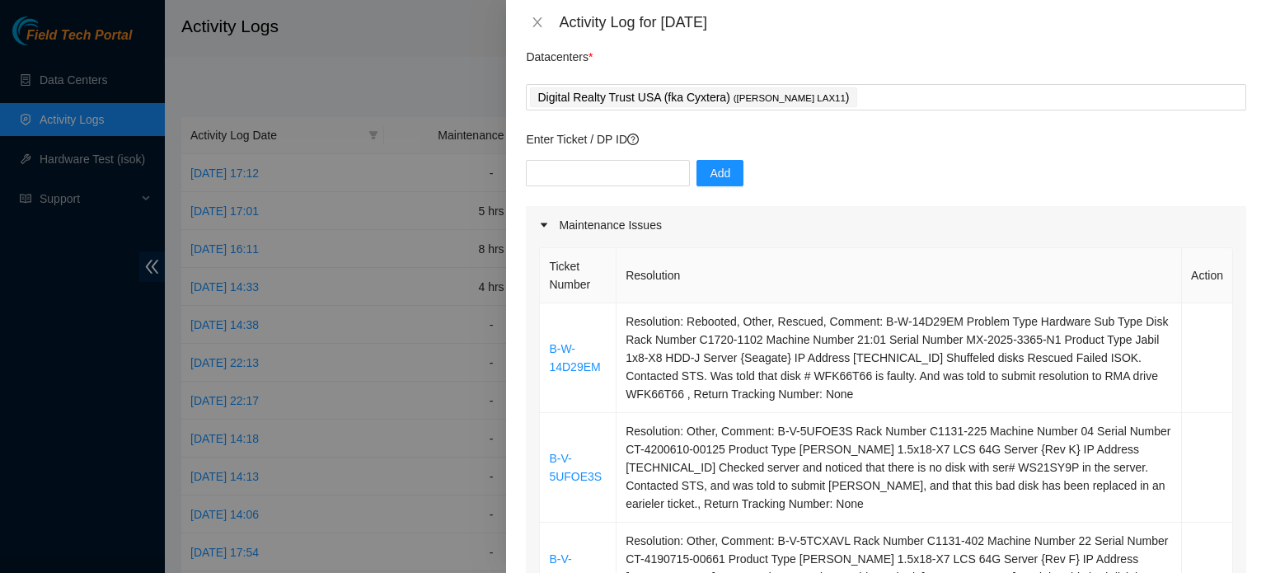
scroll to position [0, 0]
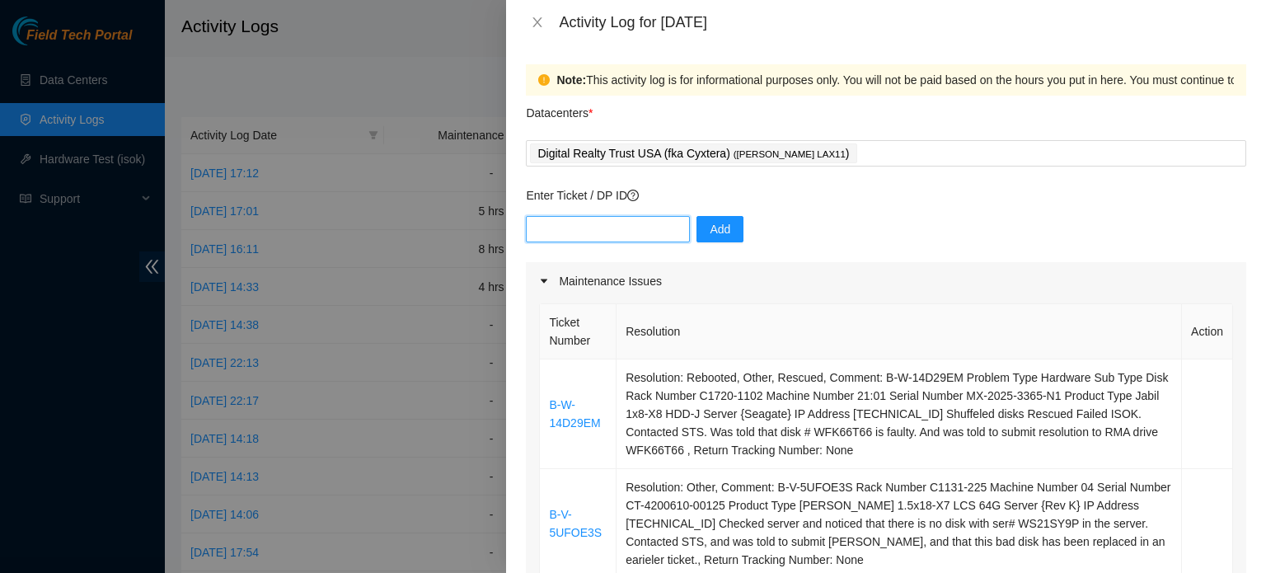
click at [607, 231] on input "text" at bounding box center [608, 229] width 164 height 26
type input ".DP79437"
click at [713, 224] on span "Add" at bounding box center [720, 229] width 21 height 18
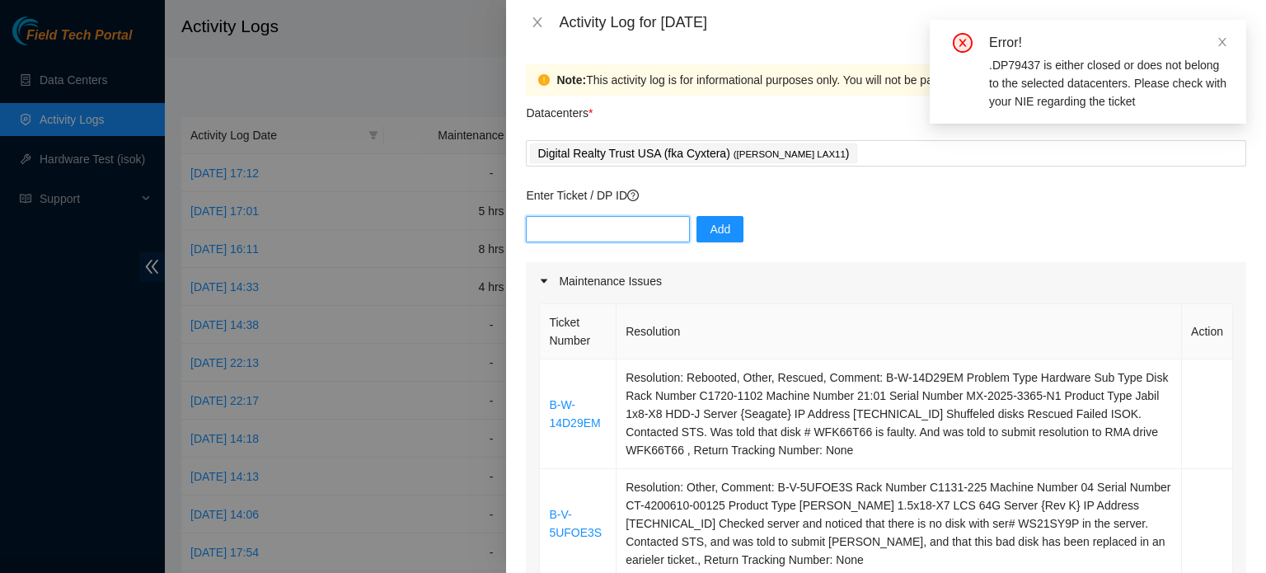
click at [628, 226] on input "text" at bounding box center [608, 229] width 164 height 26
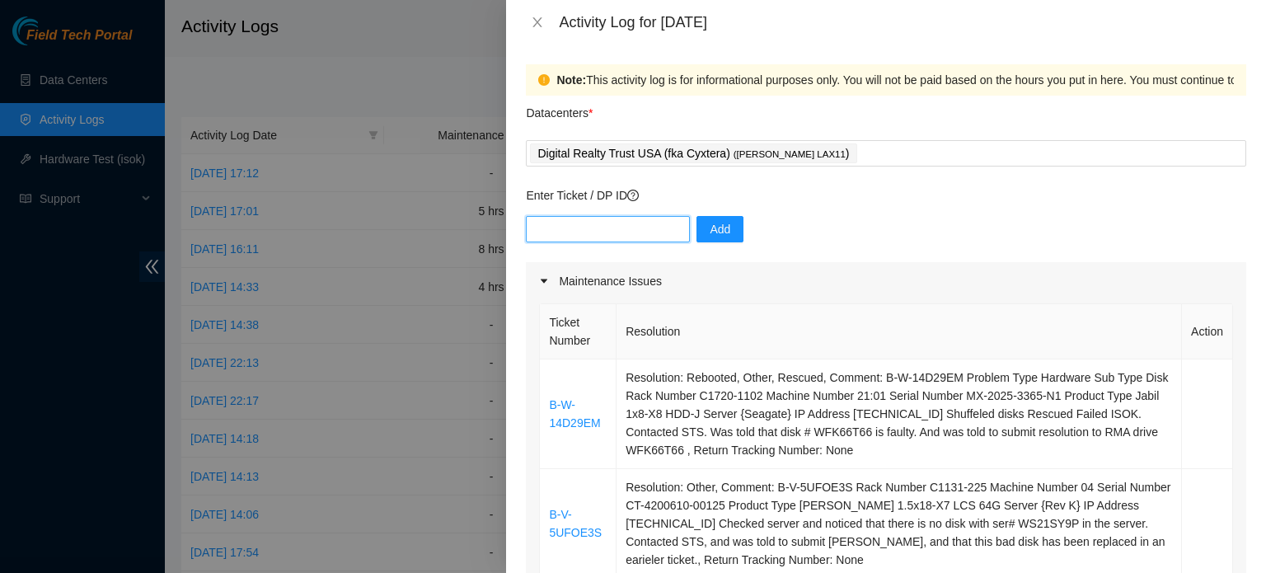
paste input "B-W-14D29EM Problem Type Hardware Sub Type Disk Rack Number C1720-1102 Machine …"
type input "B-W-14D29EM Problem Type Hardware Sub Type Disk Rack Number C1720-1102 Machine …"
type input "DP79437"
click at [716, 234] on span "Add" at bounding box center [720, 229] width 21 height 18
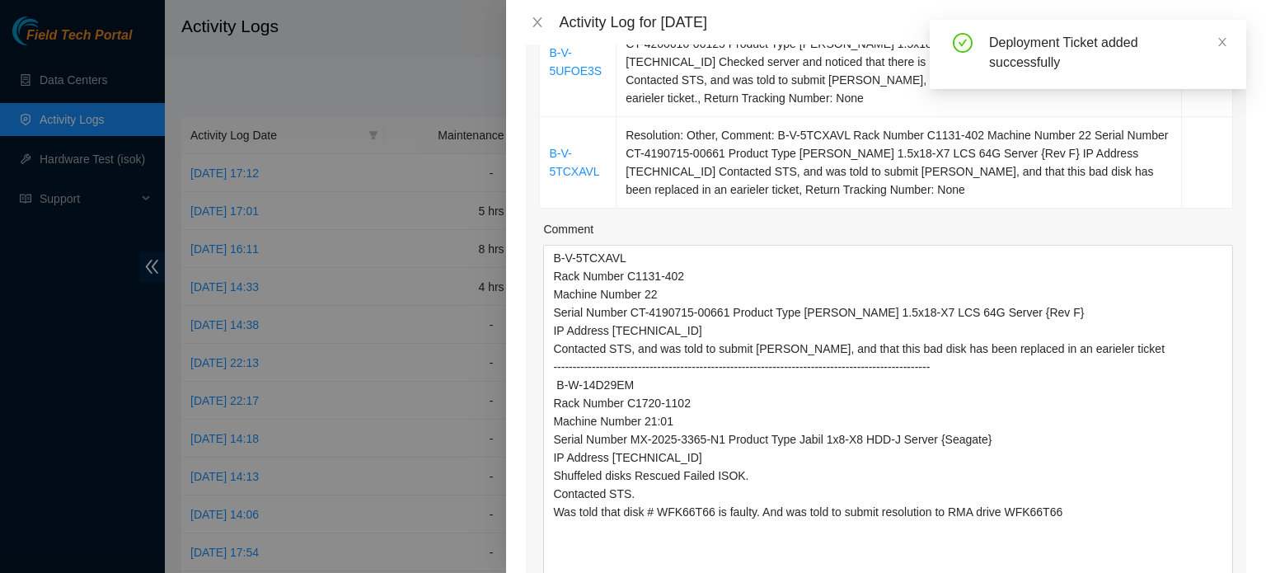
scroll to position [923, 0]
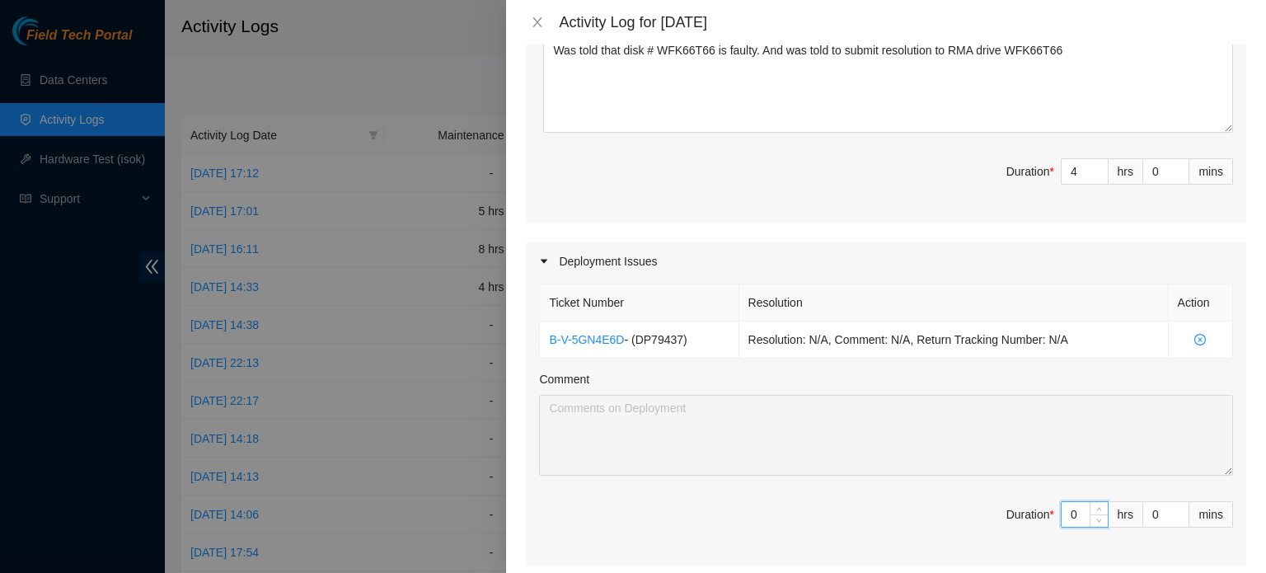
click at [1064, 510] on input "0" at bounding box center [1085, 514] width 46 height 25
type input "4"
type input "8"
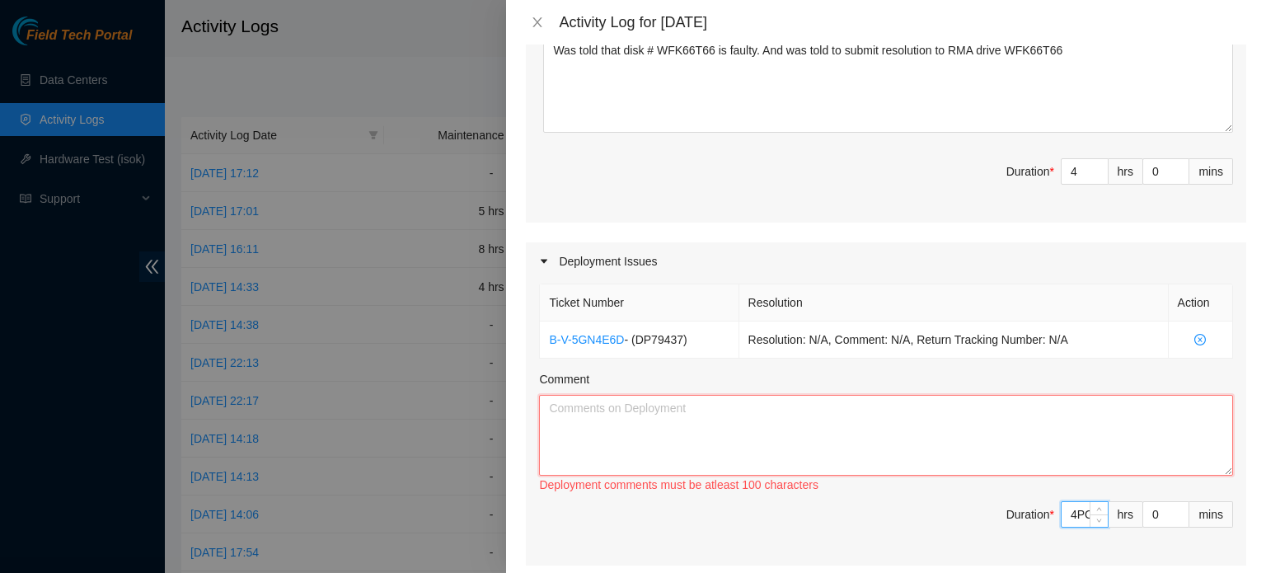
type input "4"
click at [773, 417] on textarea "Comment" at bounding box center [886, 435] width 694 height 81
paste textarea "IP addresses in all the servers in DP79437 C1720-806"
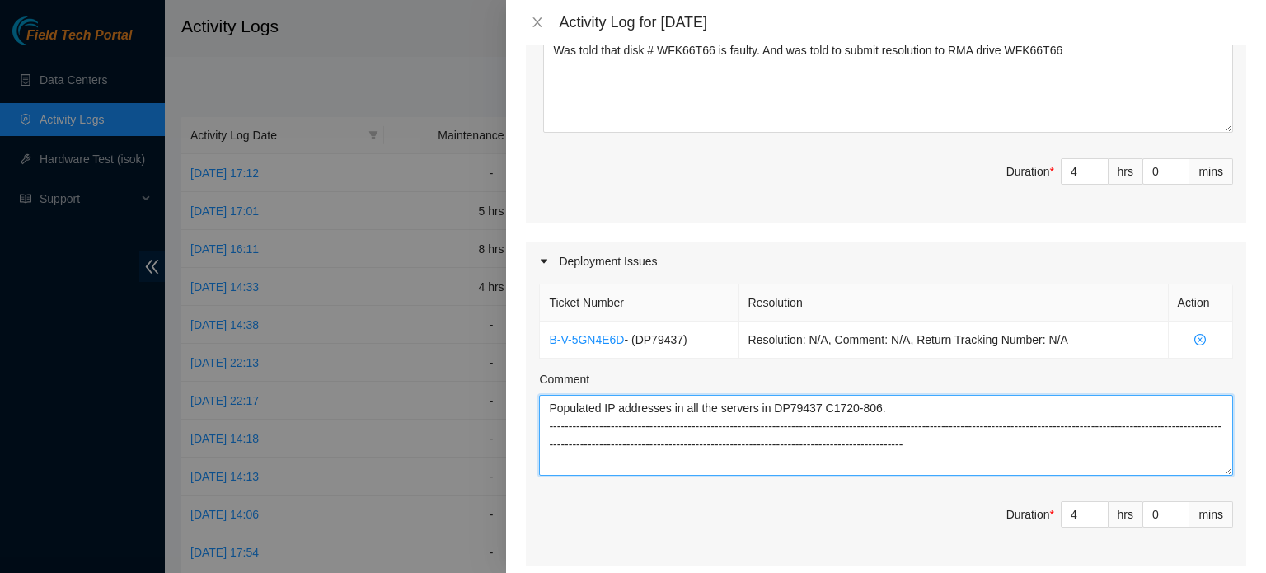
type textarea "Populated IP addresses in all the servers in DP79437 C1720-806. ---------------…"
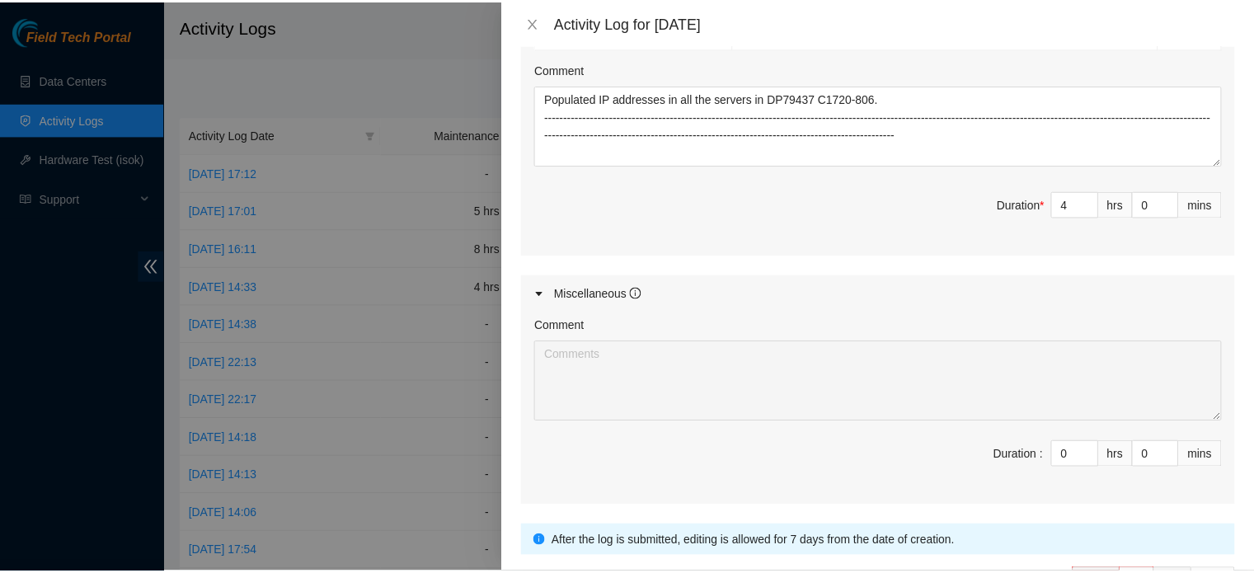
scroll to position [1341, 0]
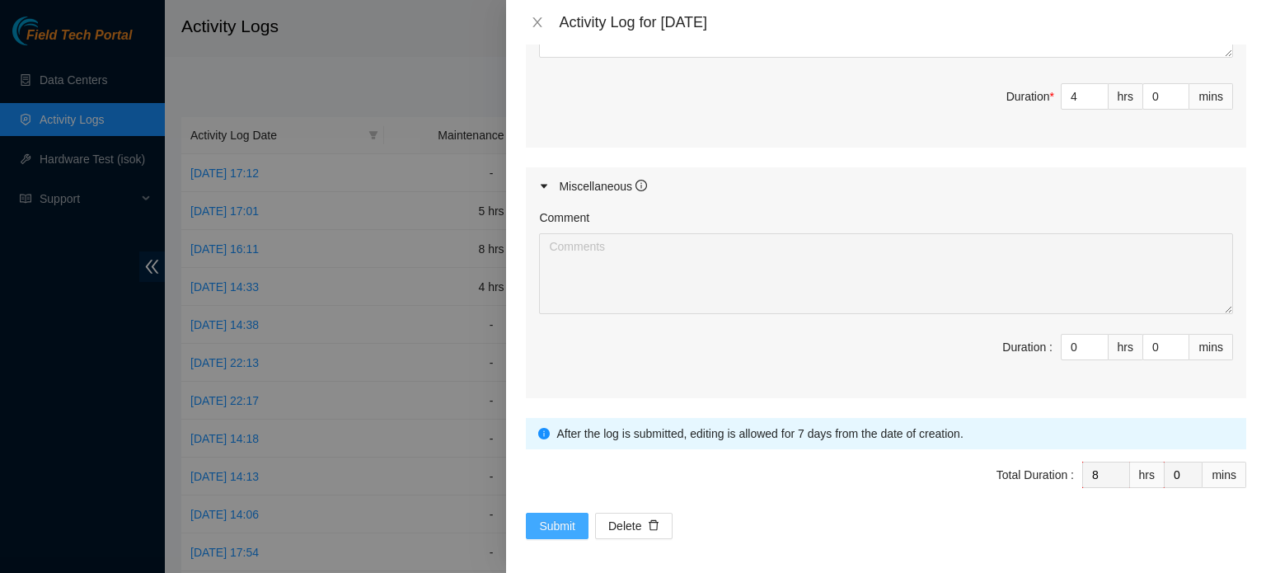
click at [567, 517] on span "Submit" at bounding box center [557, 526] width 36 height 18
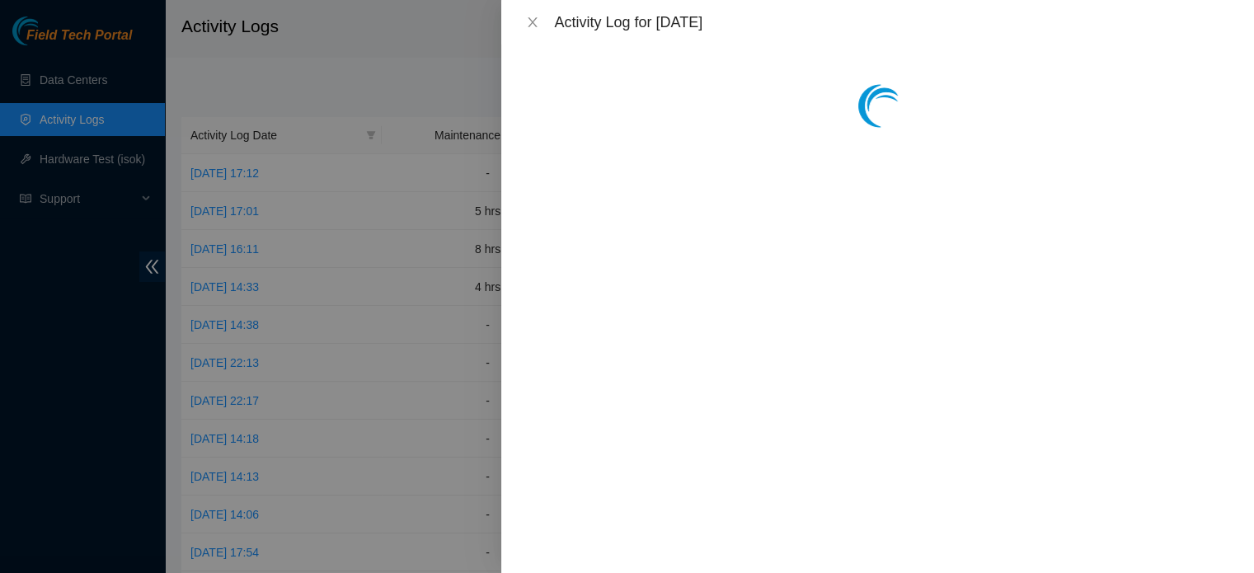
scroll to position [0, 0]
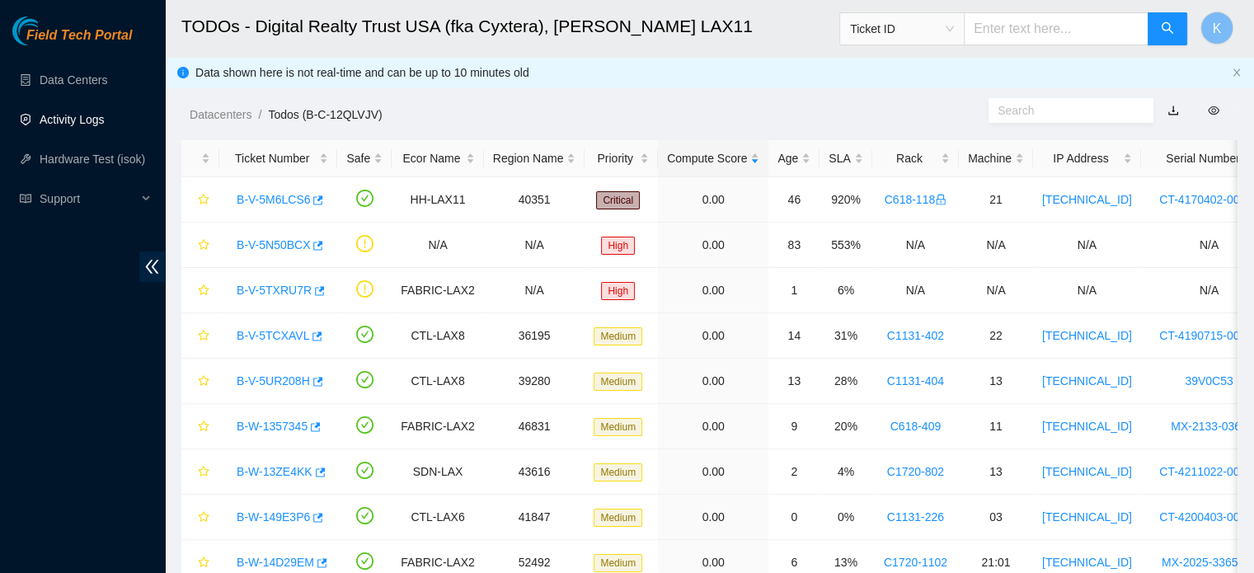
click at [84, 118] on link "Activity Logs" at bounding box center [72, 119] width 65 height 13
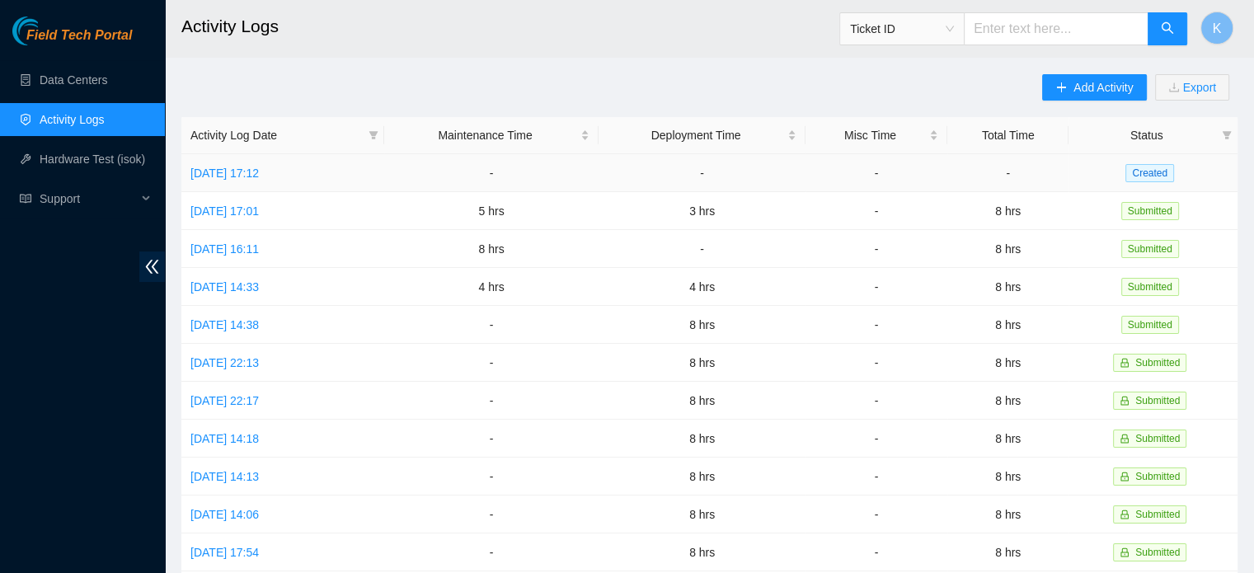
click at [228, 168] on link "Wed, 03 Sep 2025 17:12" at bounding box center [224, 173] width 68 height 13
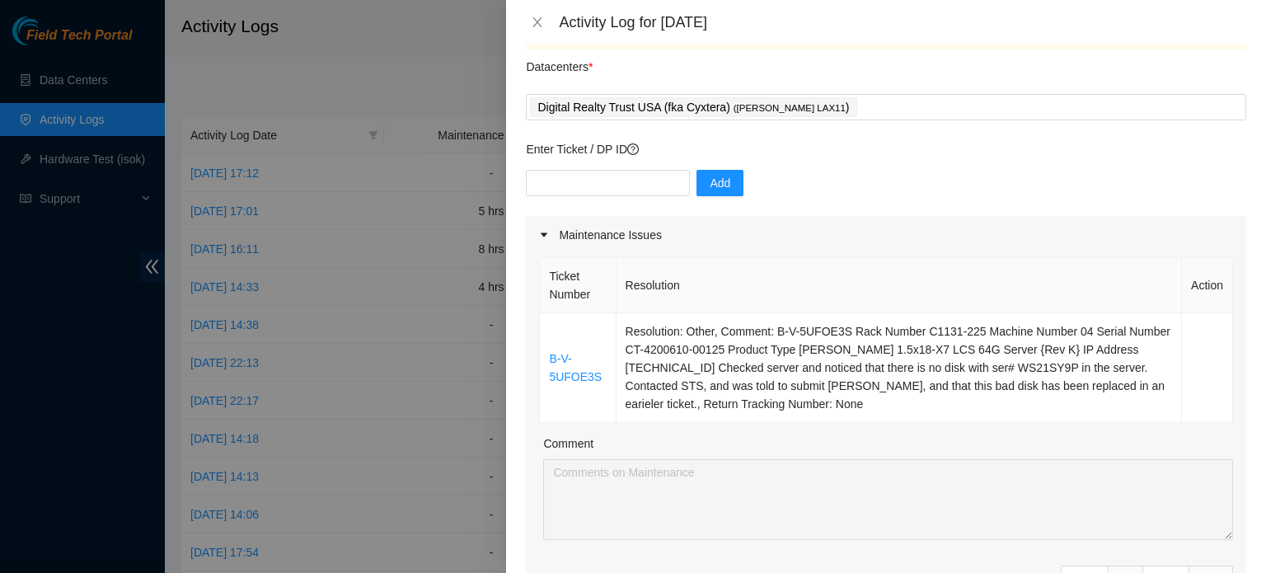
scroll to position [45, 0]
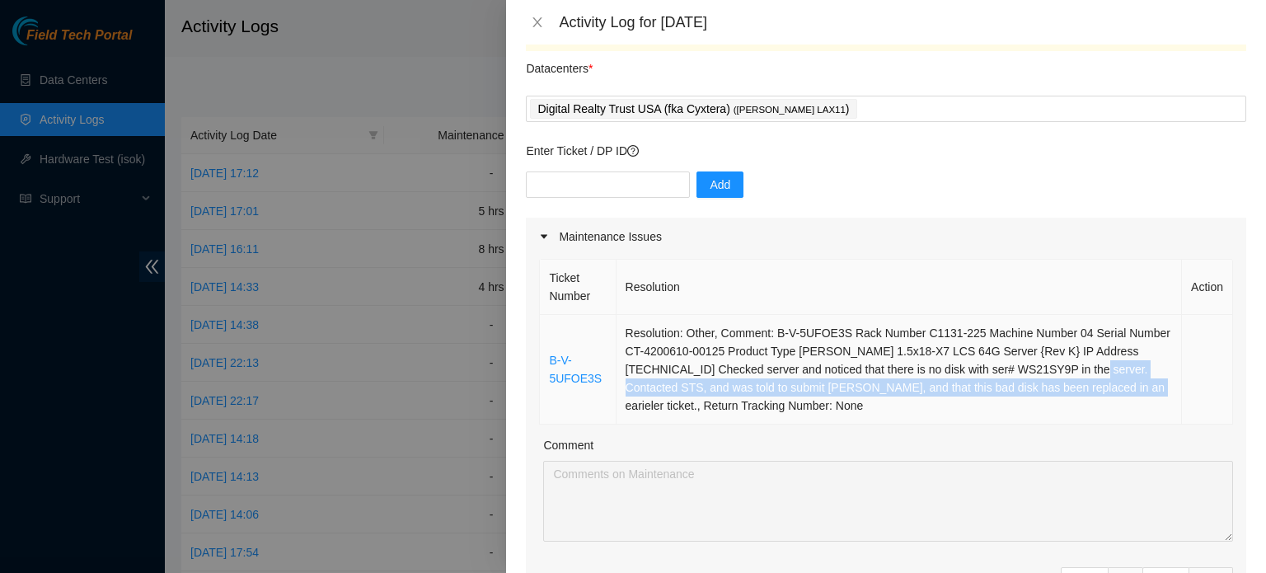
drag, startPoint x: 1045, startPoint y: 364, endPoint x: 1062, endPoint y: 393, distance: 33.2
click at [1062, 393] on td "Resolution: Other, Comment: B-V-5UFOE3S Rack Number C1131-225 Machine Number 04…" at bounding box center [900, 370] width 566 height 110
copy td "Contacted STS, and was told to submit tickert, and that this bad disk has been …"
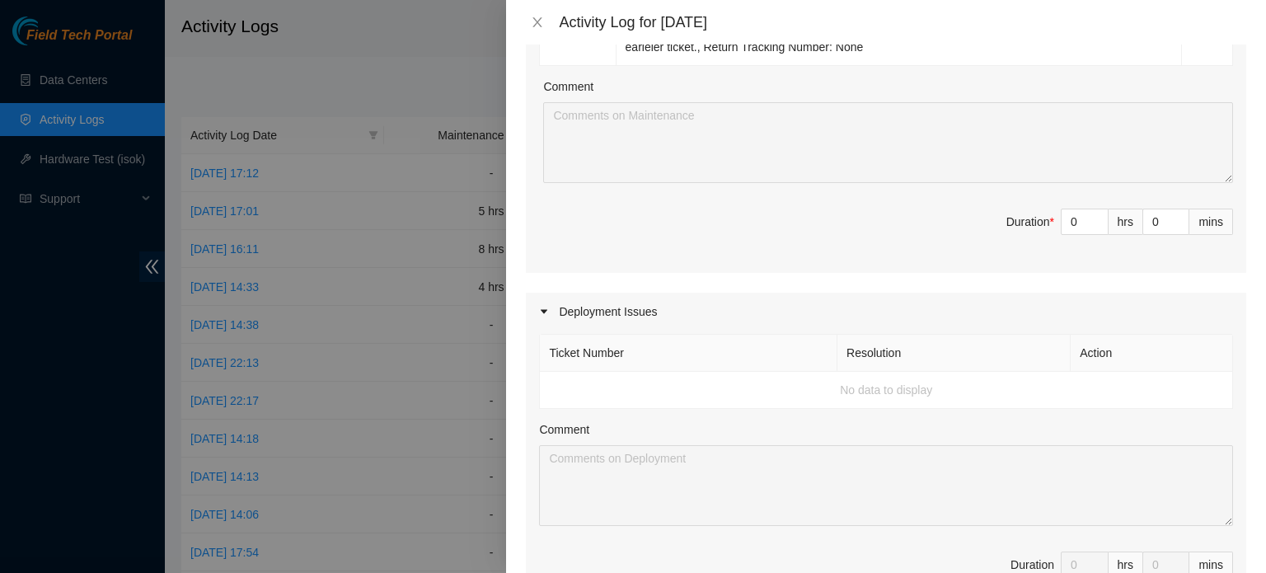
scroll to position [216, 0]
